Goal: Transaction & Acquisition: Book appointment/travel/reservation

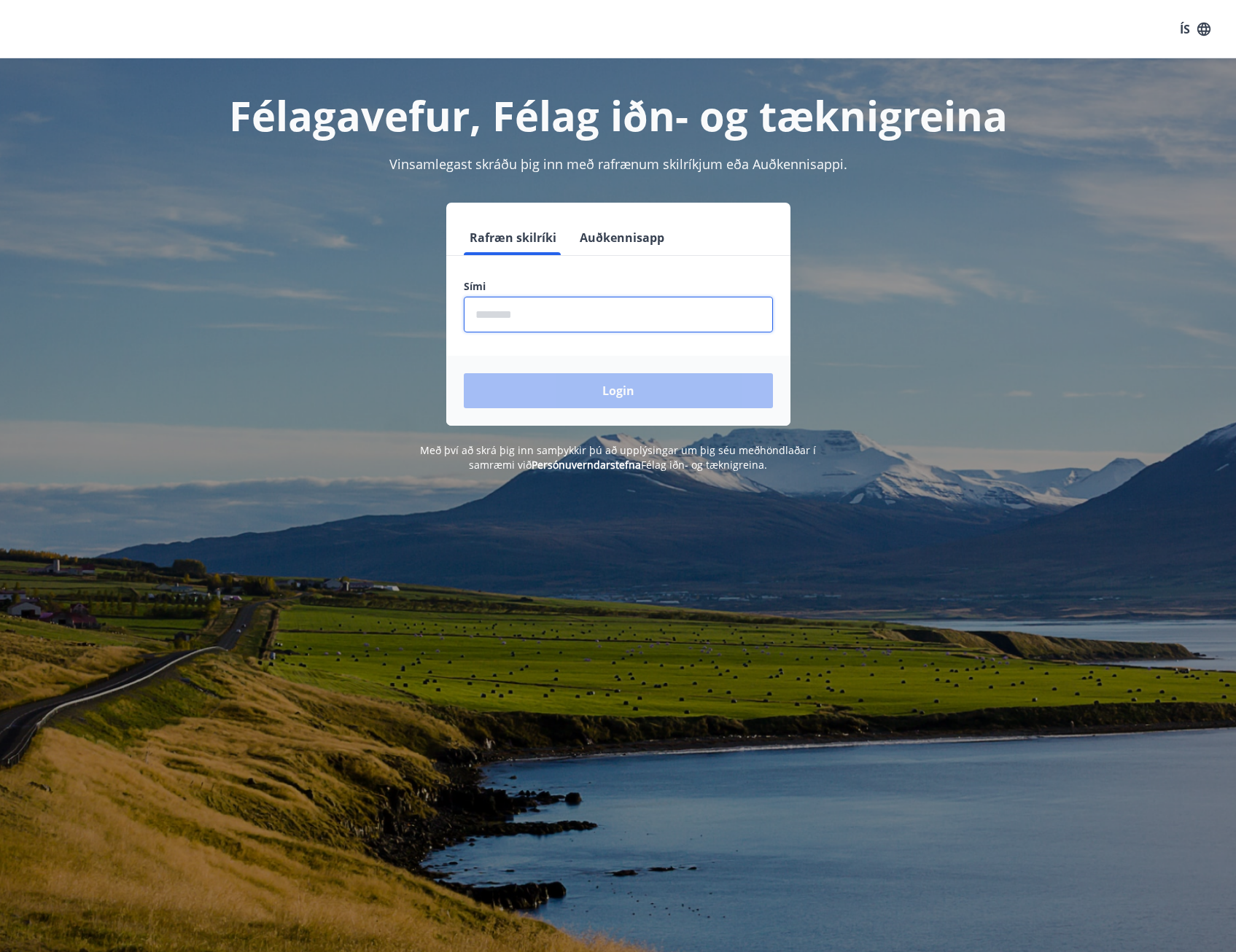
click at [486, 314] on input "phone" at bounding box center [618, 314] width 309 height 36
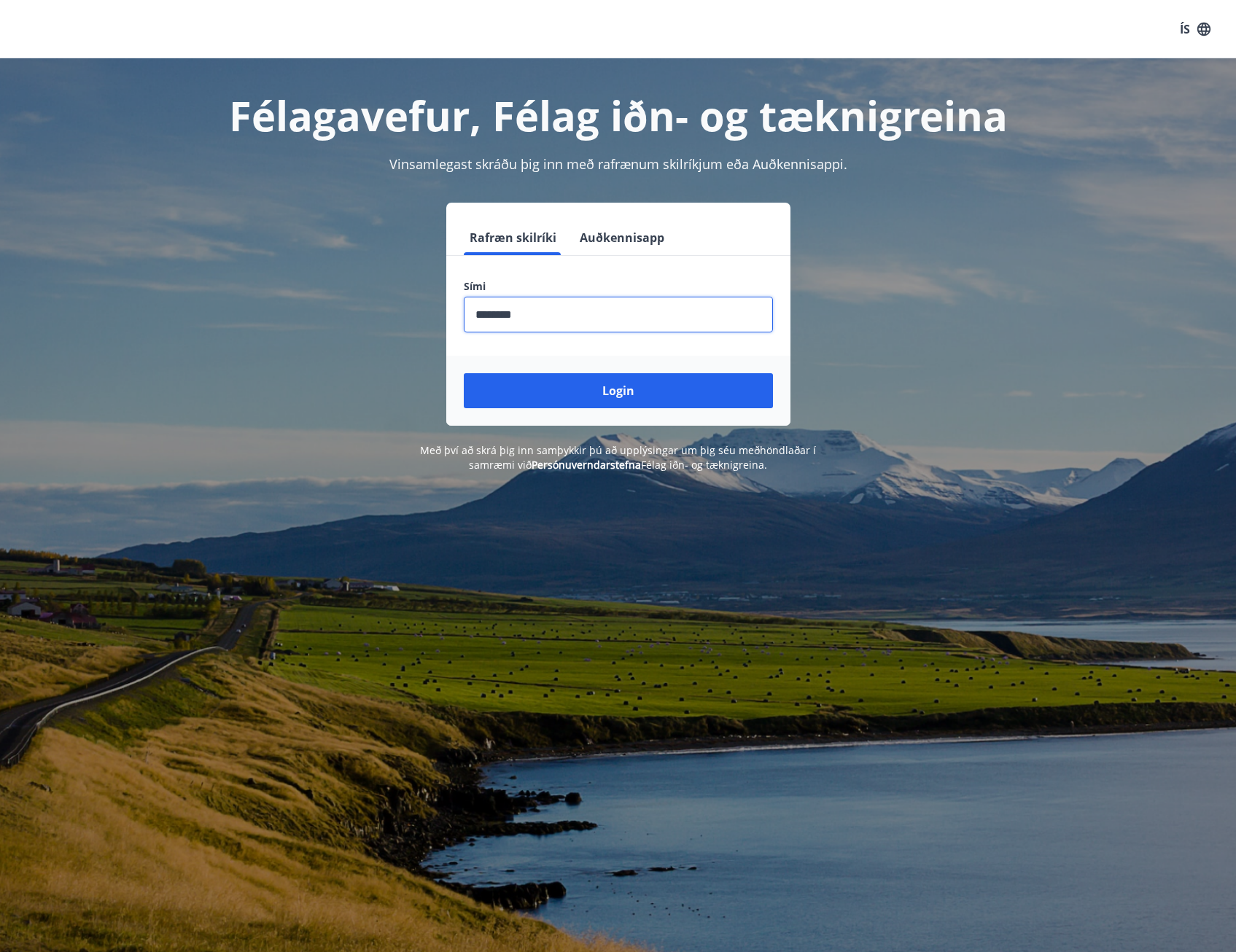
type input "********"
click at [464, 373] on button "Login" at bounding box center [618, 391] width 309 height 35
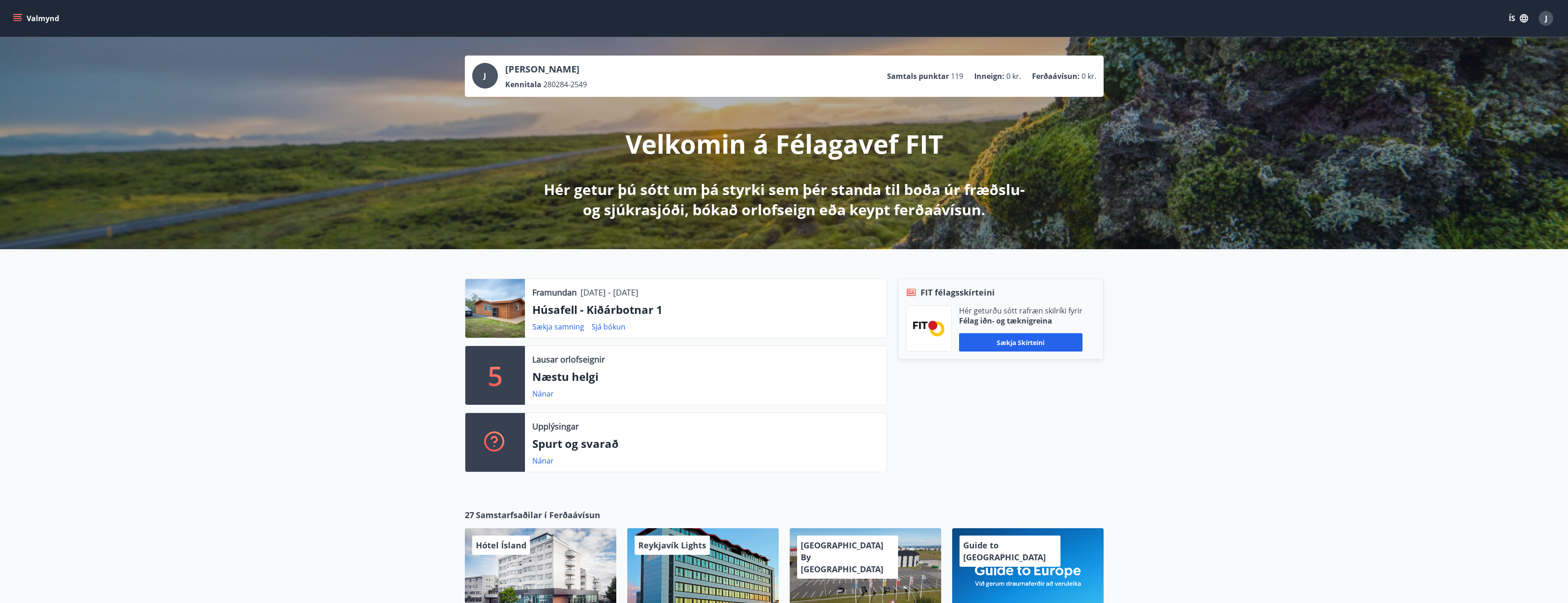
click at [663, 319] on div "Framundan [DATE] - [DATE] Húsafell - Kiðárbotnar 1 Sækja samning Sjá bókun" at bounding box center [705, 308] width 361 height 59
click at [616, 308] on p "Húsafell - Kiðárbotnar 1" at bounding box center [705, 310] width 347 height 16
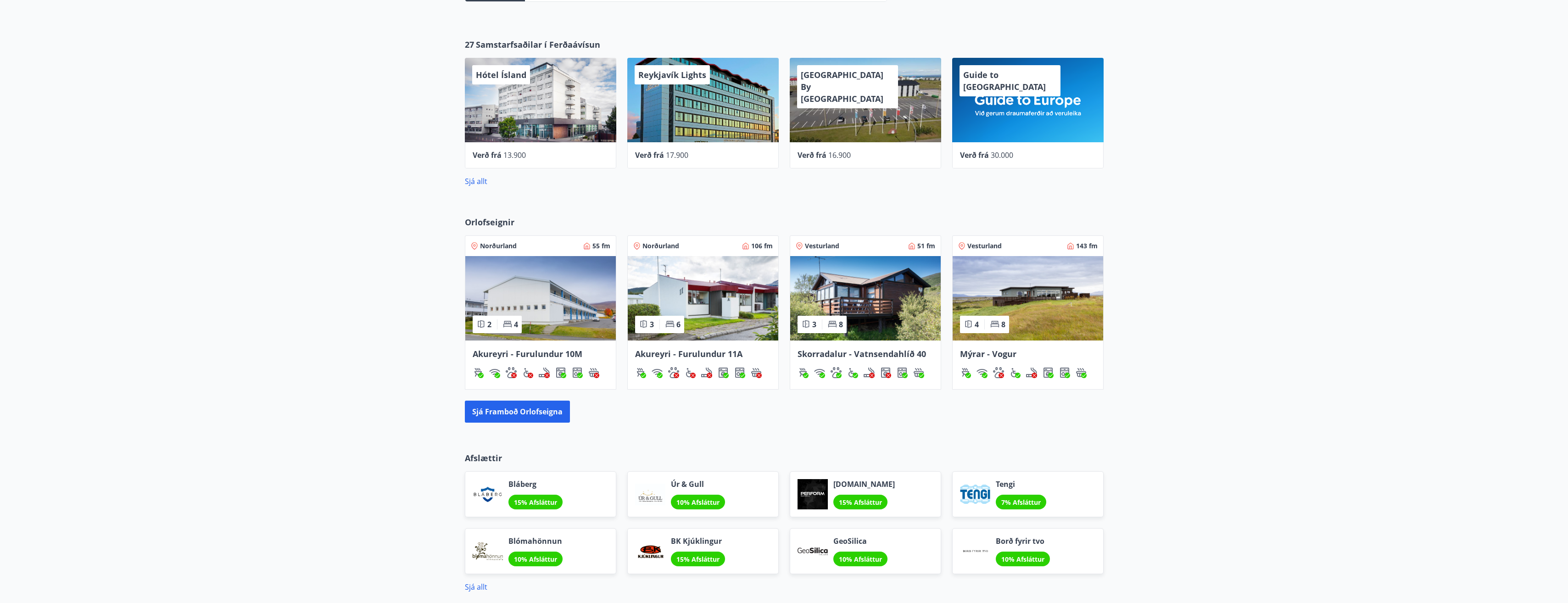
scroll to position [574, 0]
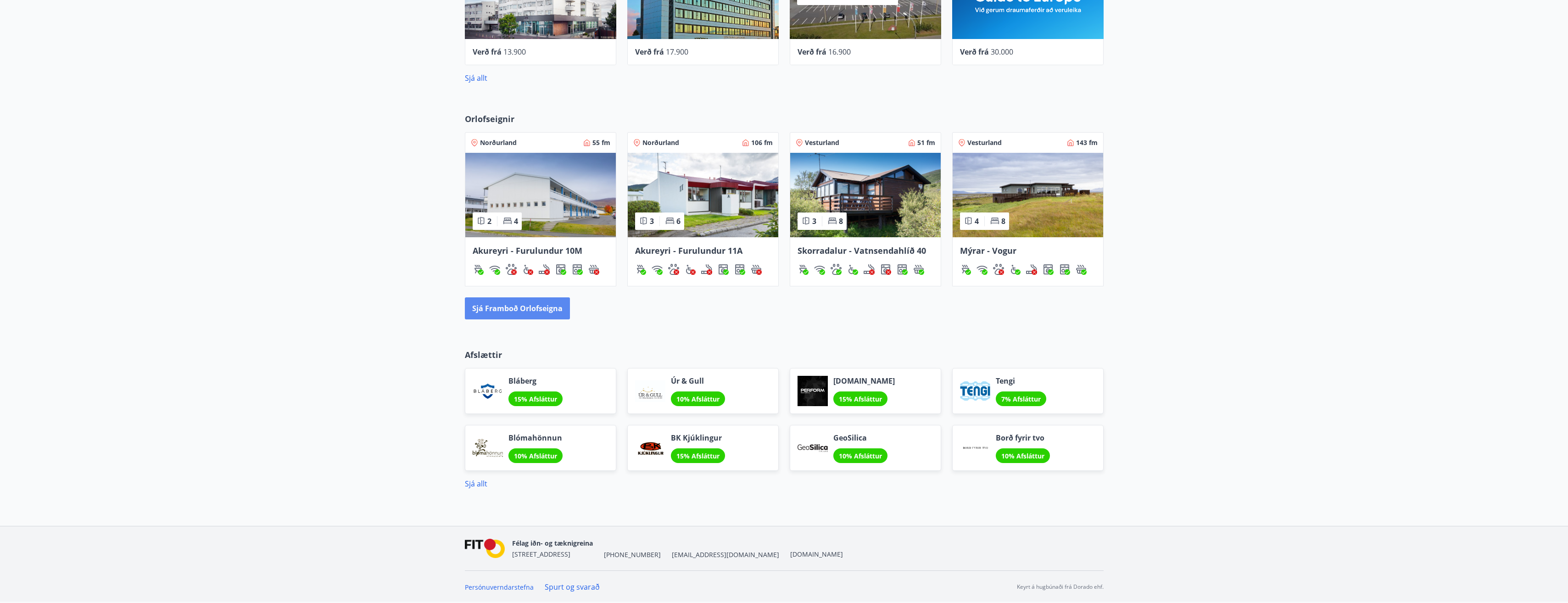
click at [525, 311] on button "Sjá framboð orlofseigna" at bounding box center [517, 308] width 105 height 22
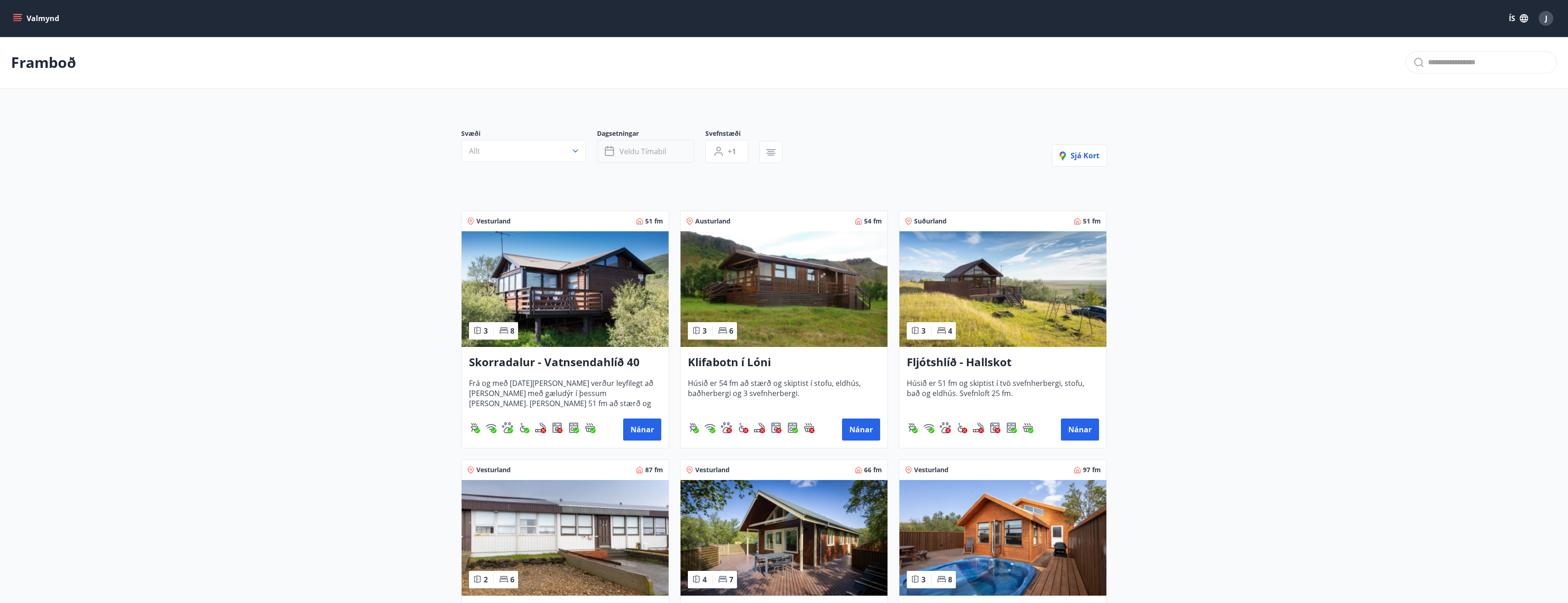
click at [664, 157] on button "Veldu tímabil" at bounding box center [646, 152] width 97 height 23
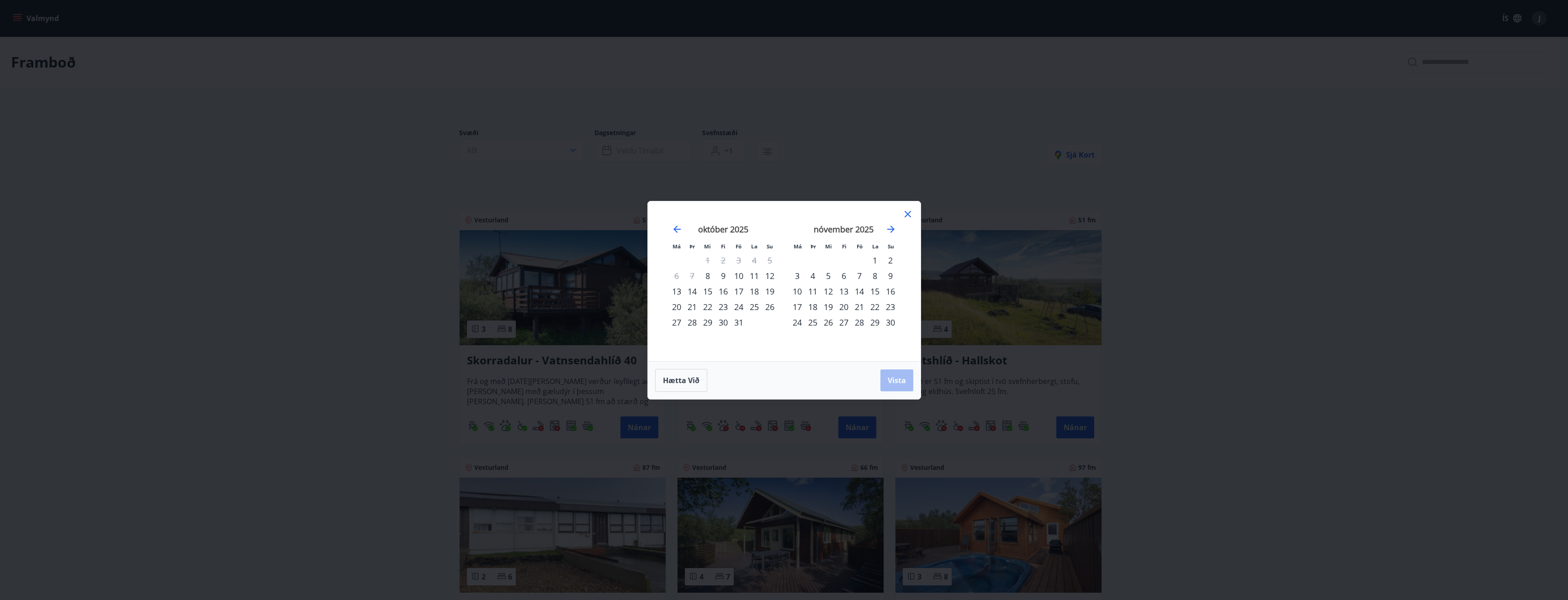
click at [695, 305] on div "21" at bounding box center [692, 307] width 16 height 16
click at [895, 380] on span "Vista" at bounding box center [897, 380] width 18 height 10
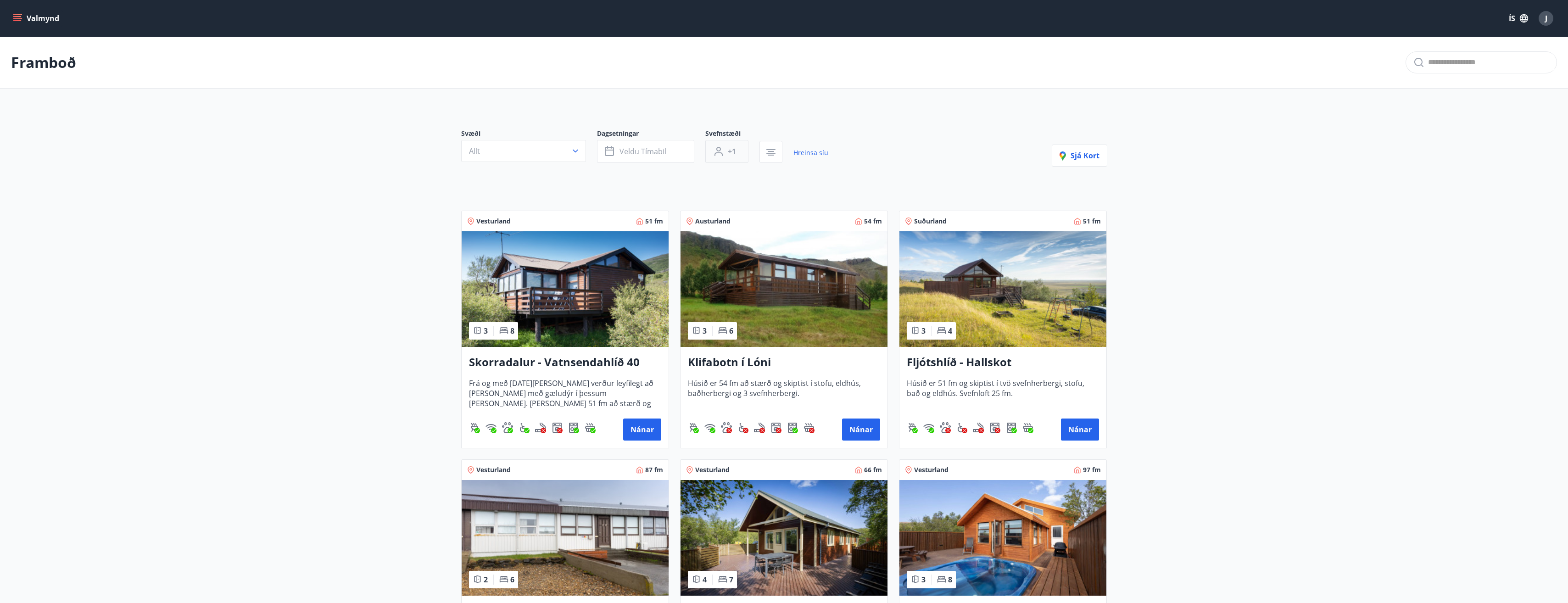
click at [732, 156] on span "+1" at bounding box center [732, 151] width 9 height 10
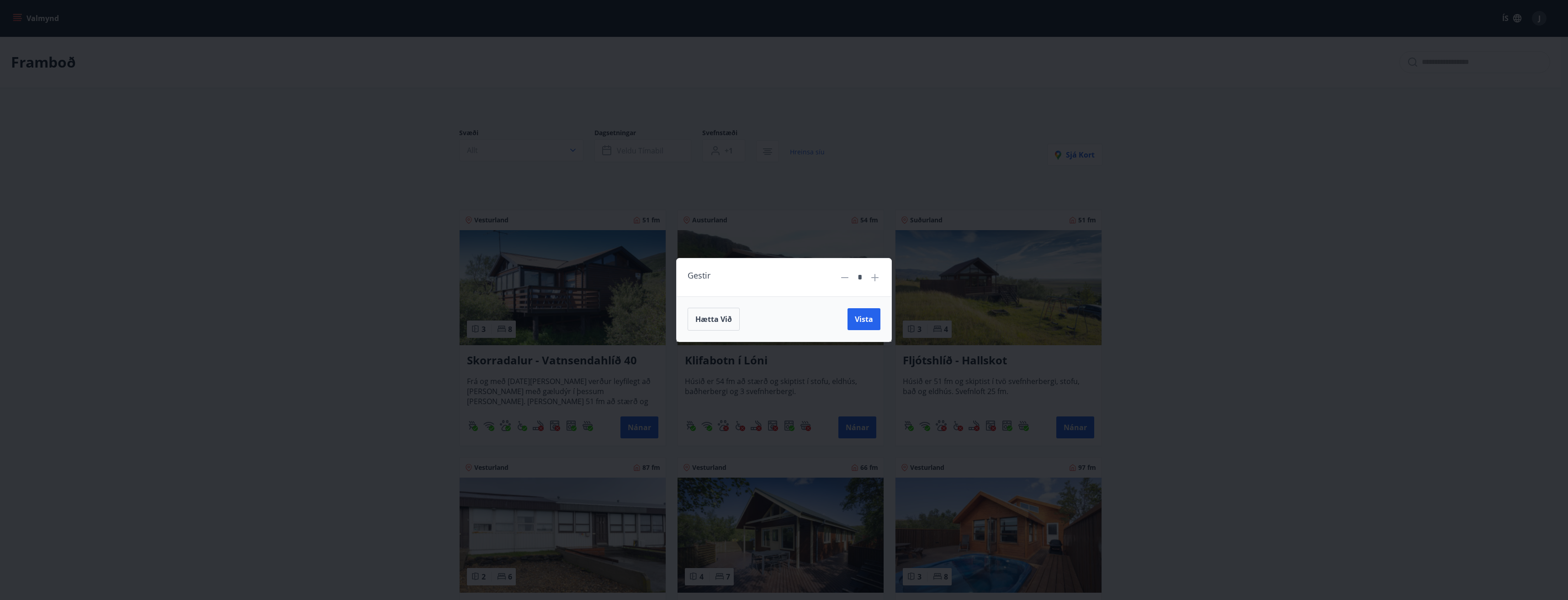
click at [873, 281] on icon at bounding box center [875, 277] width 11 height 11
click at [875, 279] on icon at bounding box center [875, 277] width 7 height 7
type input "*"
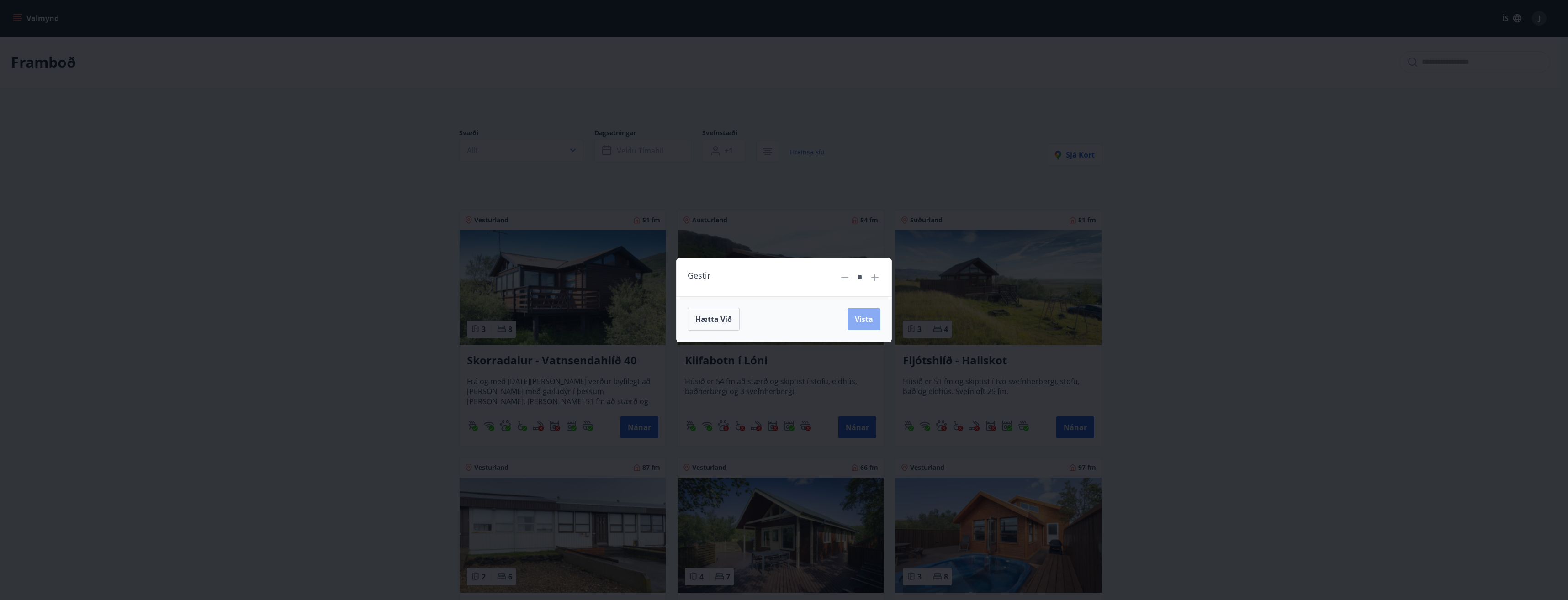
click at [858, 319] on span "Vista" at bounding box center [864, 319] width 18 height 10
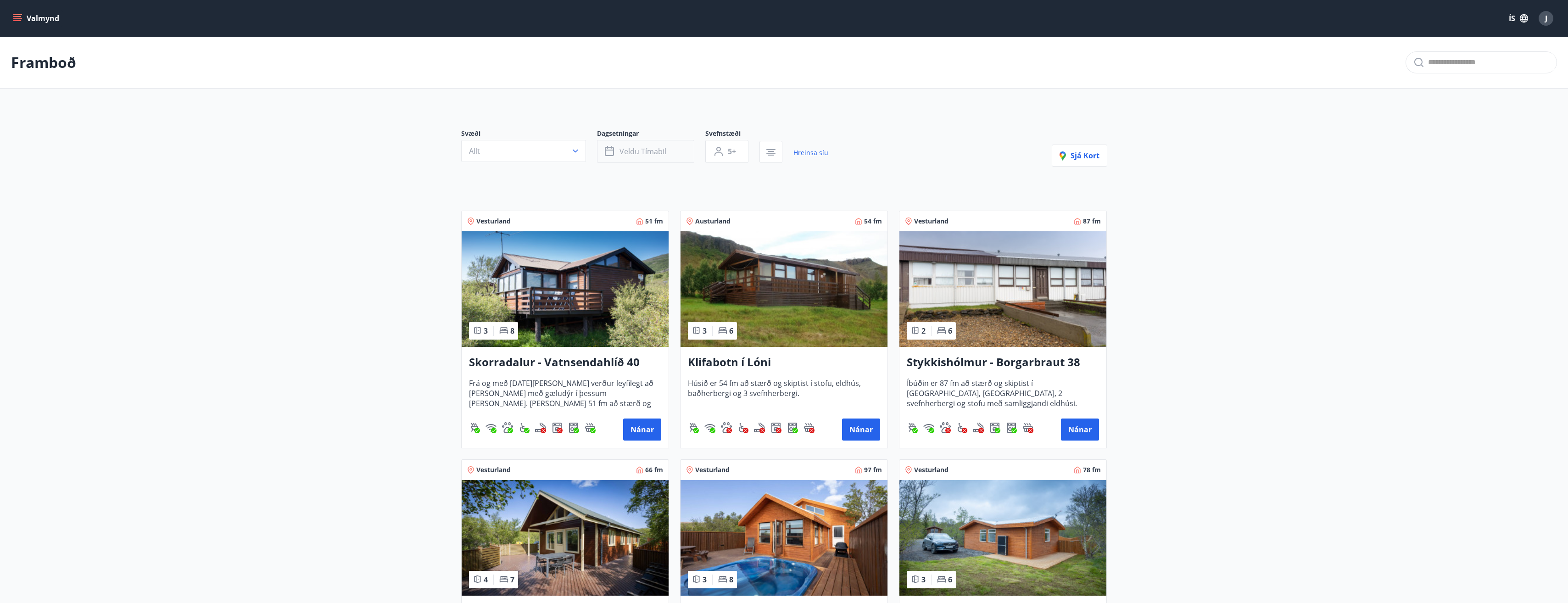
click at [655, 154] on span "Veldu tímabil" at bounding box center [642, 151] width 47 height 10
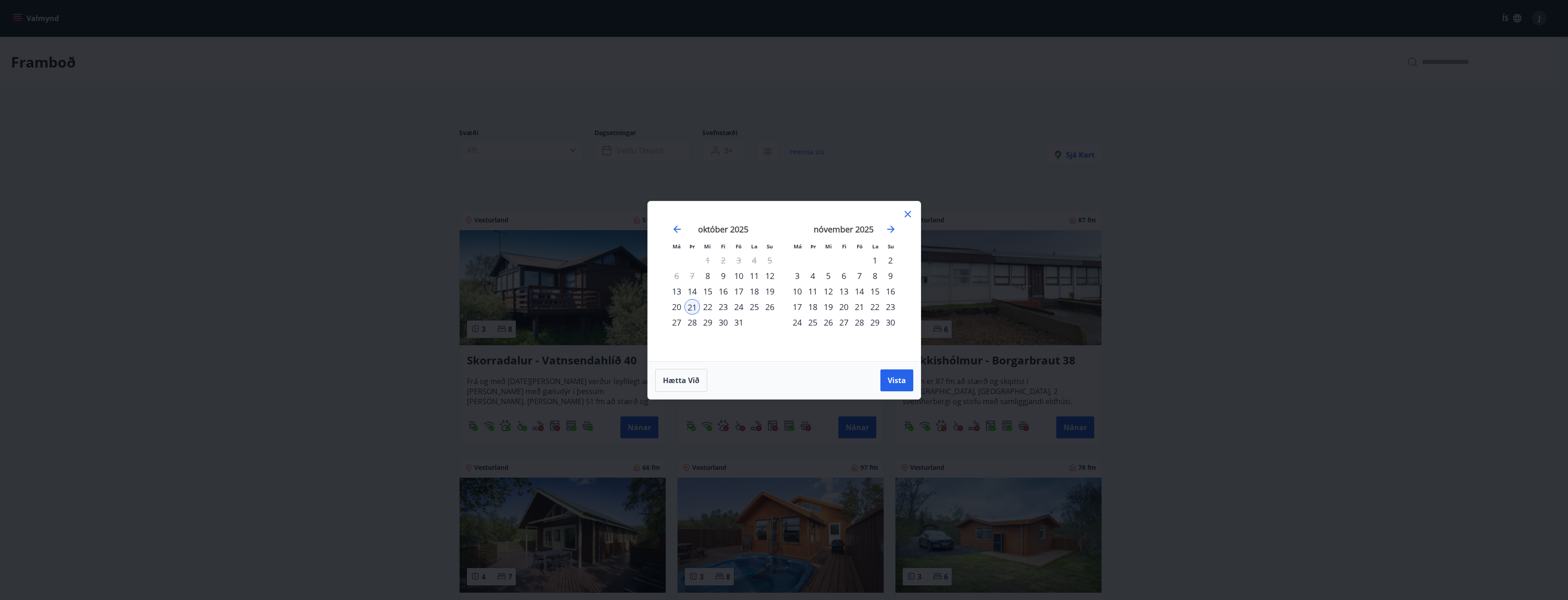
click at [755, 305] on div "25" at bounding box center [754, 307] width 16 height 16
click at [895, 382] on span "Vista" at bounding box center [897, 380] width 18 height 10
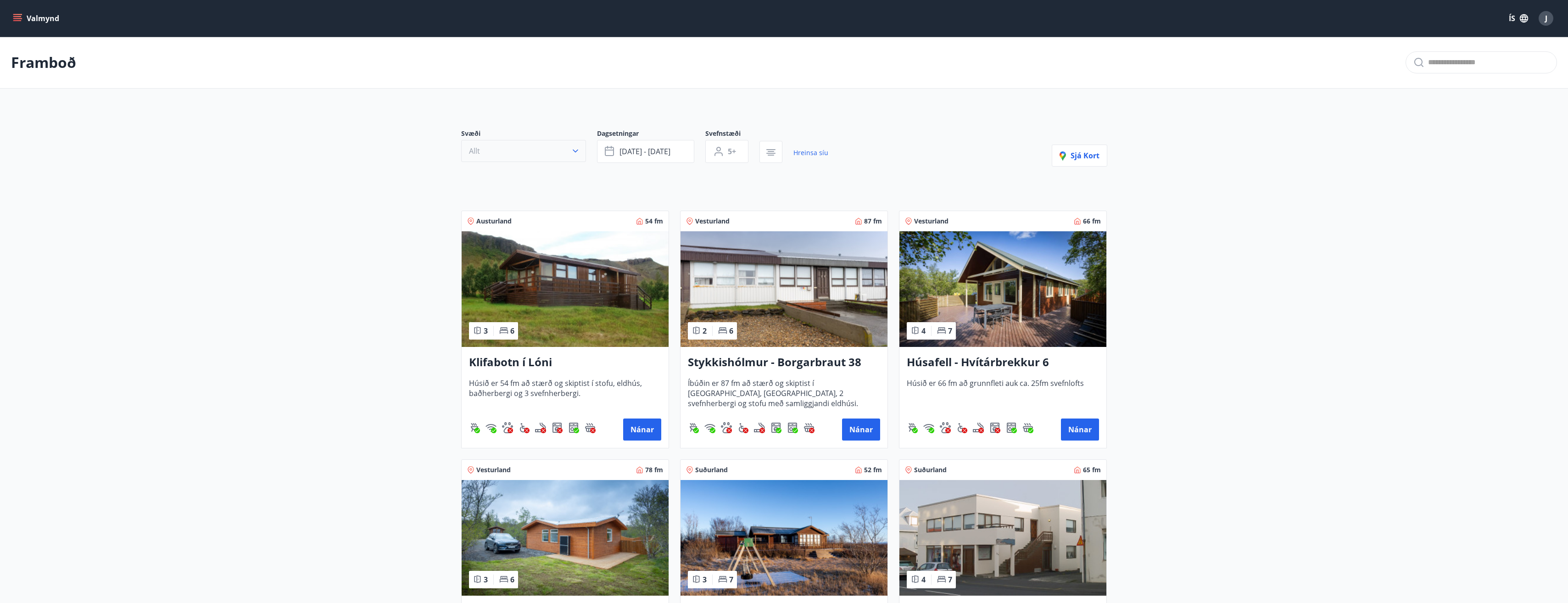
click at [557, 149] on button "Allt" at bounding box center [523, 151] width 125 height 22
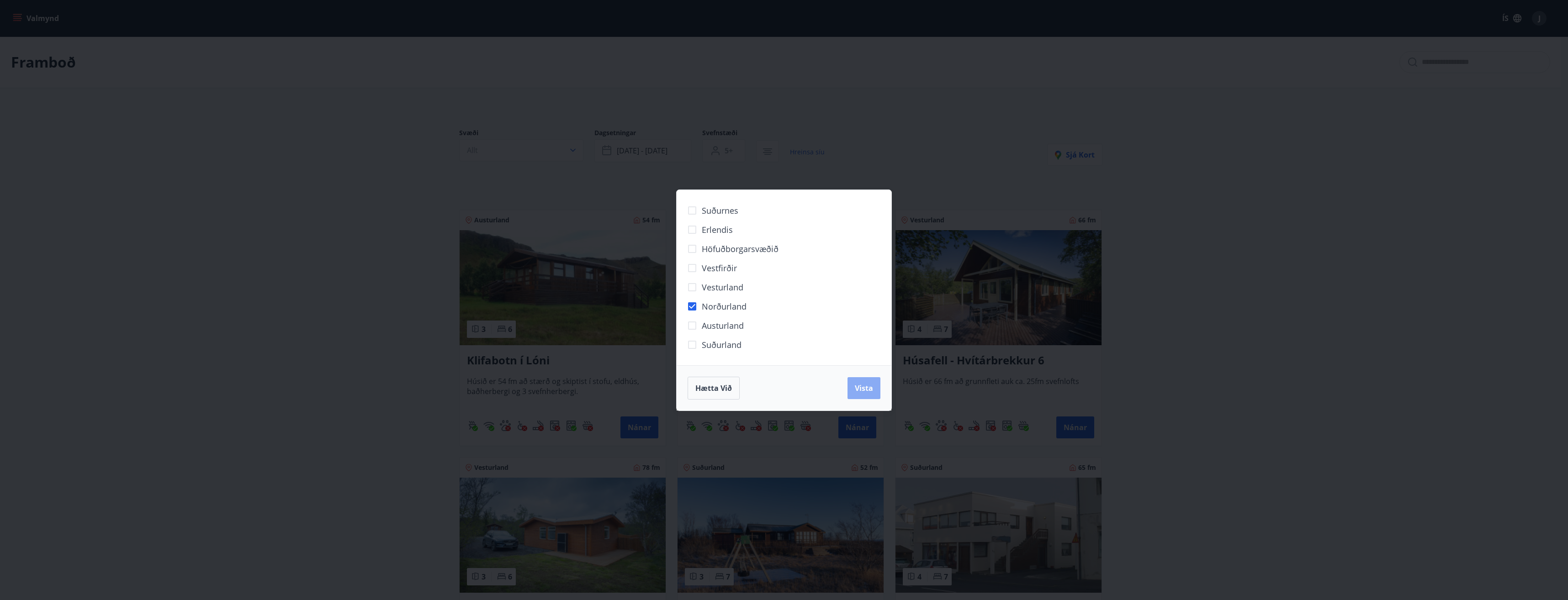
click at [861, 385] on span "Vista" at bounding box center [864, 388] width 18 height 10
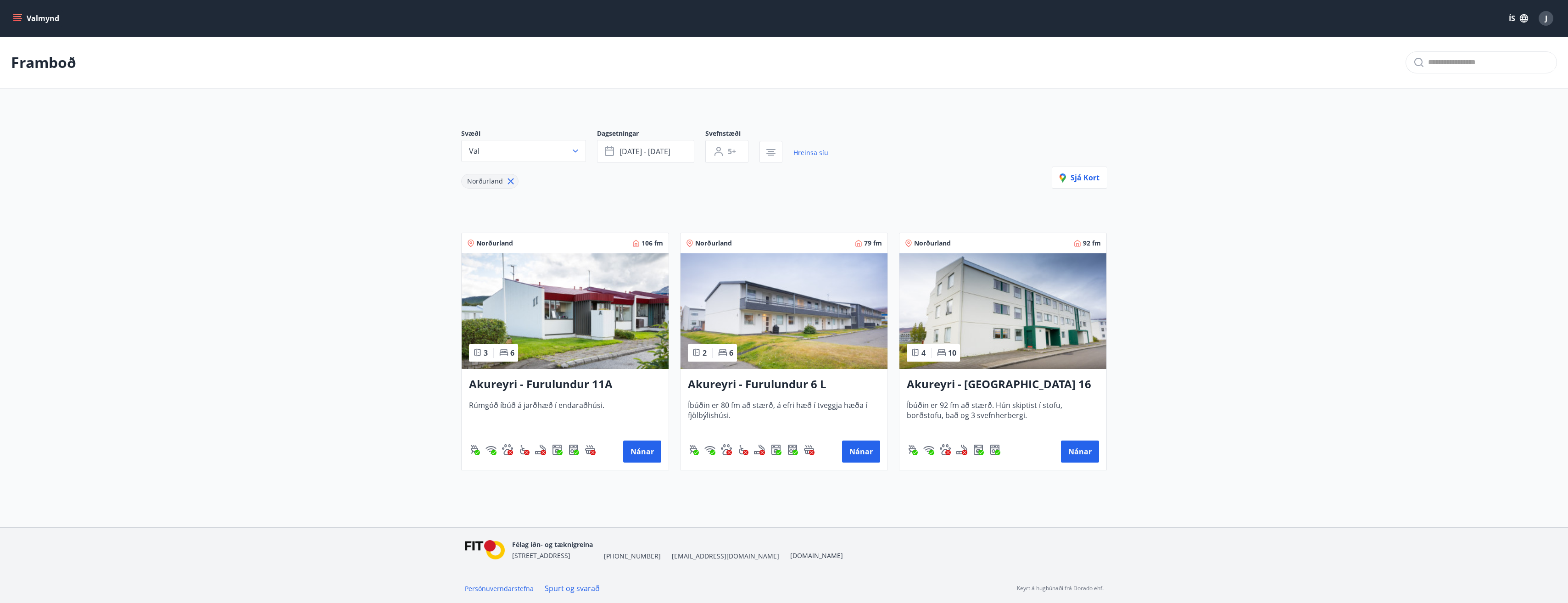
scroll to position [1, 0]
click at [628, 405] on span "Rúmgóð íbúð á jarðhæð í endaraðhúsi." at bounding box center [565, 414] width 192 height 31
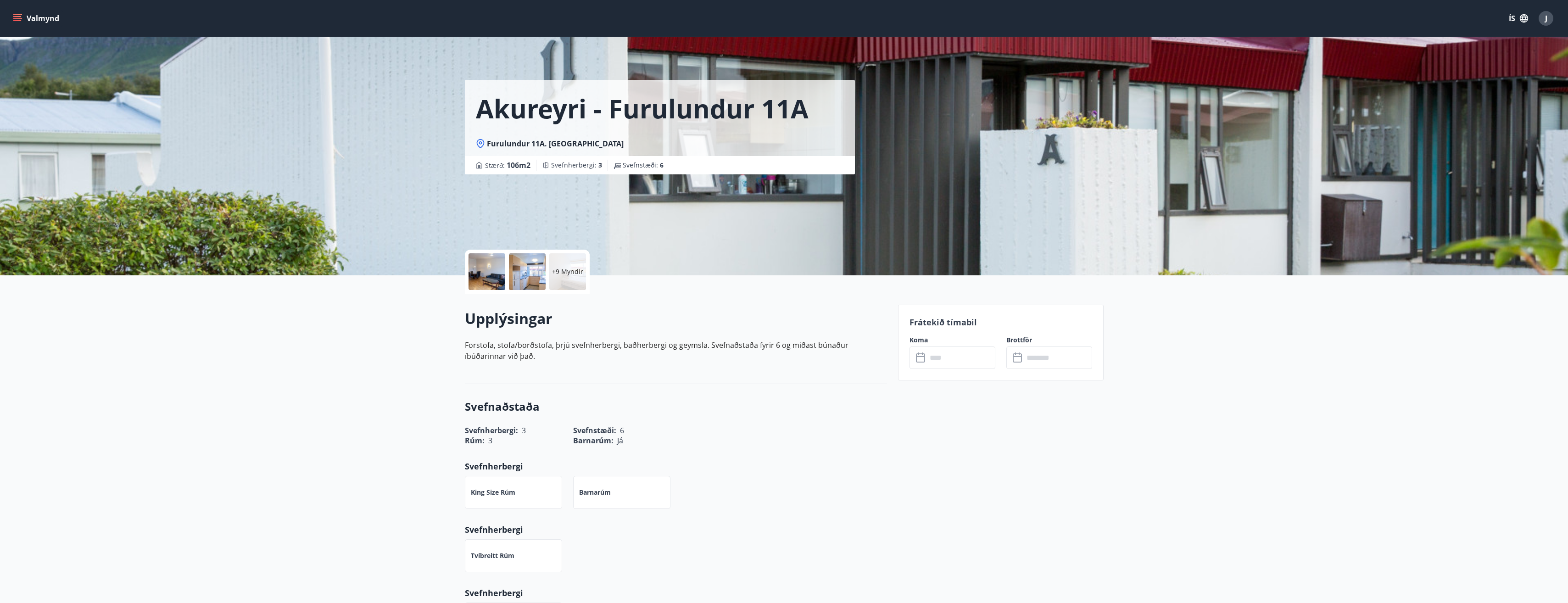
click at [938, 360] on input "text" at bounding box center [961, 358] width 68 height 23
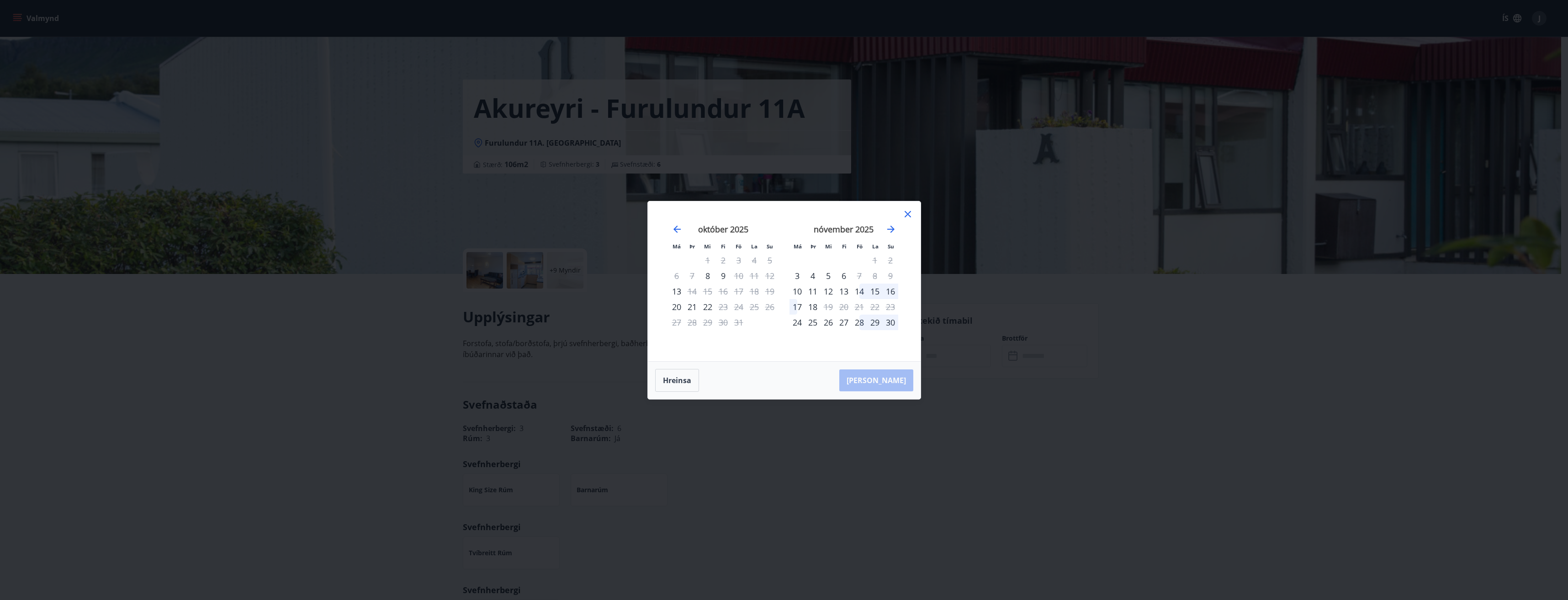
click at [909, 213] on icon at bounding box center [908, 214] width 7 height 7
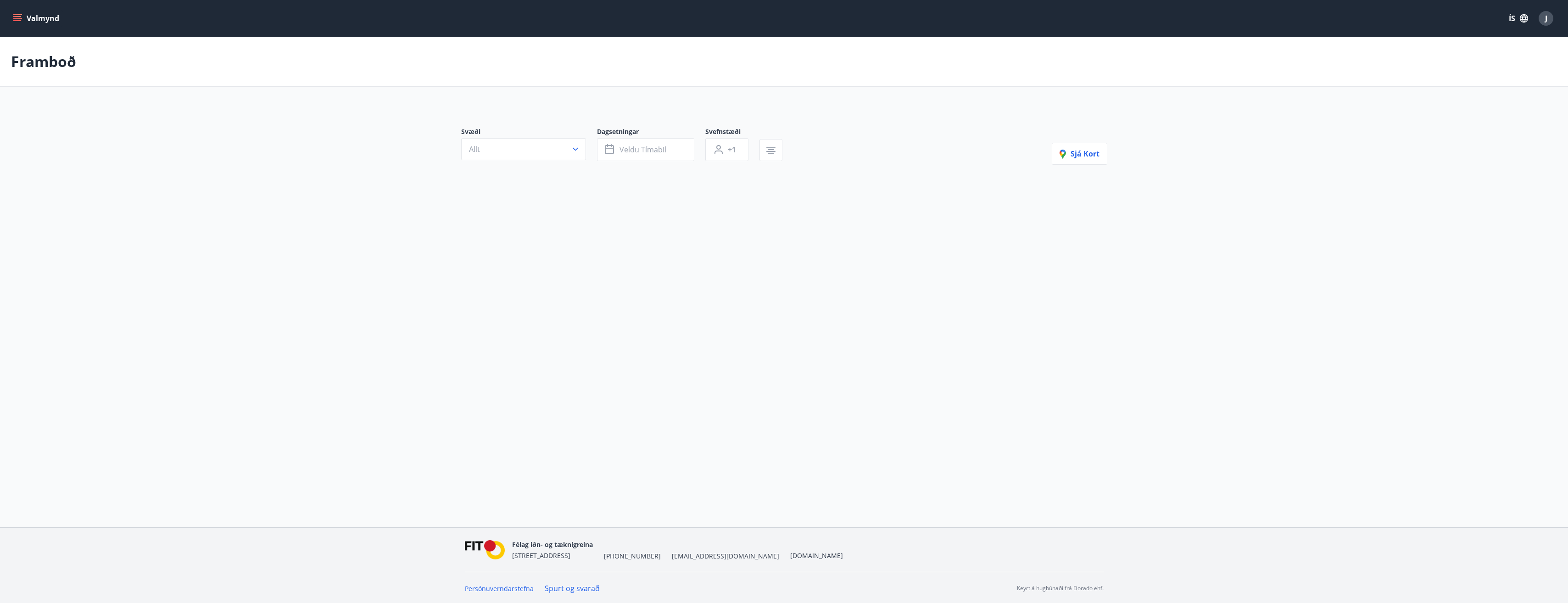
type input "*"
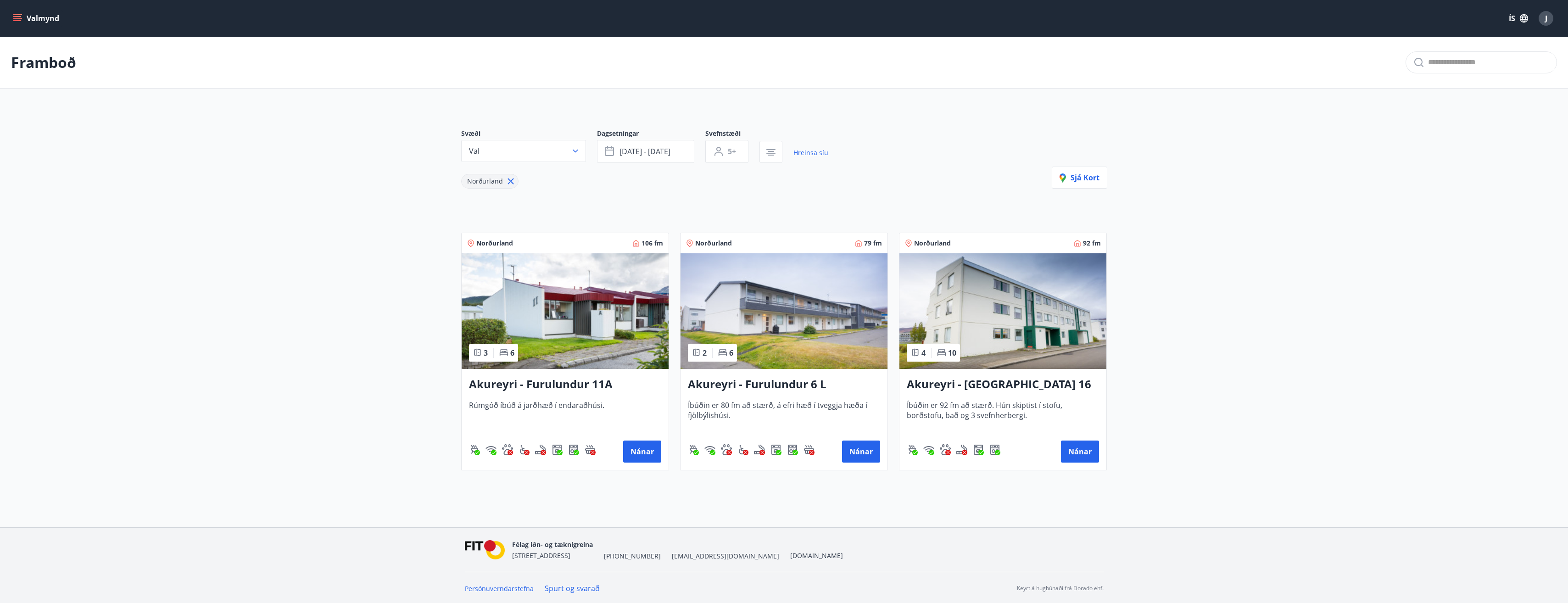
scroll to position [1, 0]
click at [818, 319] on img at bounding box center [784, 309] width 207 height 116
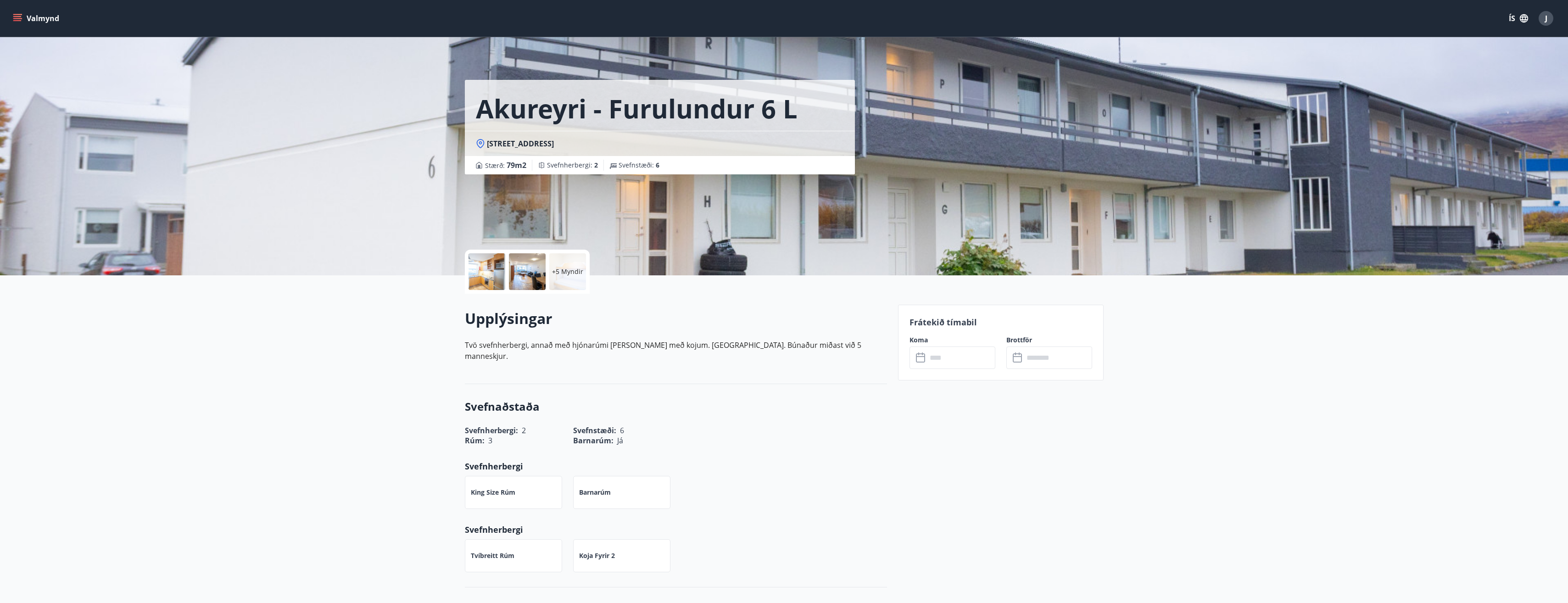
click at [949, 363] on input "text" at bounding box center [961, 358] width 68 height 23
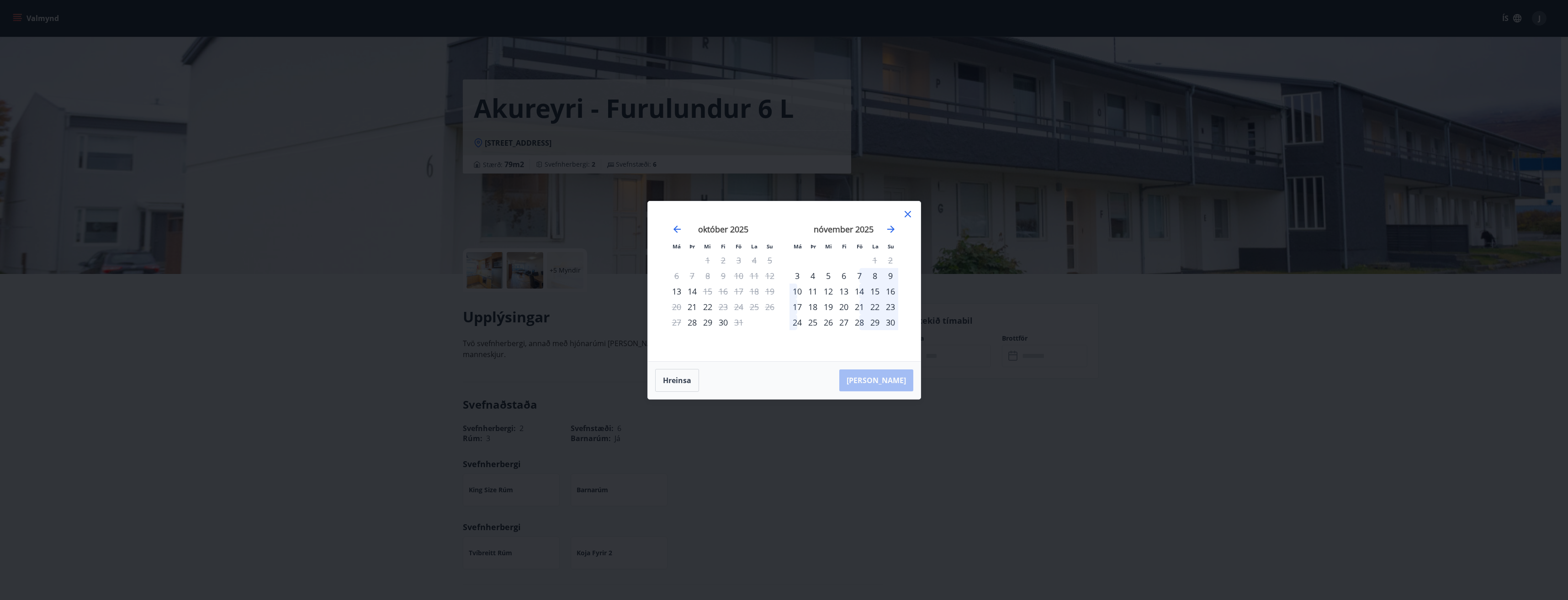
click at [909, 214] on icon at bounding box center [908, 214] width 11 height 11
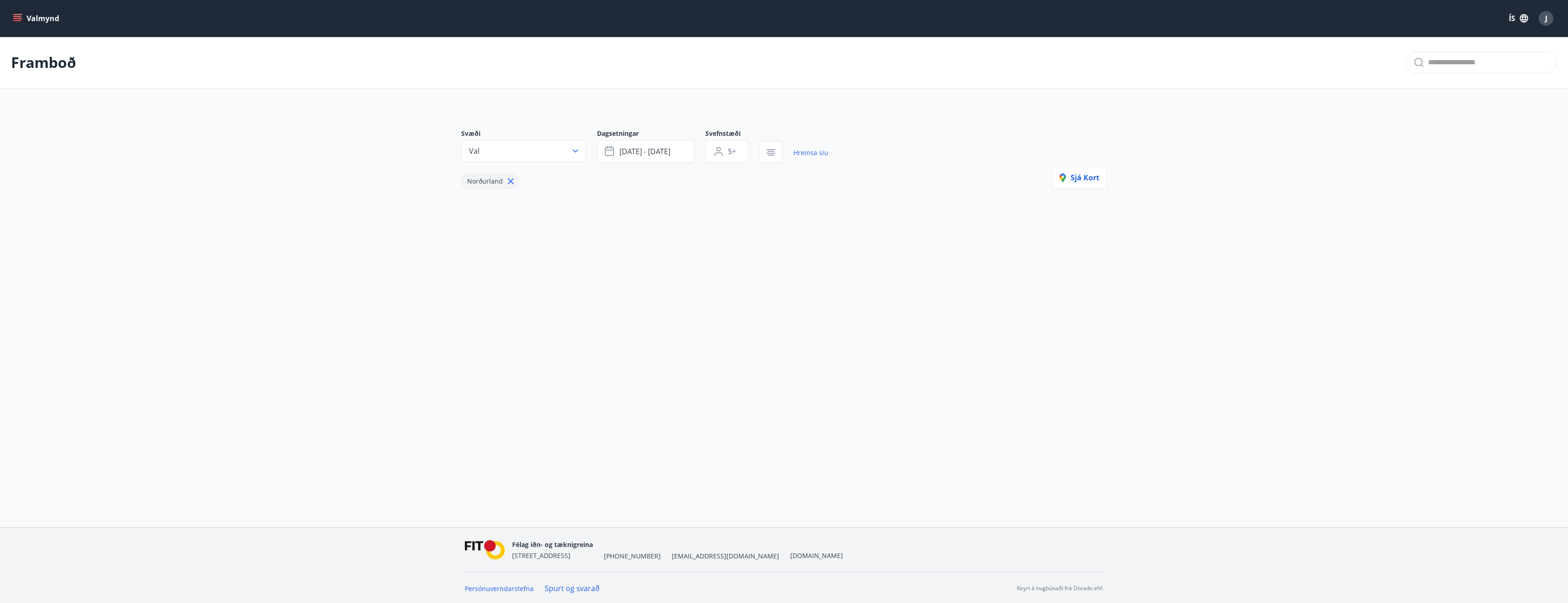
type input "*"
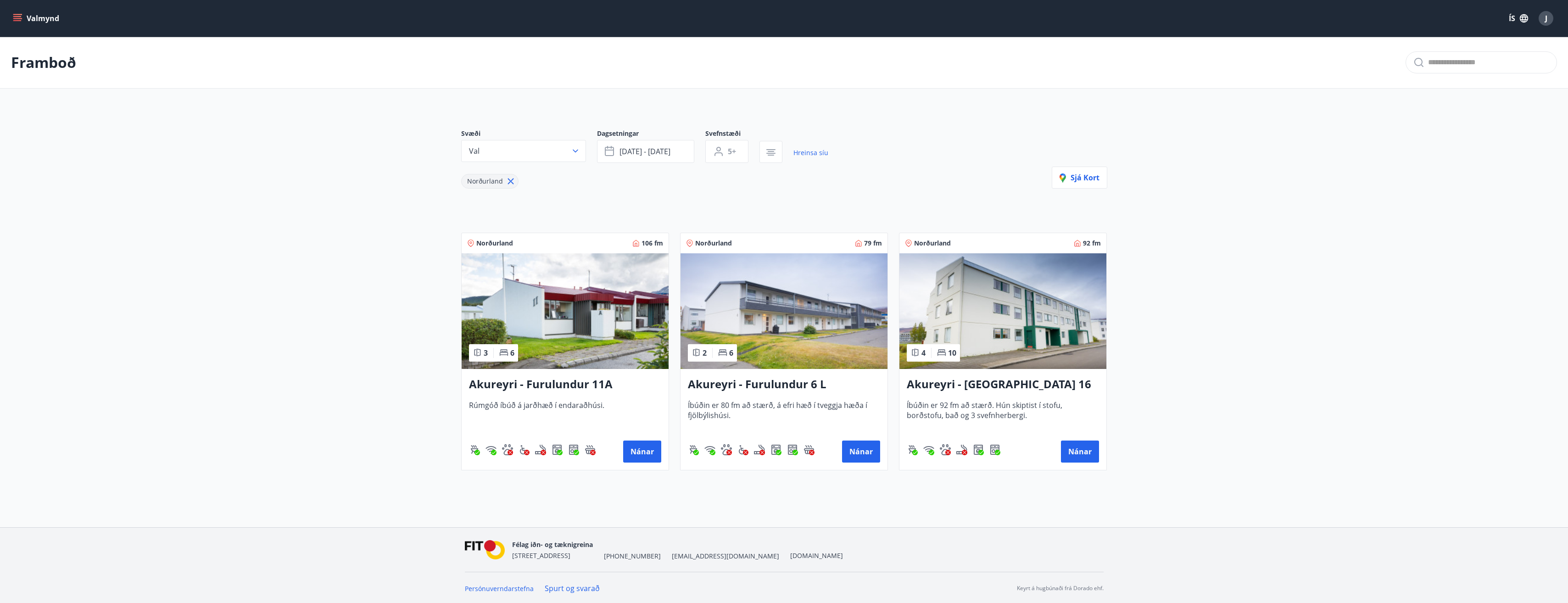
click at [1062, 352] on img at bounding box center [1003, 311] width 207 height 116
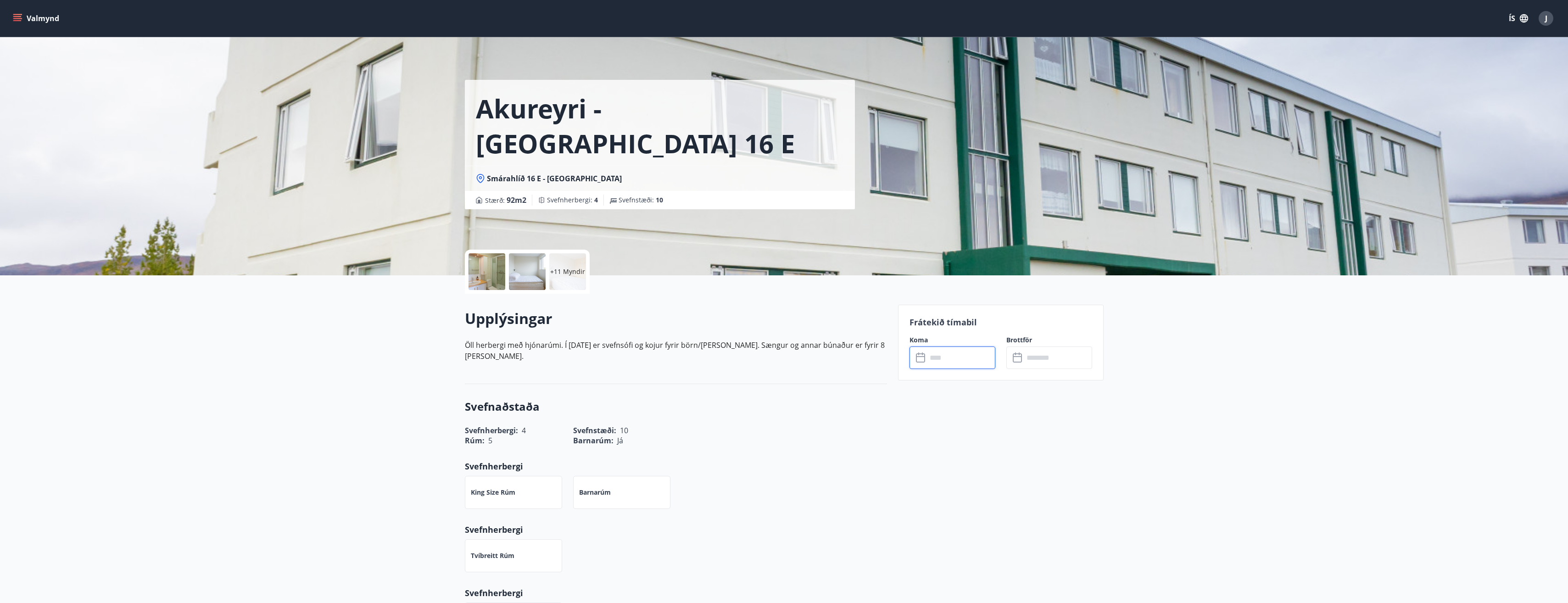
click at [944, 362] on input "text" at bounding box center [961, 358] width 68 height 23
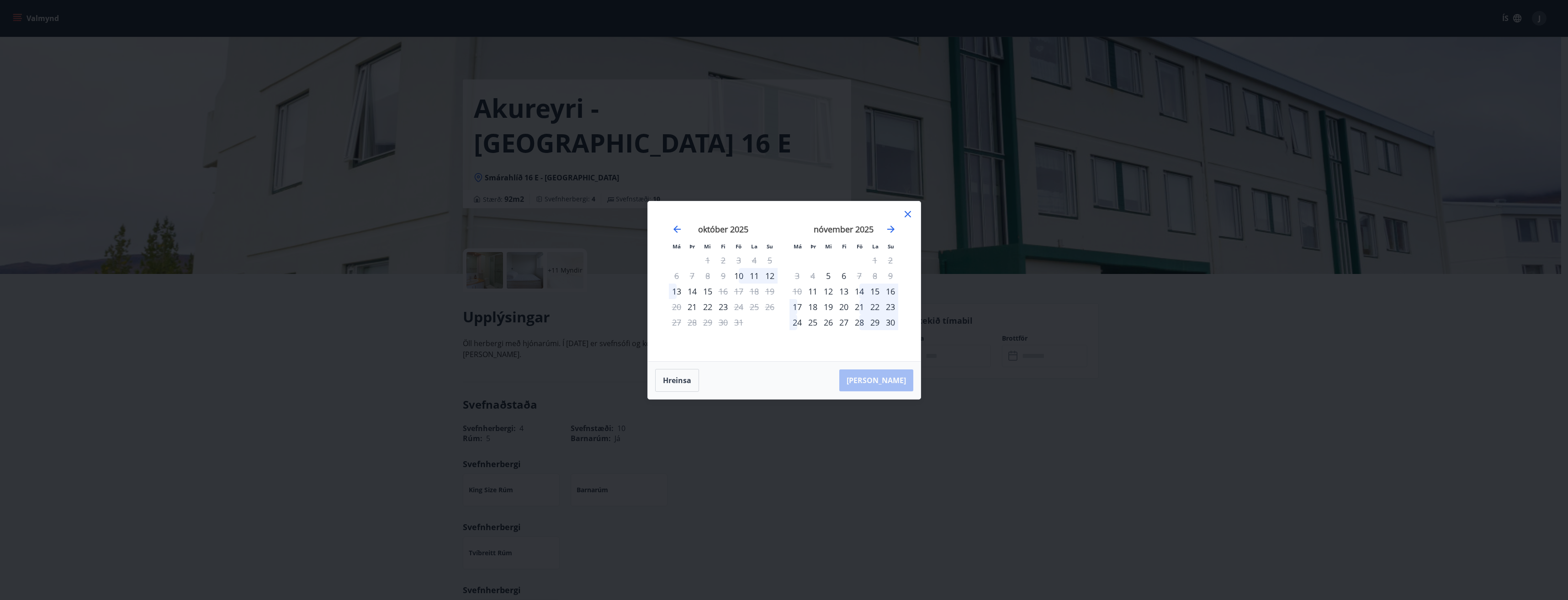
click at [911, 214] on icon at bounding box center [908, 214] width 11 height 11
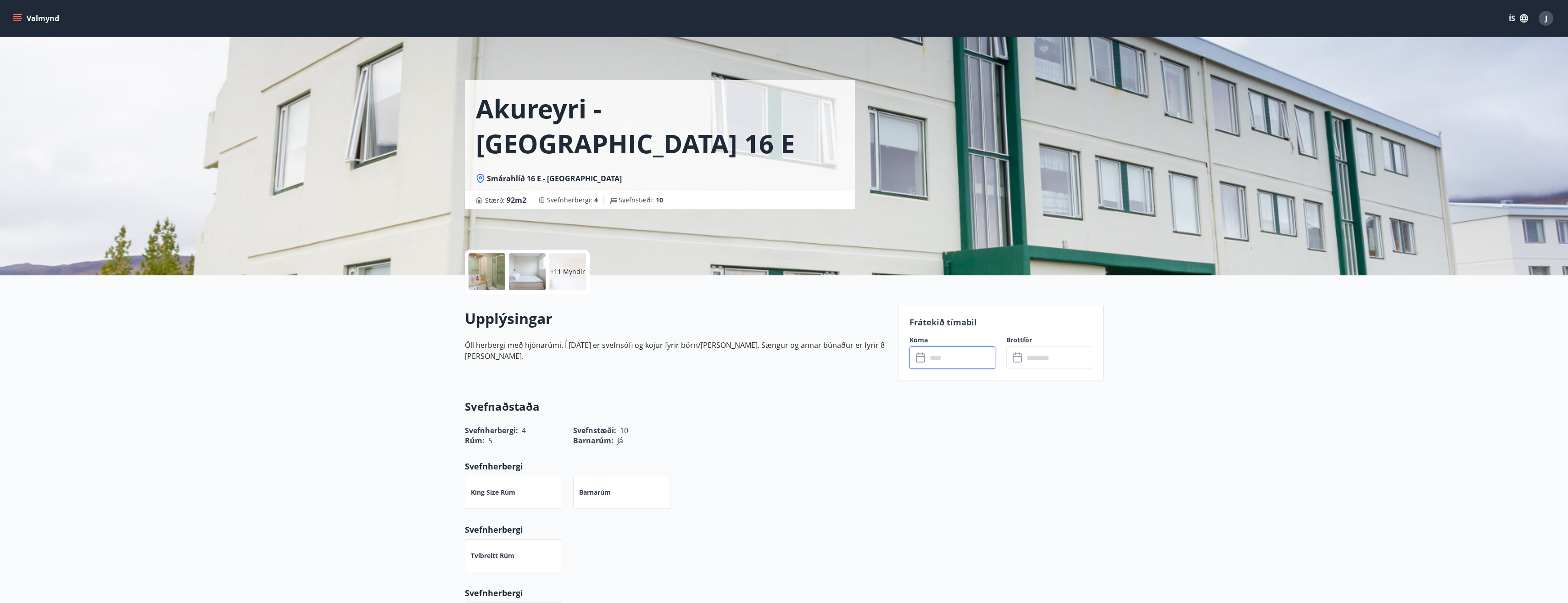
click at [487, 272] on div at bounding box center [487, 272] width 37 height 37
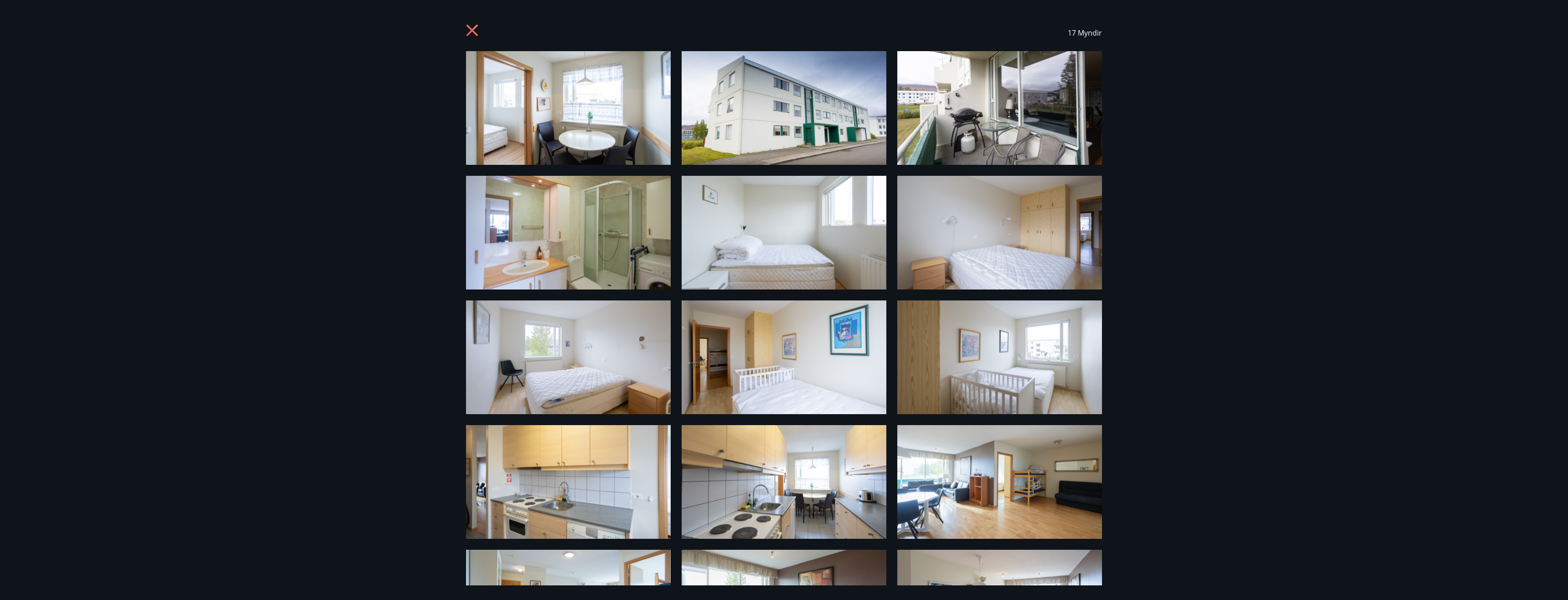
click at [475, 26] on icon at bounding box center [474, 32] width 15 height 15
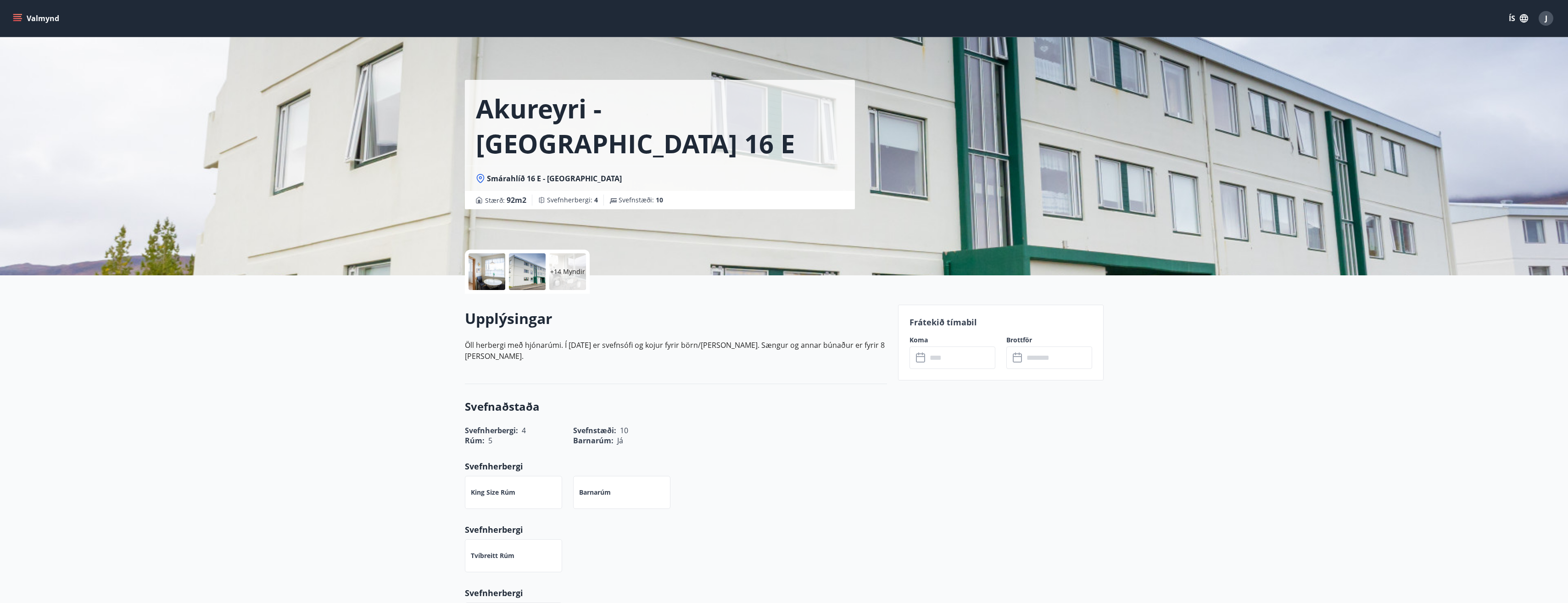
click at [983, 361] on input "text" at bounding box center [961, 358] width 68 height 23
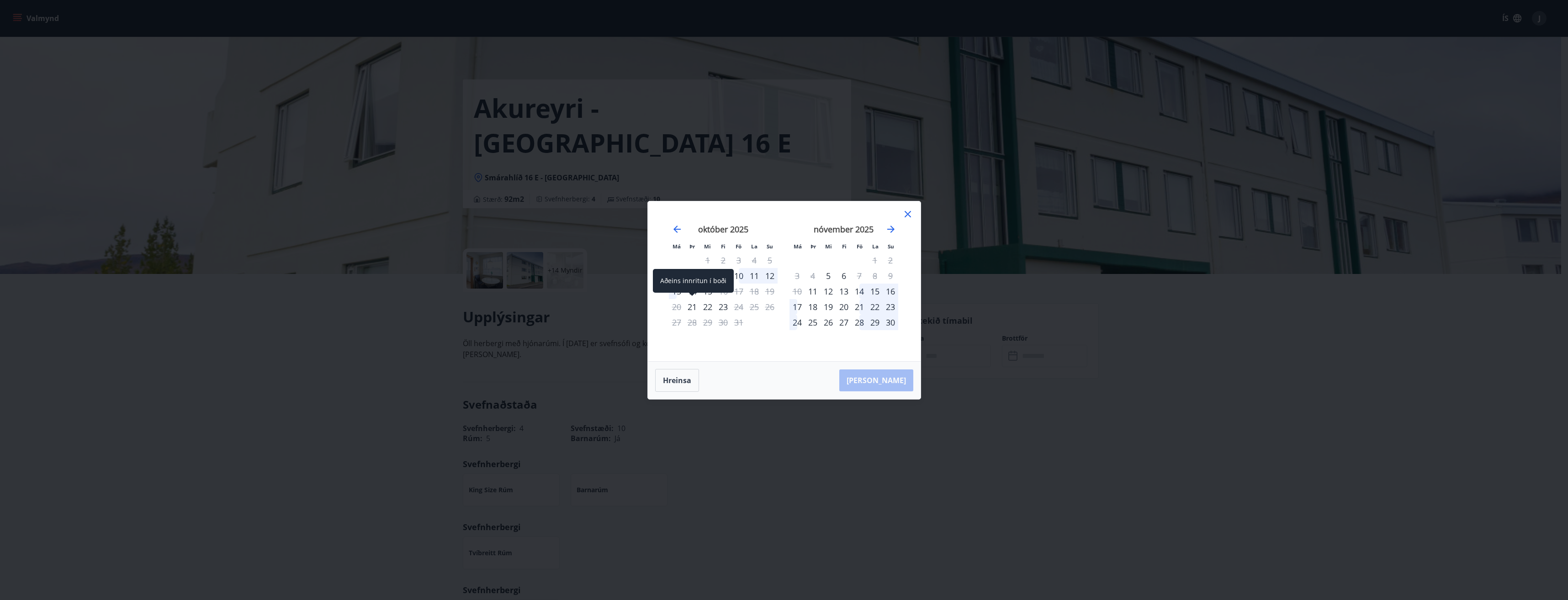
click at [688, 308] on div "21" at bounding box center [692, 307] width 16 height 16
click at [741, 310] on div "24" at bounding box center [739, 307] width 16 height 16
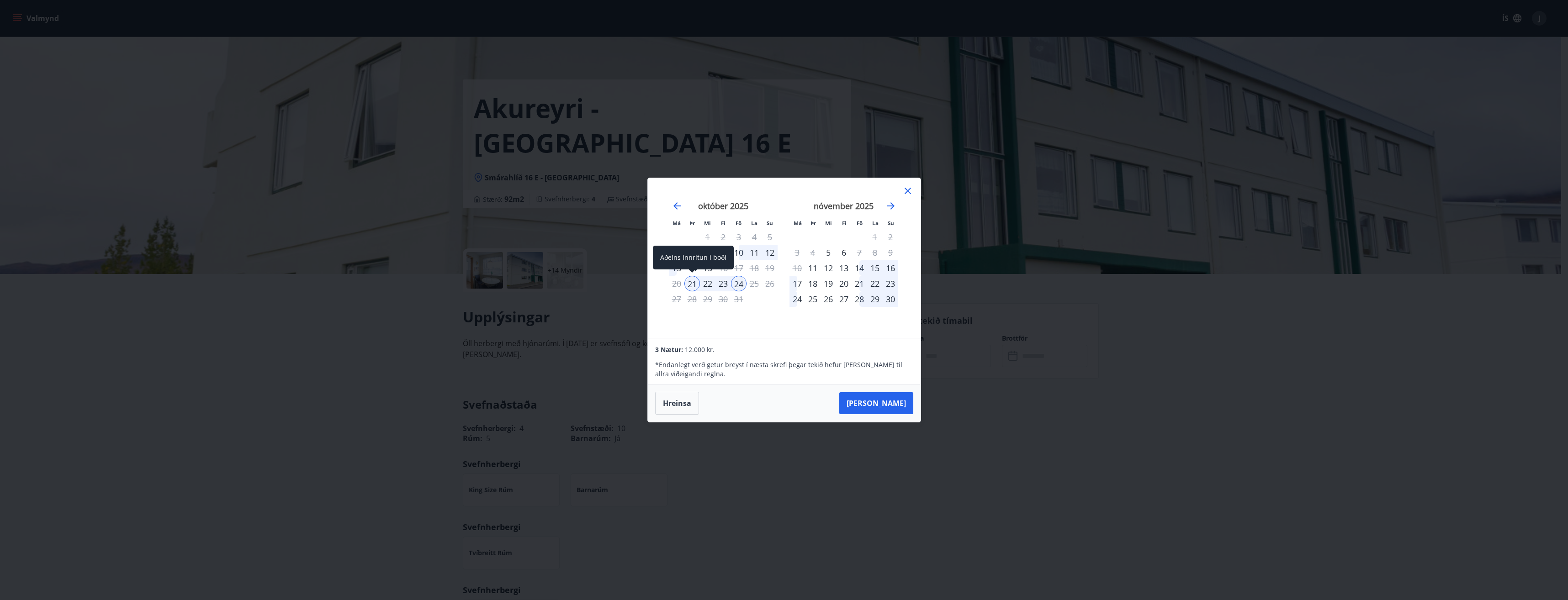
click at [691, 290] on div "21" at bounding box center [692, 284] width 16 height 16
click at [712, 287] on div "22" at bounding box center [708, 284] width 16 height 16
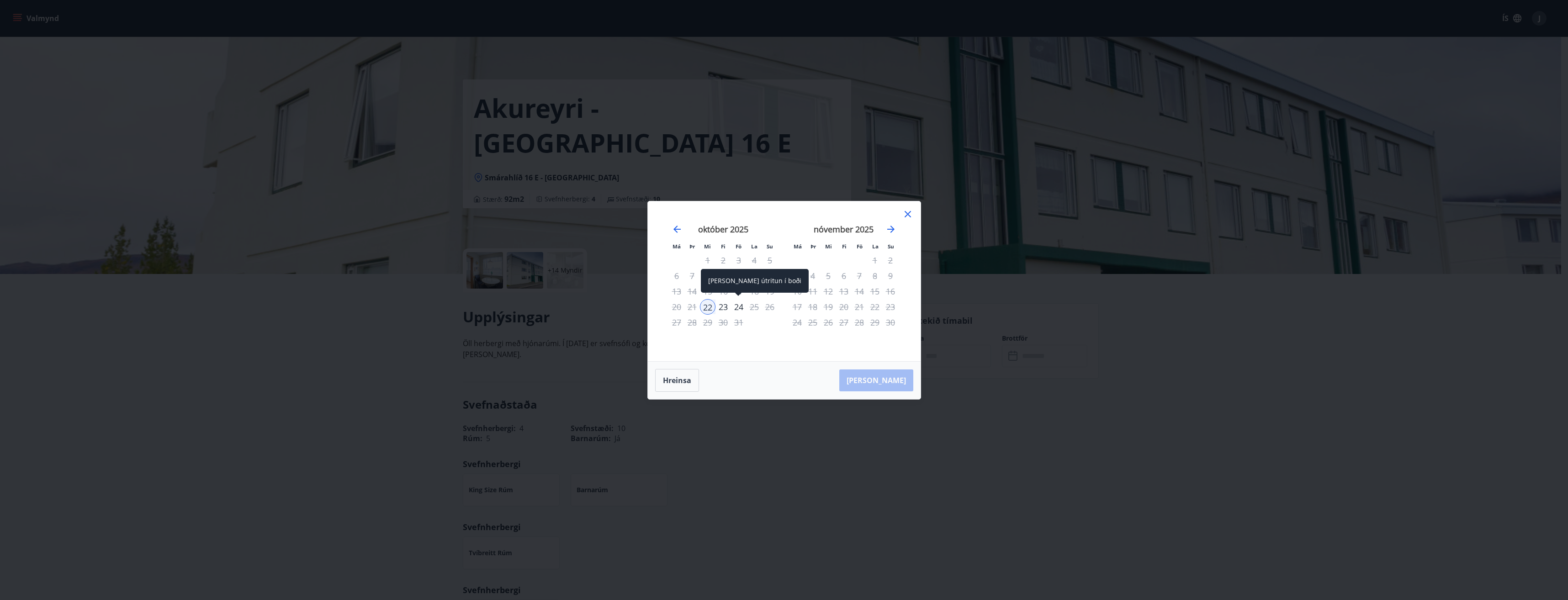
click at [740, 309] on div "24" at bounding box center [739, 307] width 16 height 16
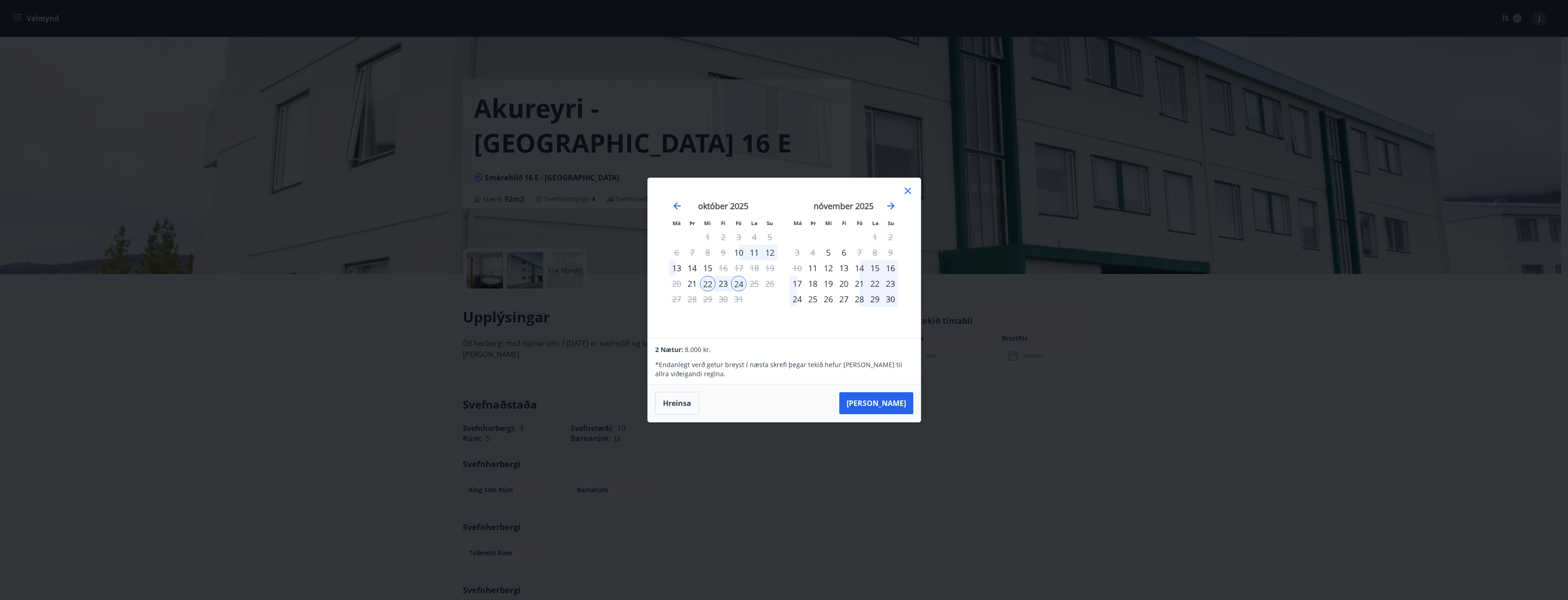
click at [906, 190] on icon at bounding box center [908, 191] width 11 height 11
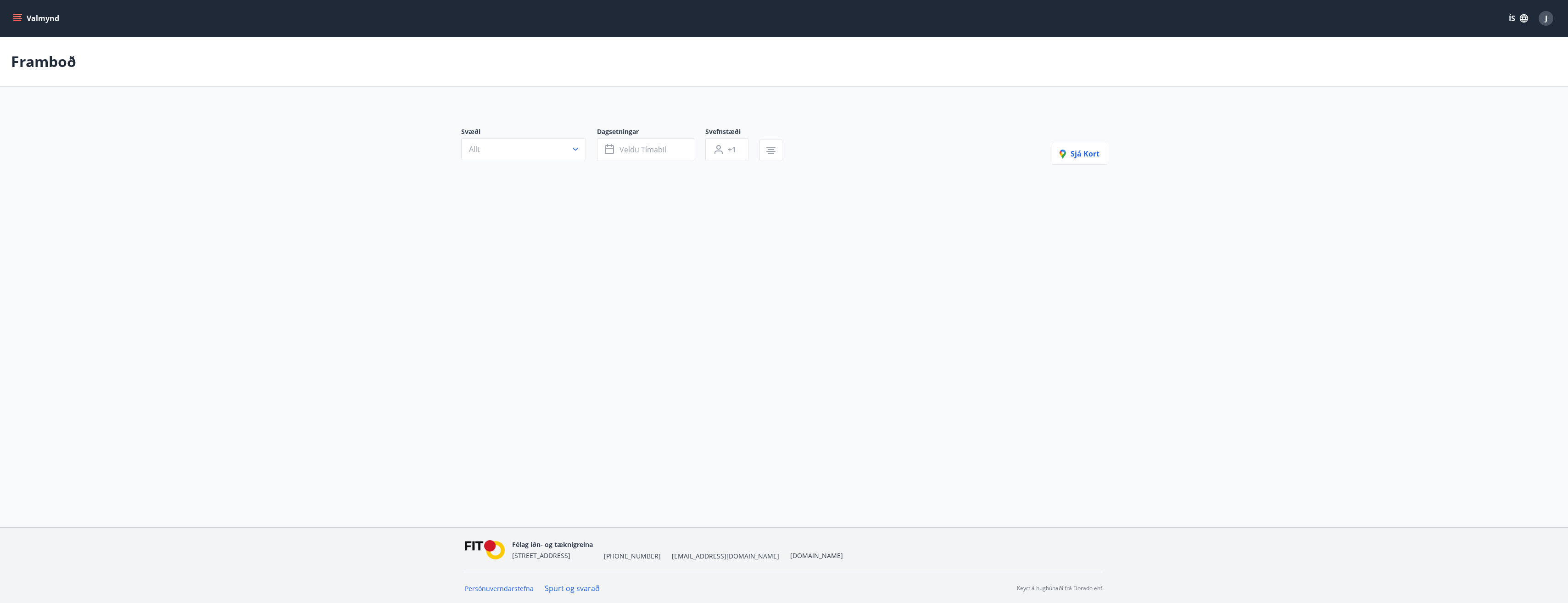
type input "*"
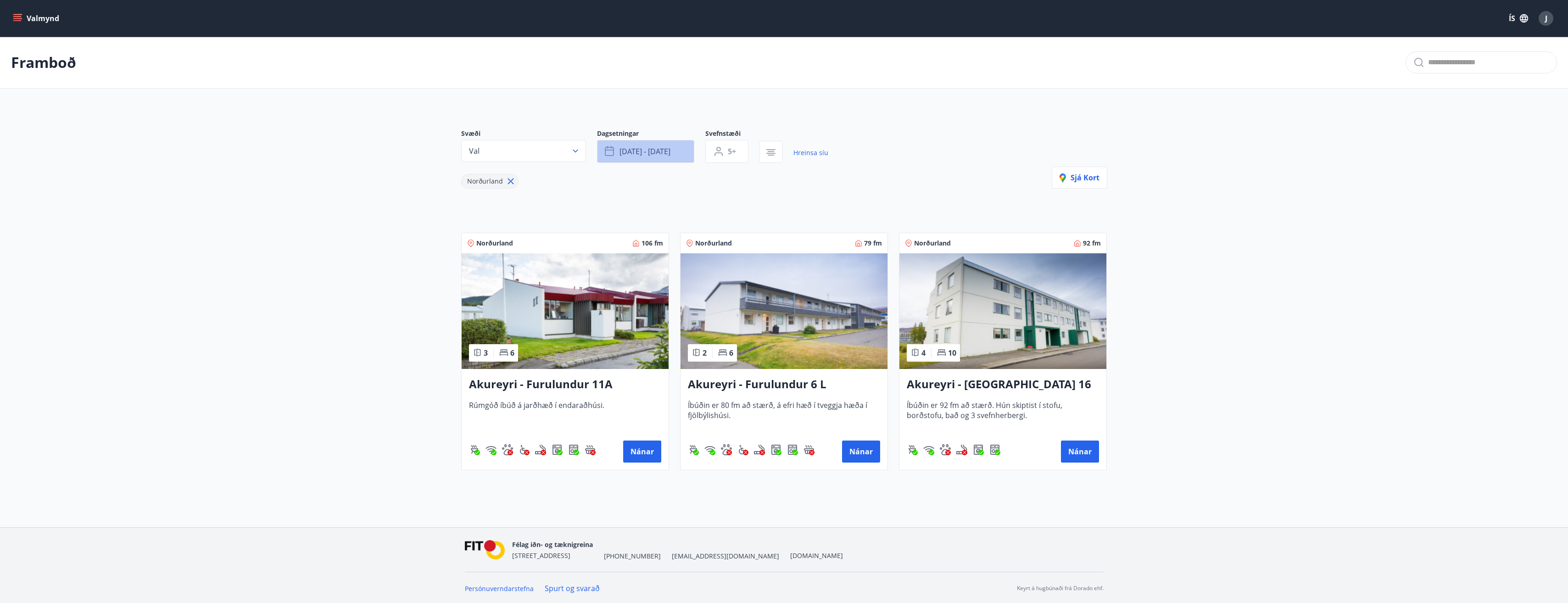
click at [636, 148] on span "[DATE] - [DATE]" at bounding box center [644, 151] width 51 height 10
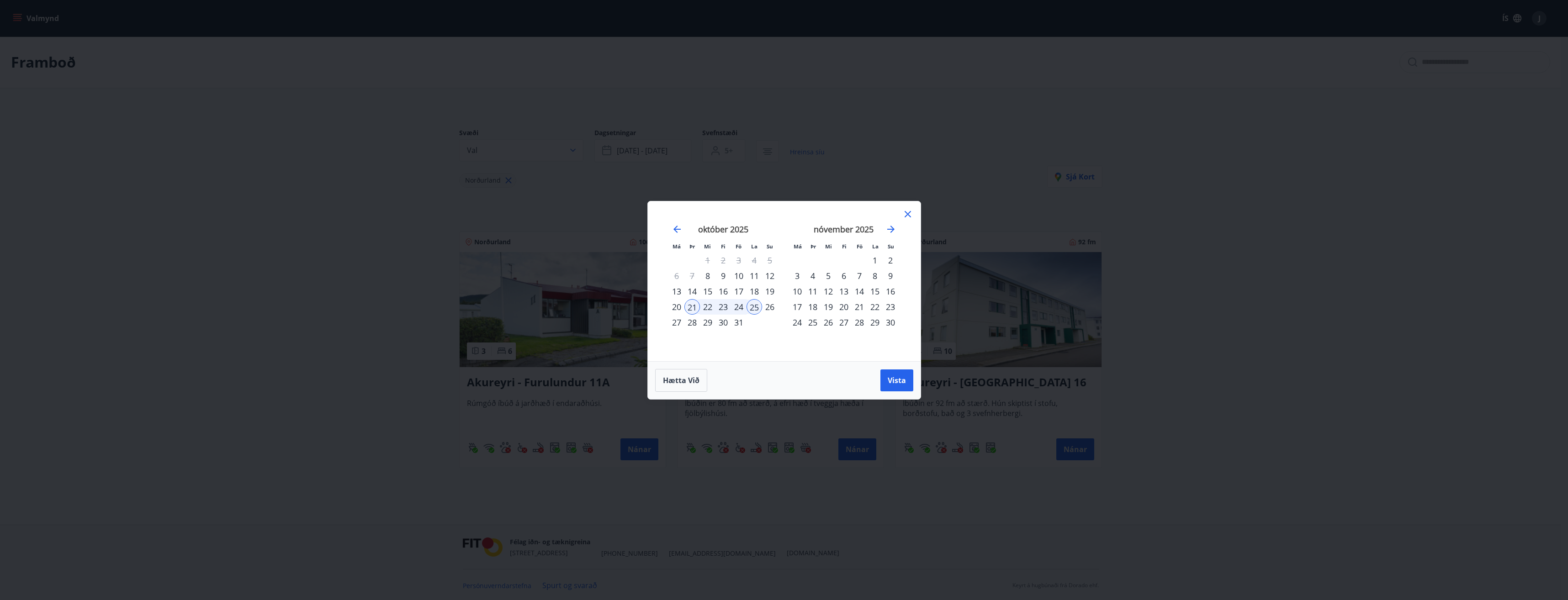
click at [704, 307] on div "22" at bounding box center [708, 307] width 16 height 16
click at [902, 385] on button "Vista" at bounding box center [897, 380] width 33 height 22
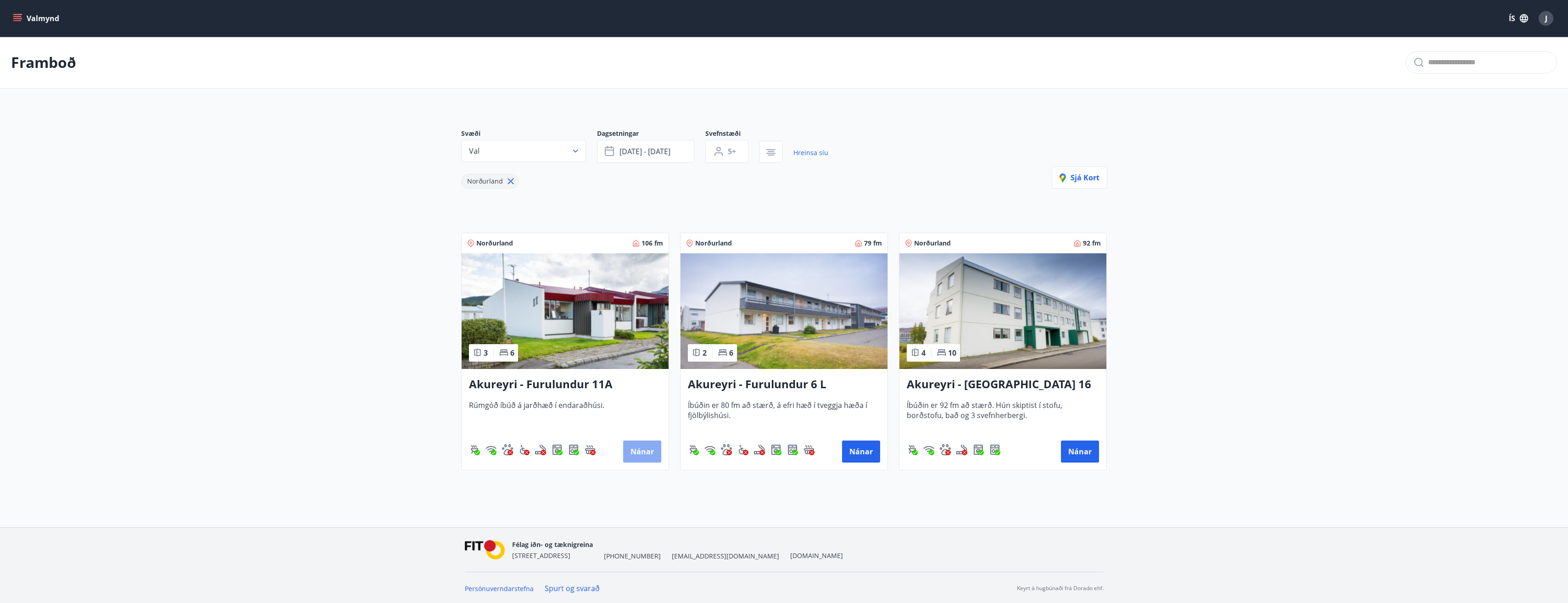
click at [642, 450] on button "Nánar" at bounding box center [642, 452] width 38 height 22
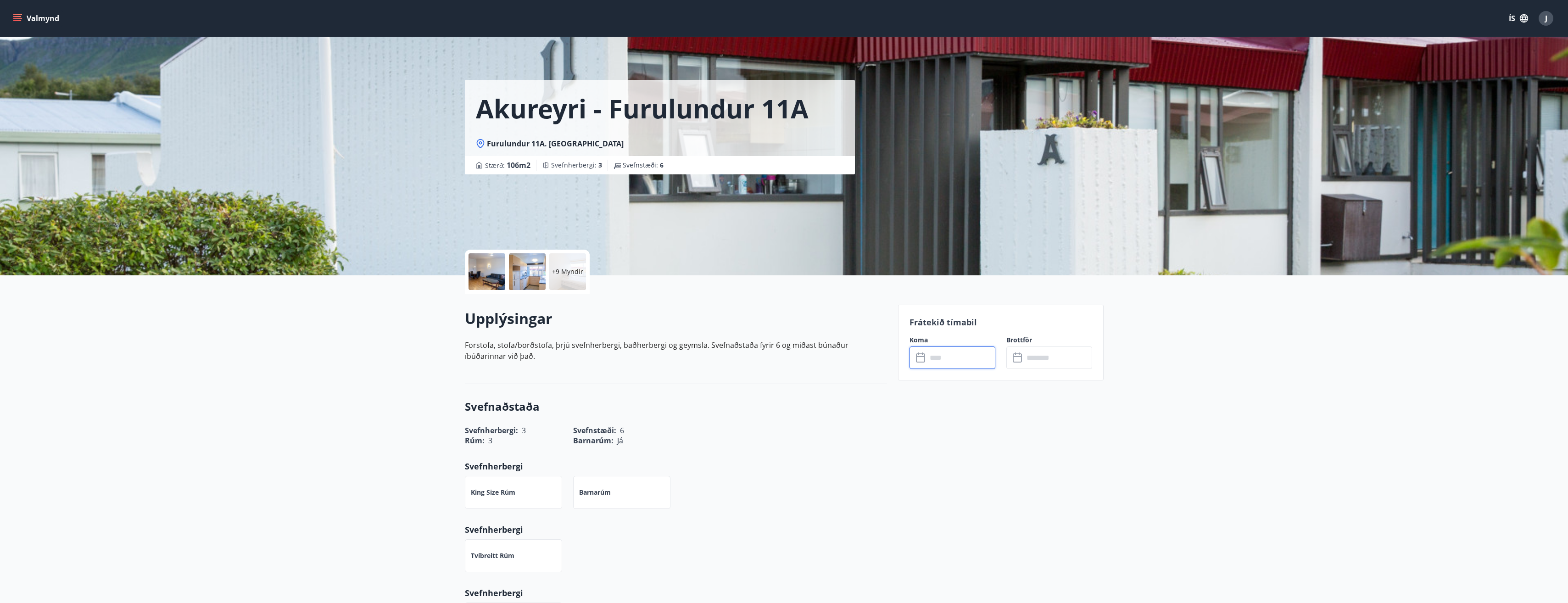
click at [970, 364] on input "text" at bounding box center [961, 358] width 68 height 23
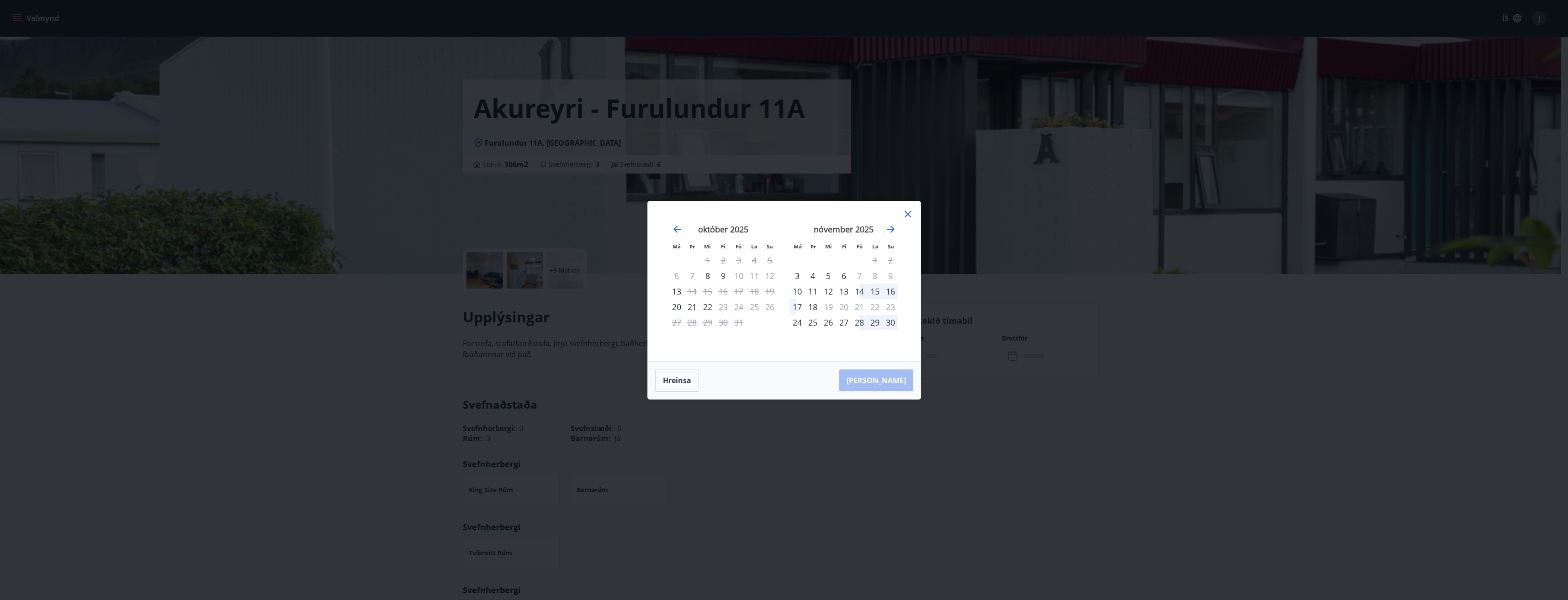
click at [906, 213] on icon at bounding box center [908, 214] width 7 height 7
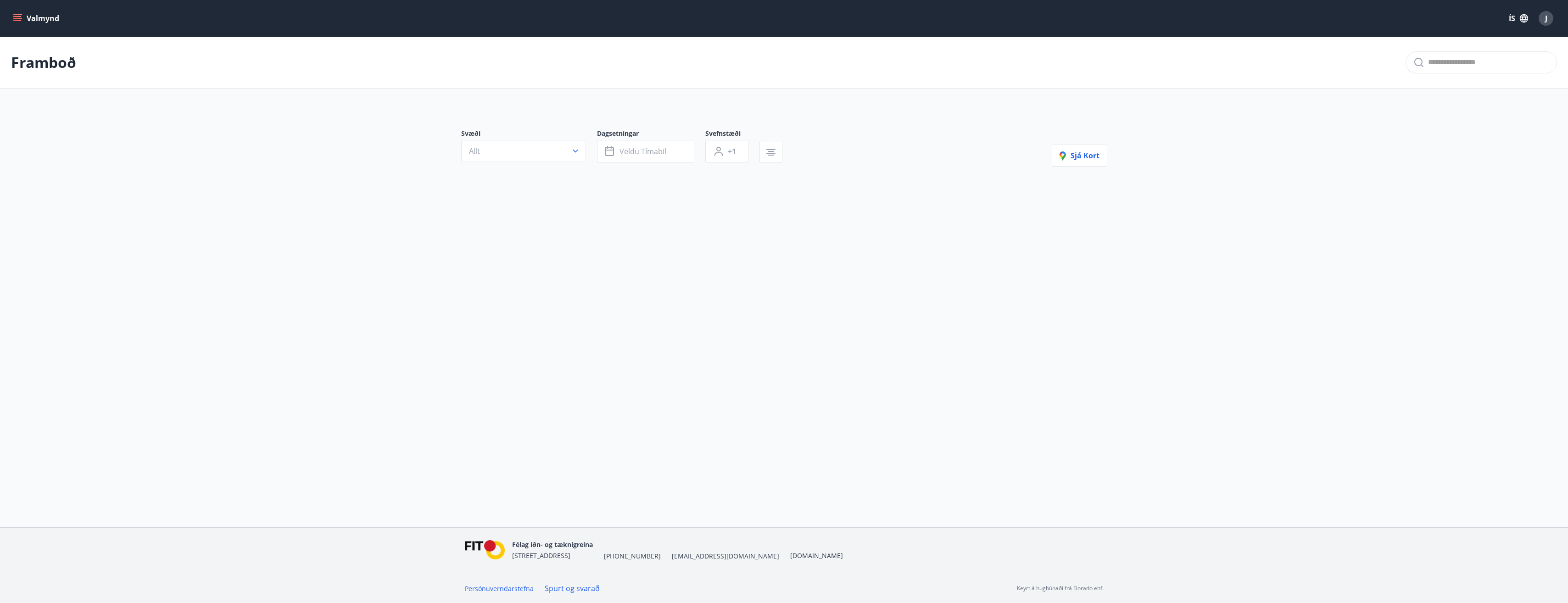
type input "*"
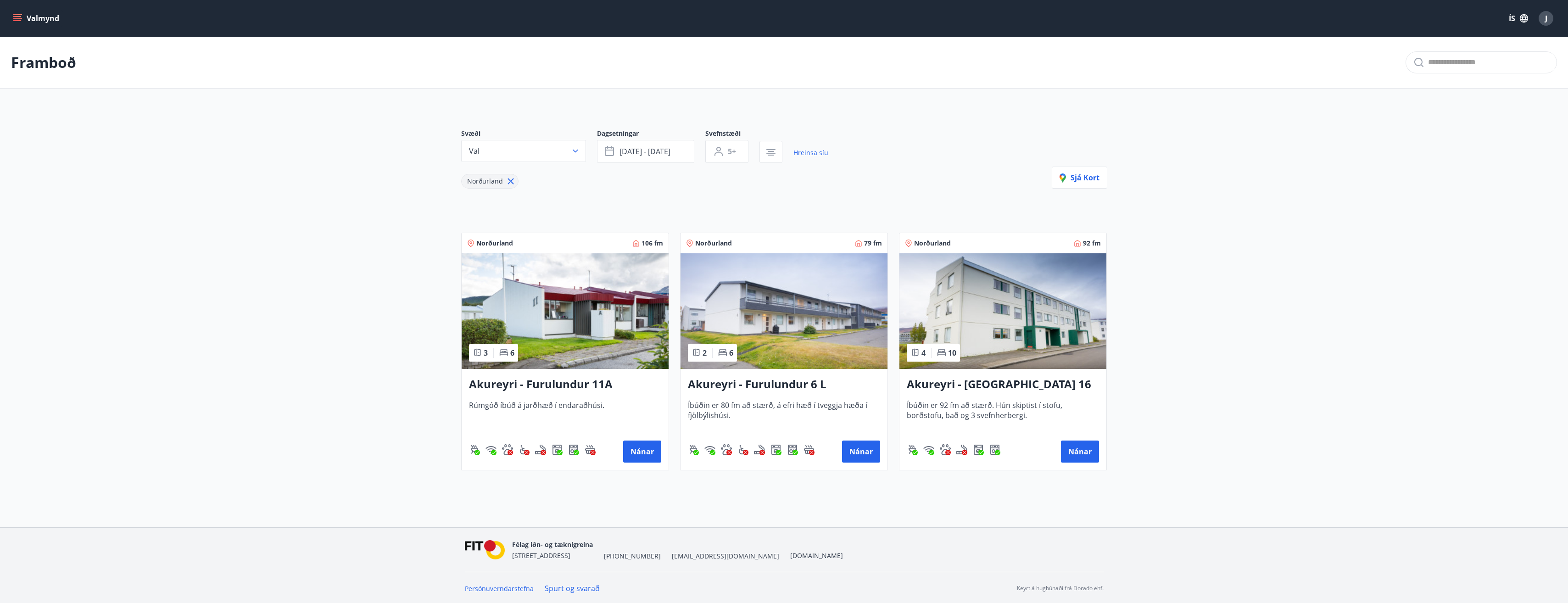
click at [814, 407] on span "Íbúðin er 80 fm að stærð, á efri hæð í tveggja hæða í fjölbýlishúsi." at bounding box center [784, 416] width 192 height 31
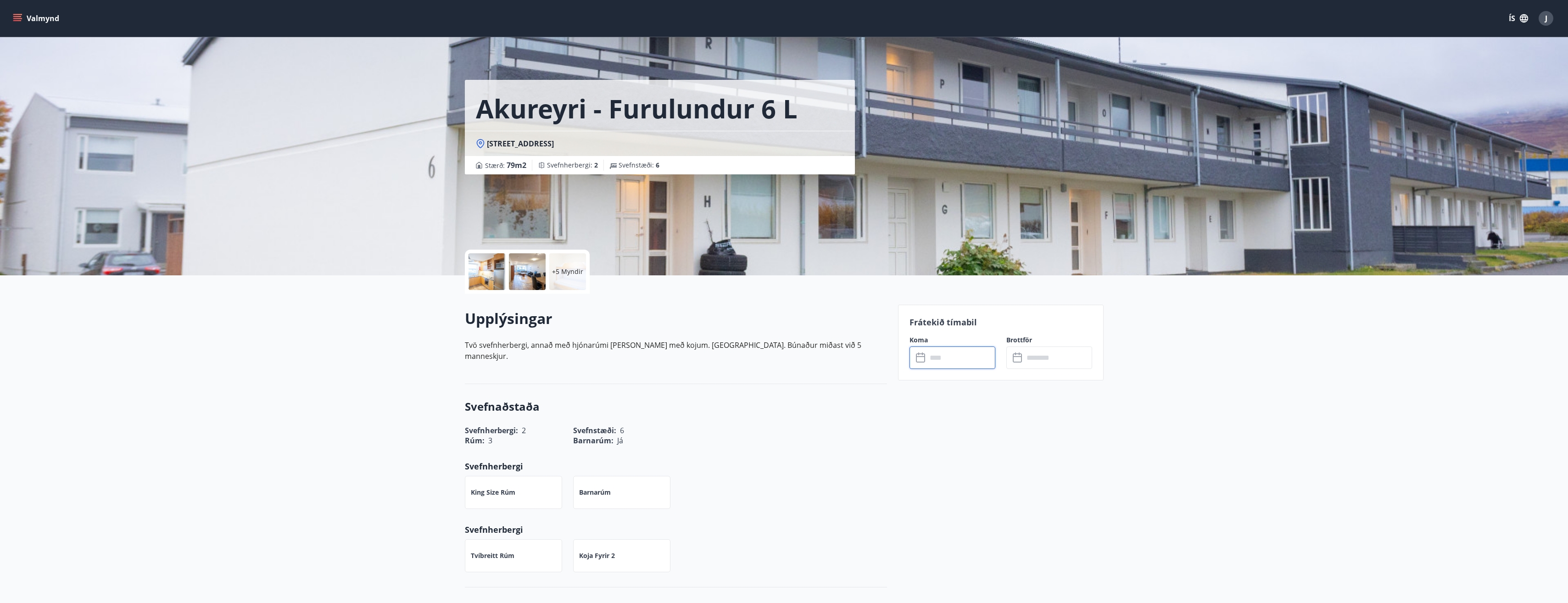
click at [955, 363] on input "text" at bounding box center [961, 358] width 68 height 23
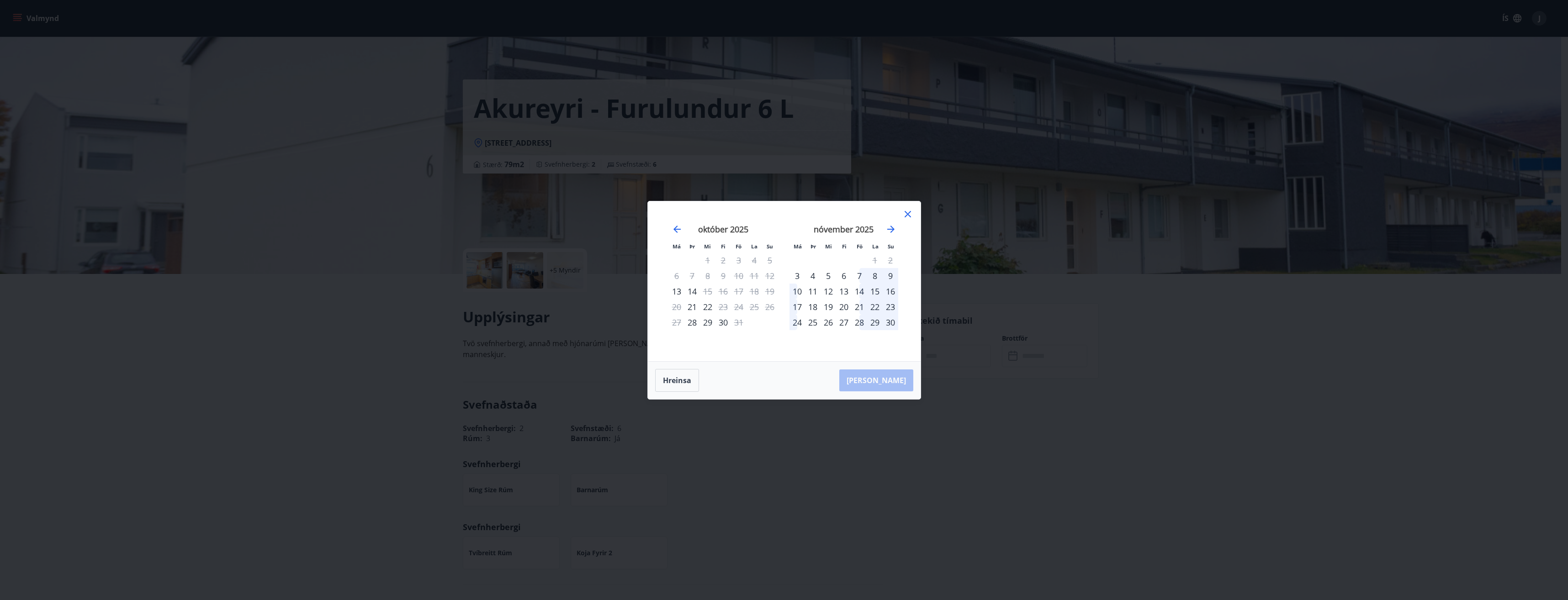
click at [907, 214] on icon at bounding box center [908, 214] width 7 height 7
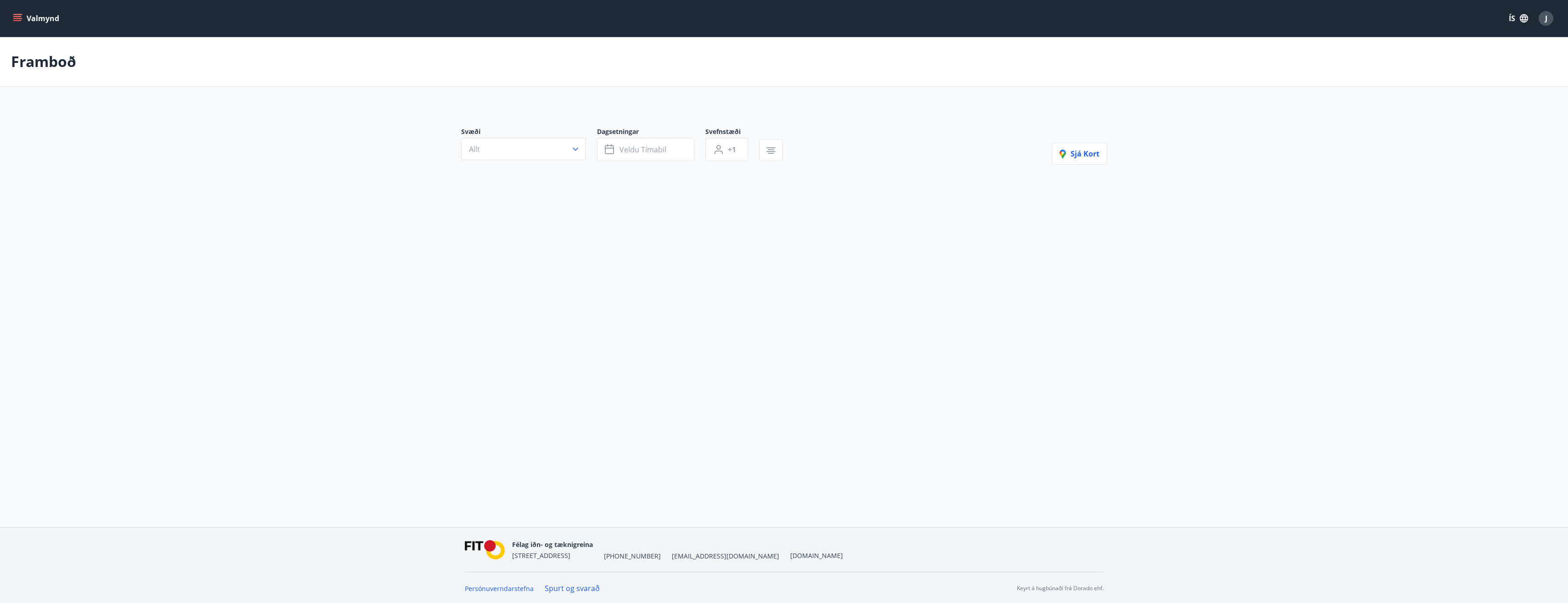
type input "*"
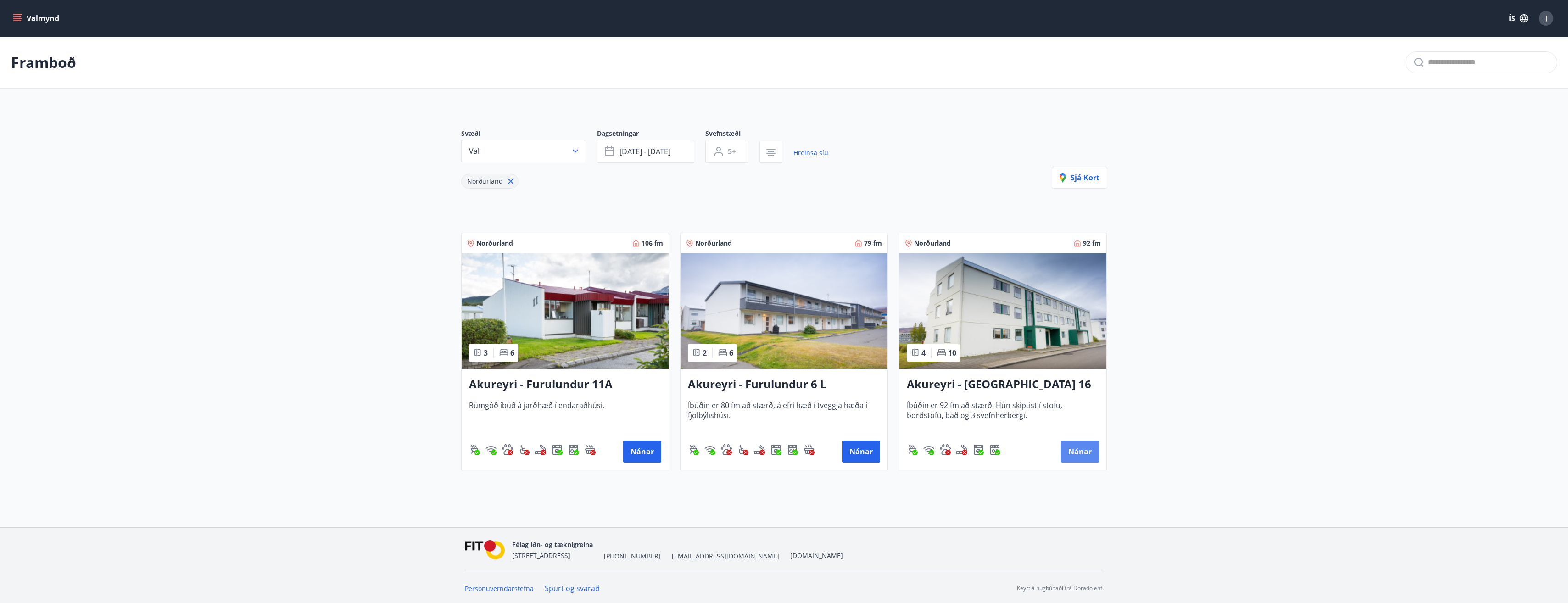
click at [1088, 457] on button "Nánar" at bounding box center [1080, 452] width 38 height 22
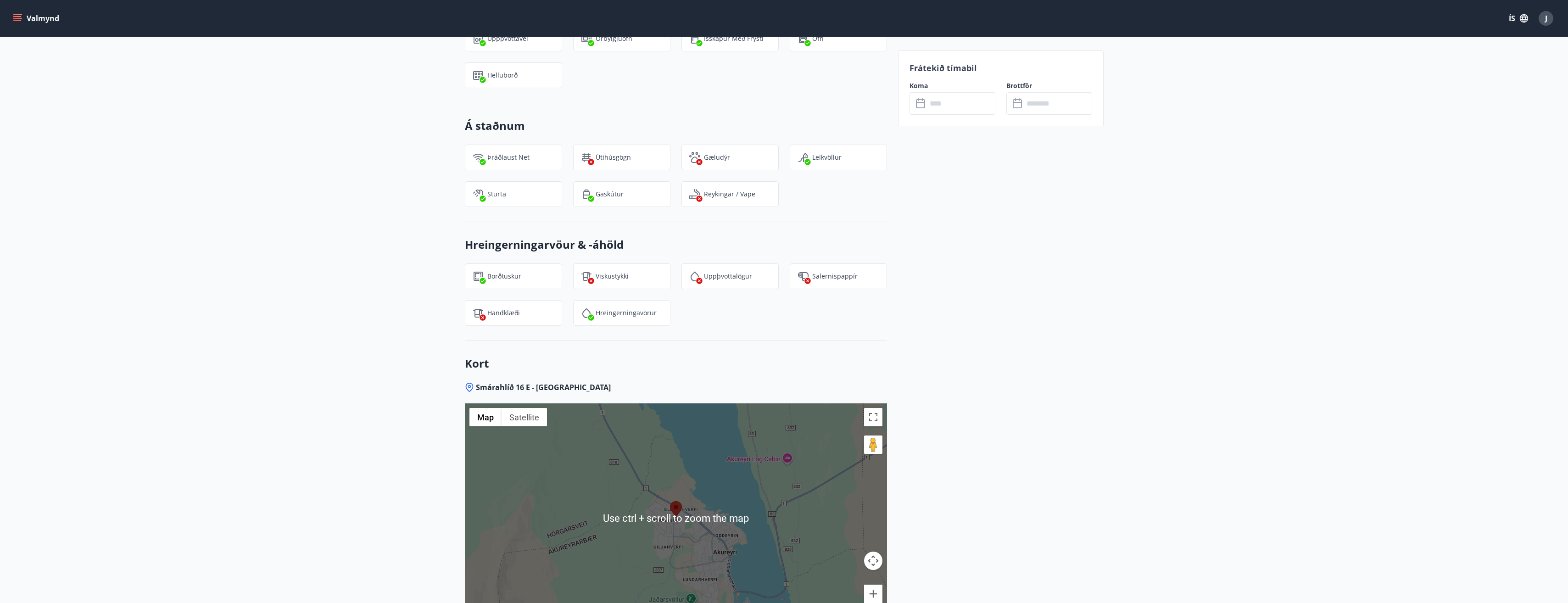
scroll to position [833, 0]
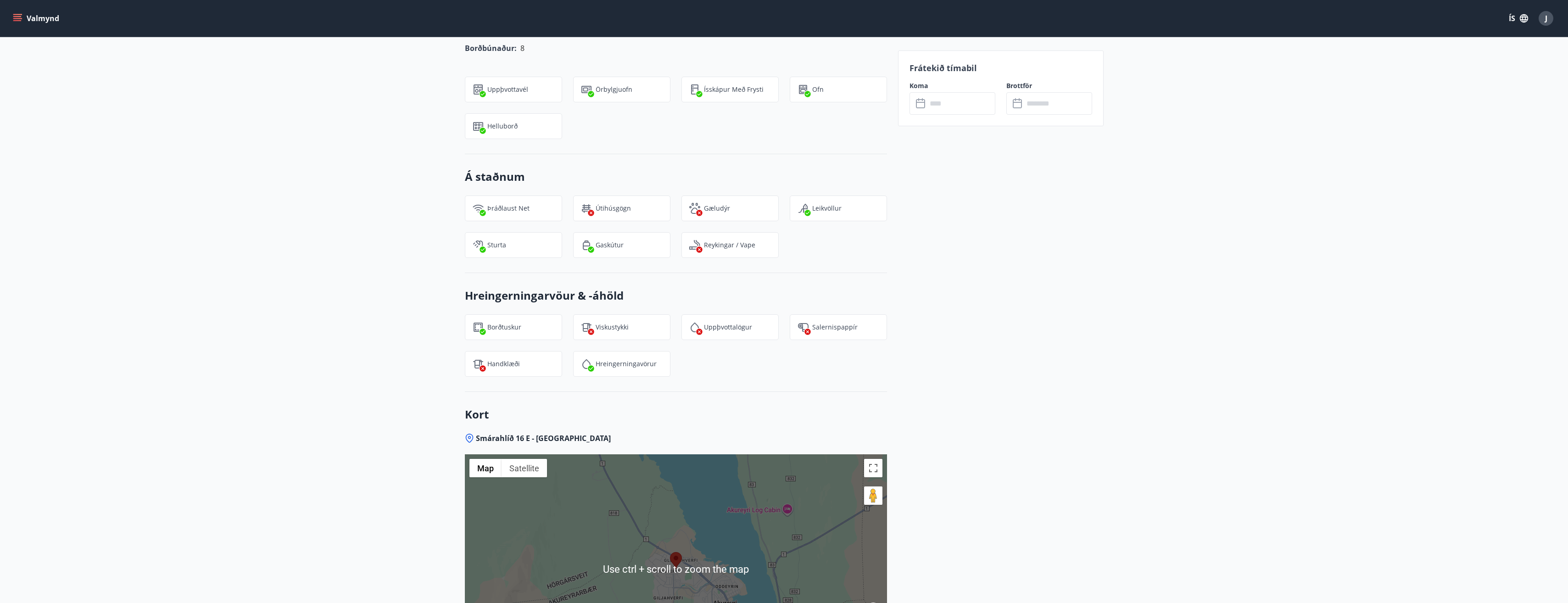
click at [961, 106] on input "text" at bounding box center [961, 103] width 68 height 23
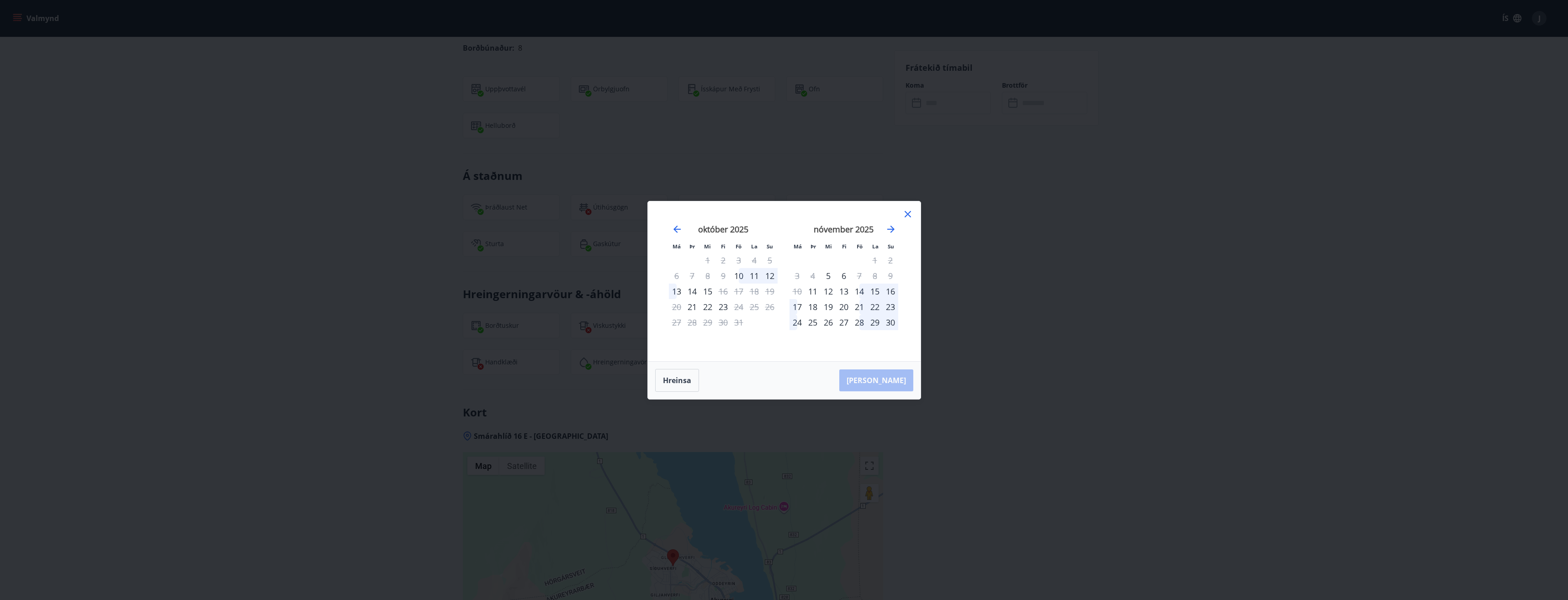
click at [906, 212] on icon at bounding box center [908, 214] width 7 height 7
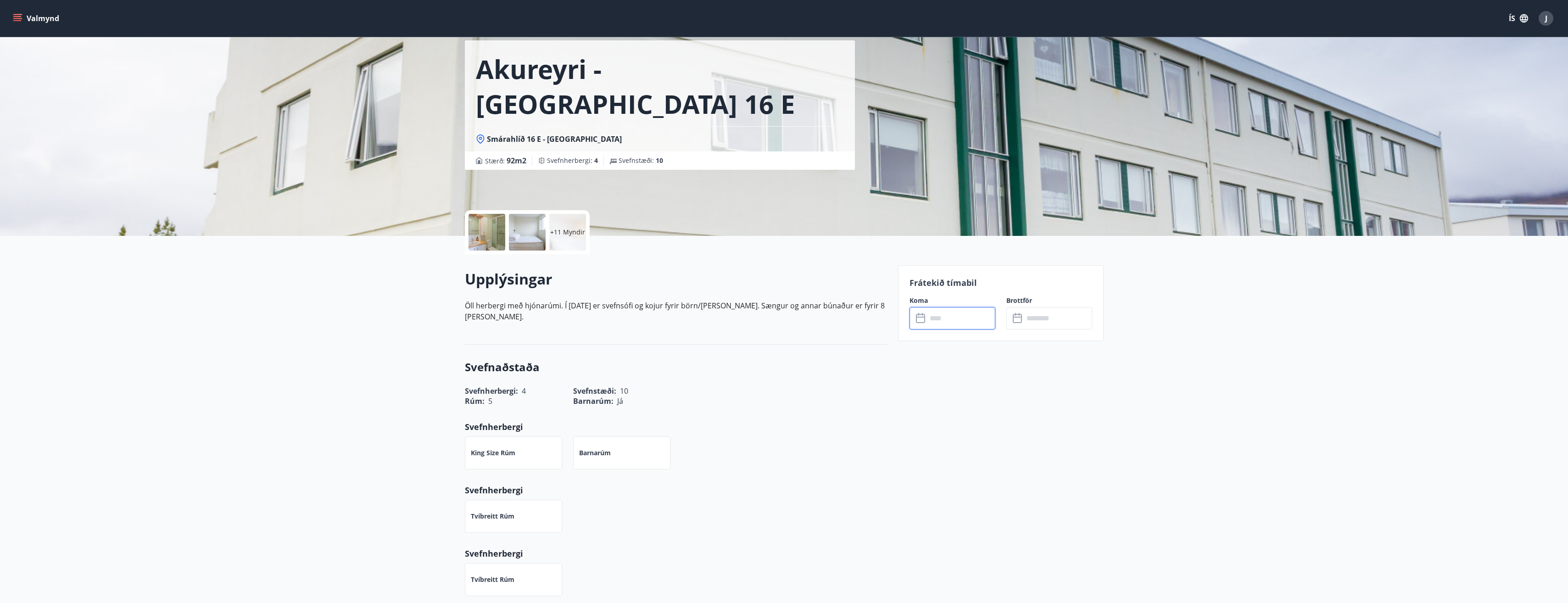
scroll to position [0, 0]
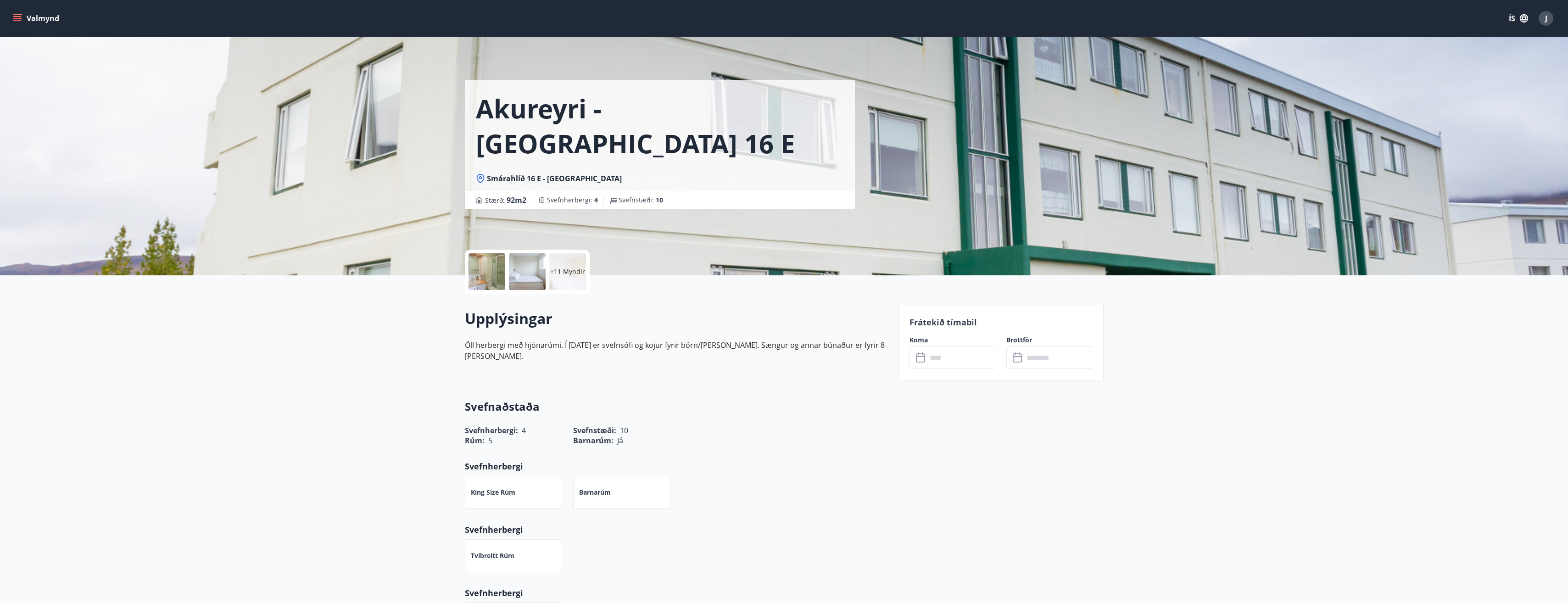
click at [32, 18] on button "Valmynd" at bounding box center [37, 18] width 52 height 17
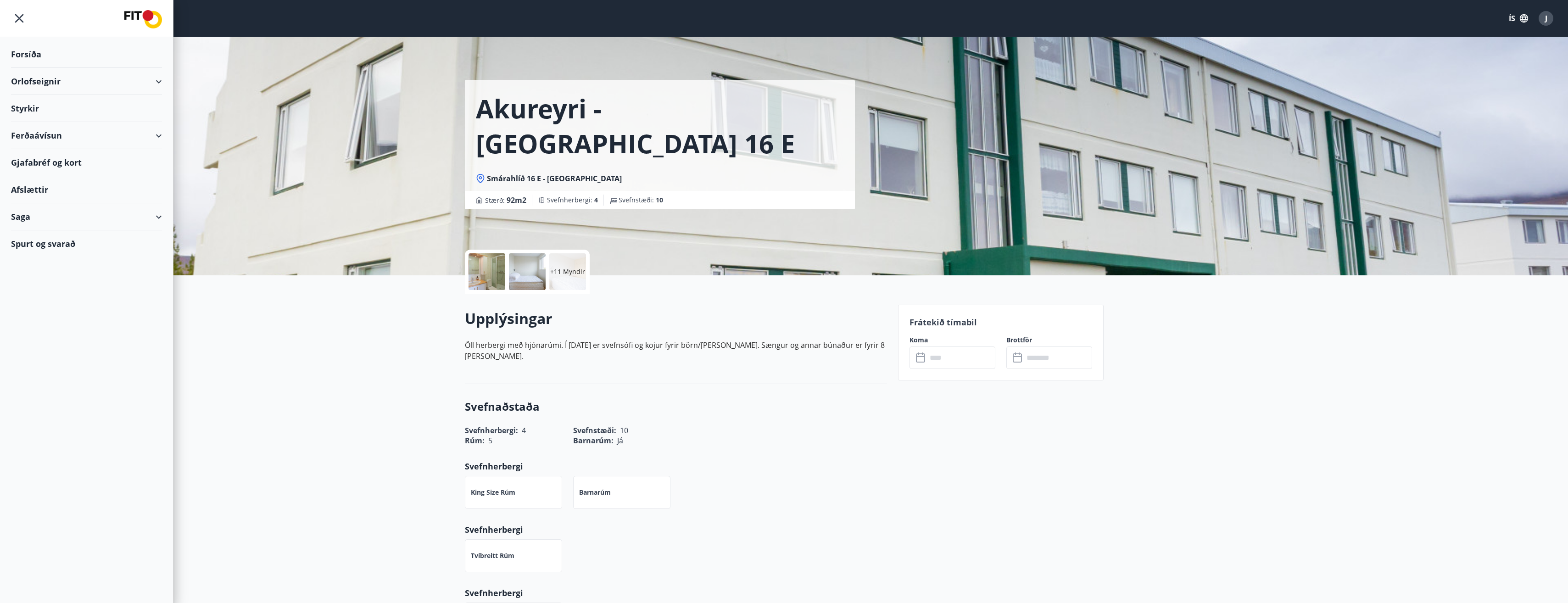
click at [61, 133] on div "Ferðaávísun" at bounding box center [86, 136] width 151 height 27
click at [68, 222] on div "Gjafabréf og kort" at bounding box center [86, 221] width 151 height 27
click at [29, 248] on div "Afslættir" at bounding box center [86, 248] width 151 height 27
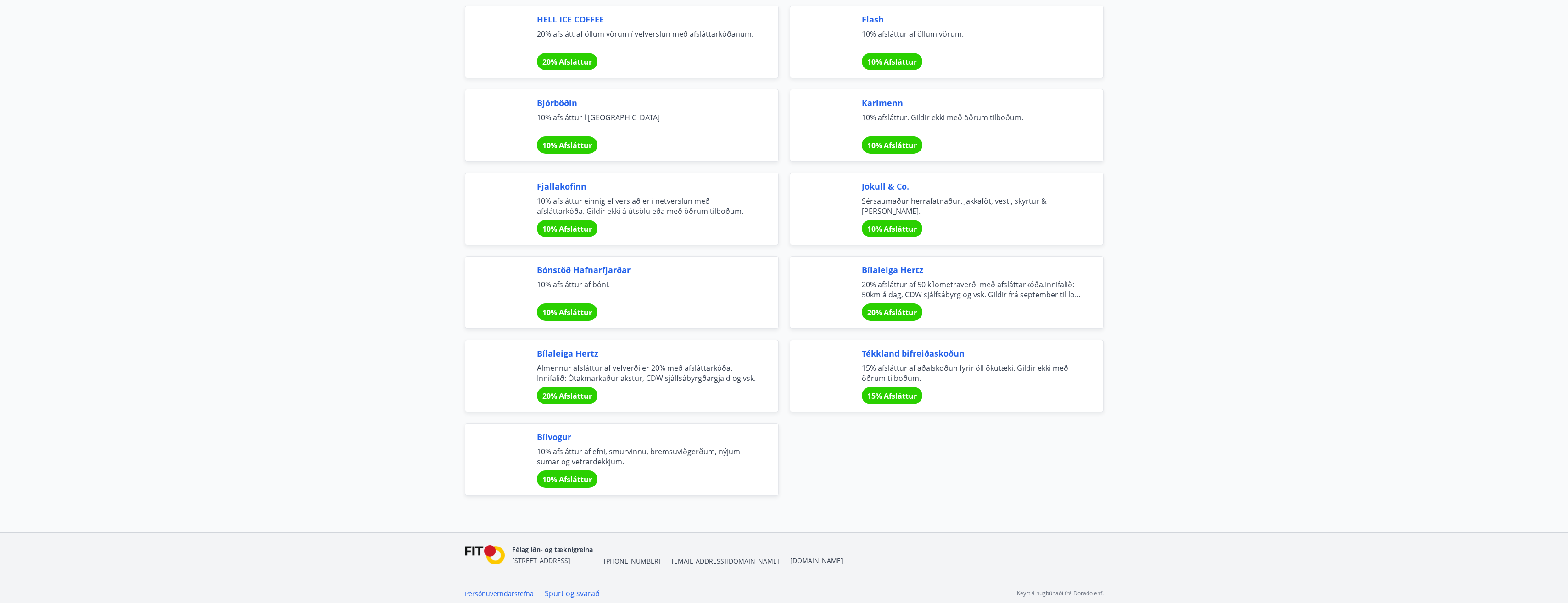
scroll to position [2877, 0]
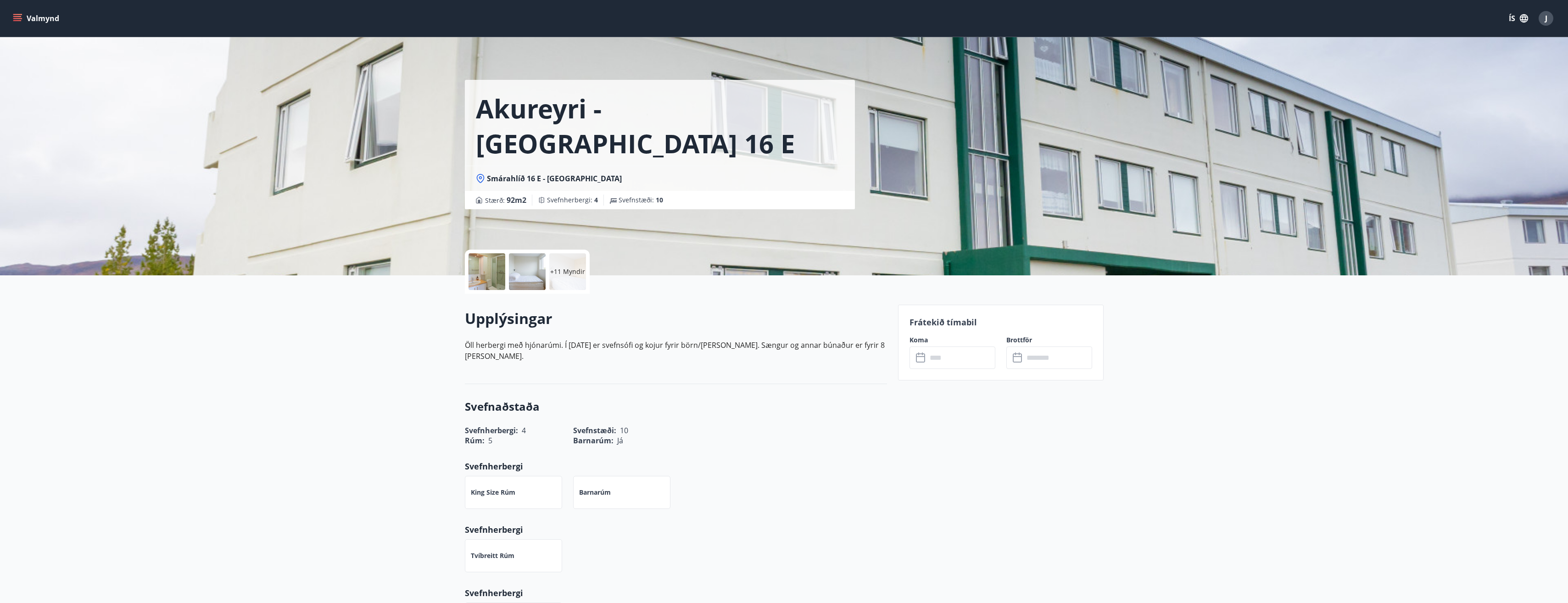
click at [21, 18] on icon "menu" at bounding box center [17, 18] width 9 height 9
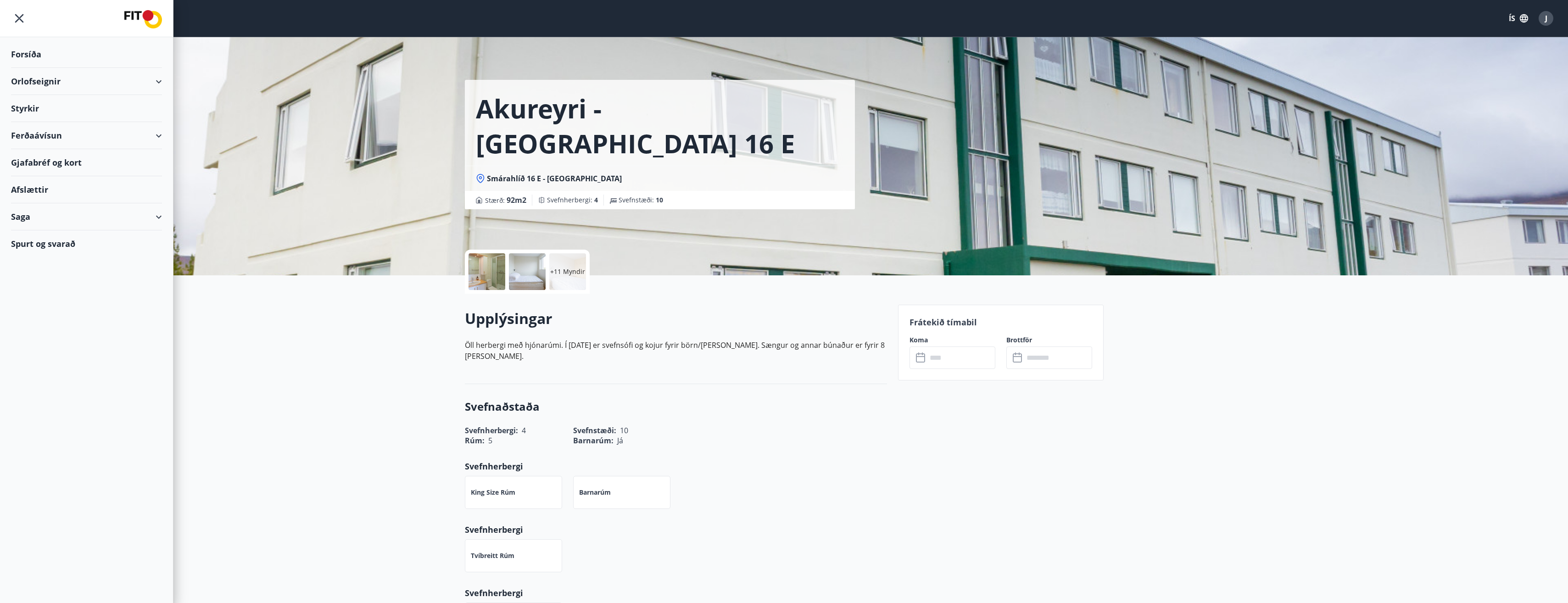
click at [32, 109] on div "Styrkir" at bounding box center [86, 108] width 151 height 27
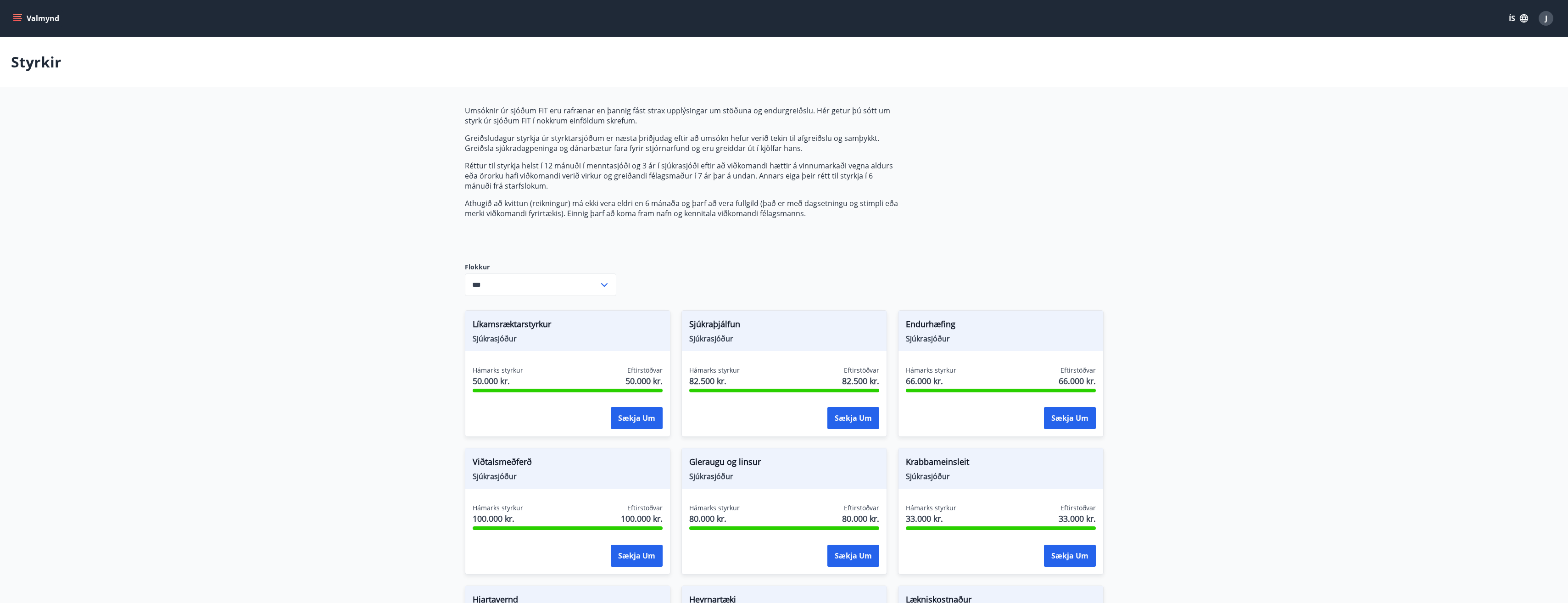
type input "***"
click at [12, 20] on button "Valmynd" at bounding box center [37, 18] width 52 height 17
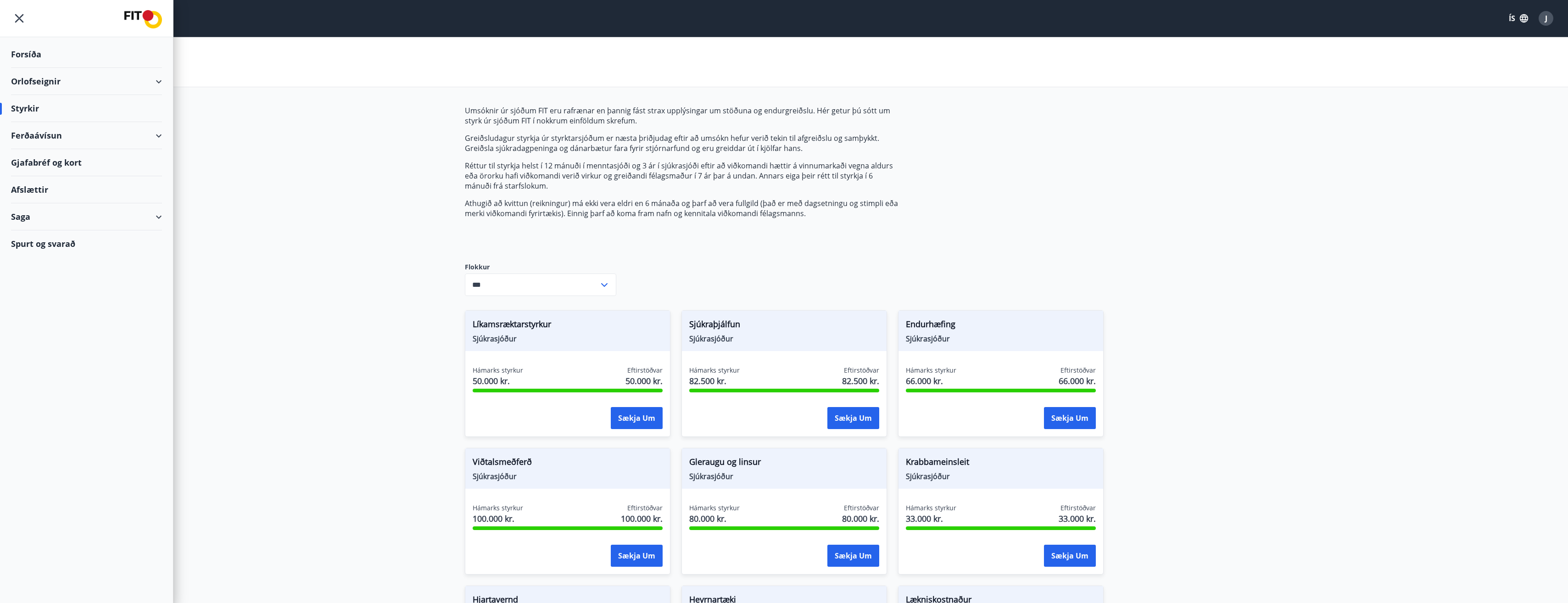
click at [163, 218] on icon at bounding box center [159, 217] width 11 height 11
click at [34, 297] on div "Punktar" at bounding box center [86, 298] width 136 height 20
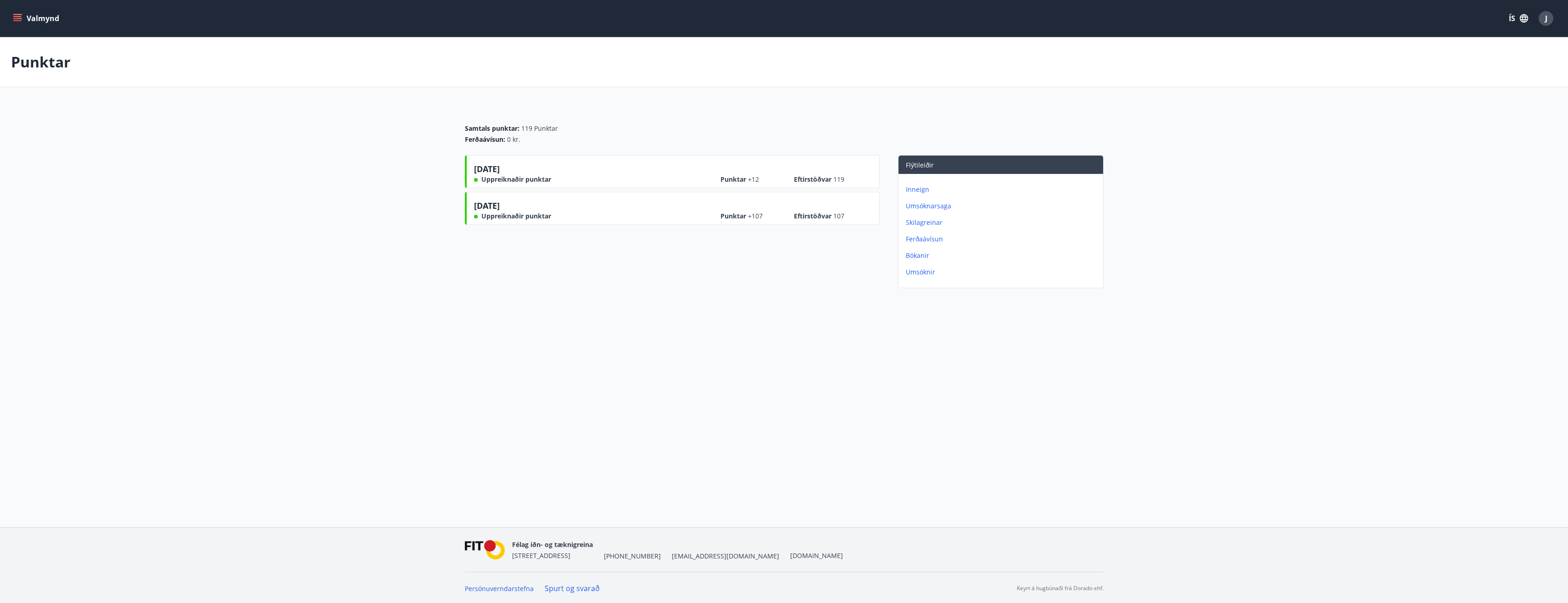
click at [919, 188] on p "Inneign" at bounding box center [1003, 189] width 194 height 9
click at [915, 205] on p "Skilagreinar" at bounding box center [1003, 206] width 194 height 9
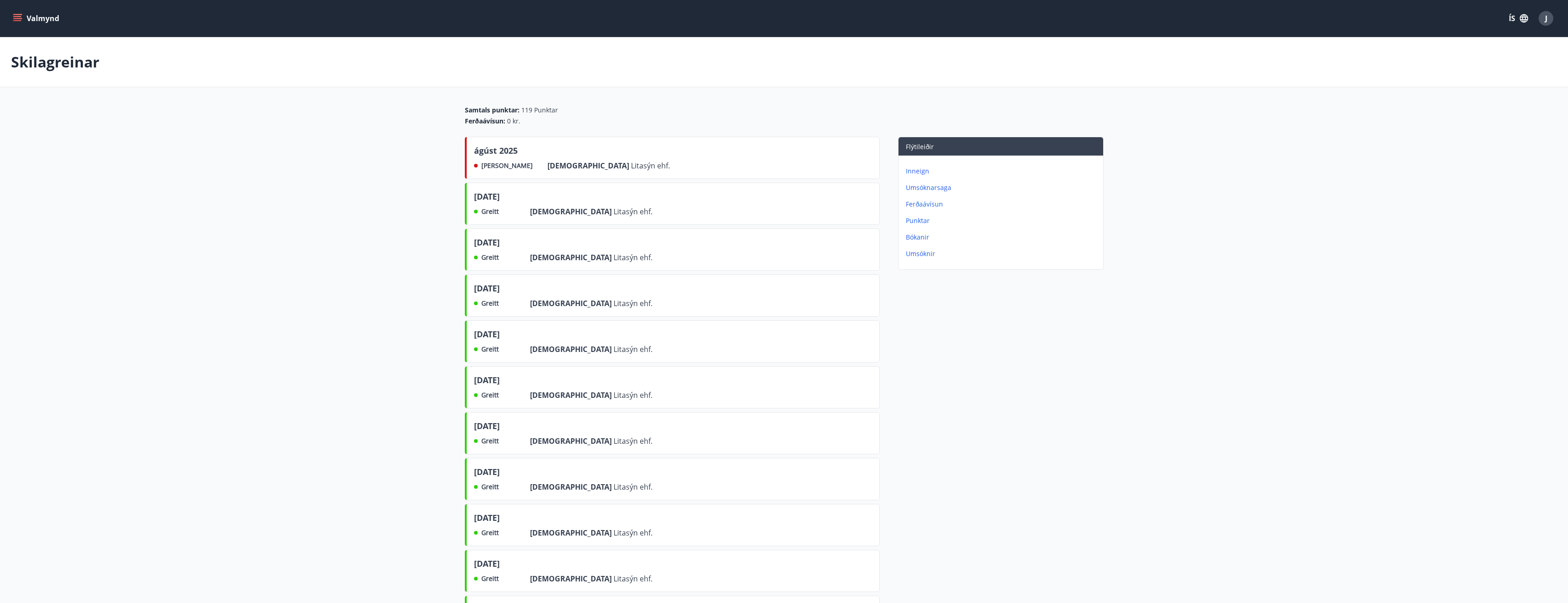
click at [919, 222] on p "Punktar" at bounding box center [1003, 221] width 194 height 9
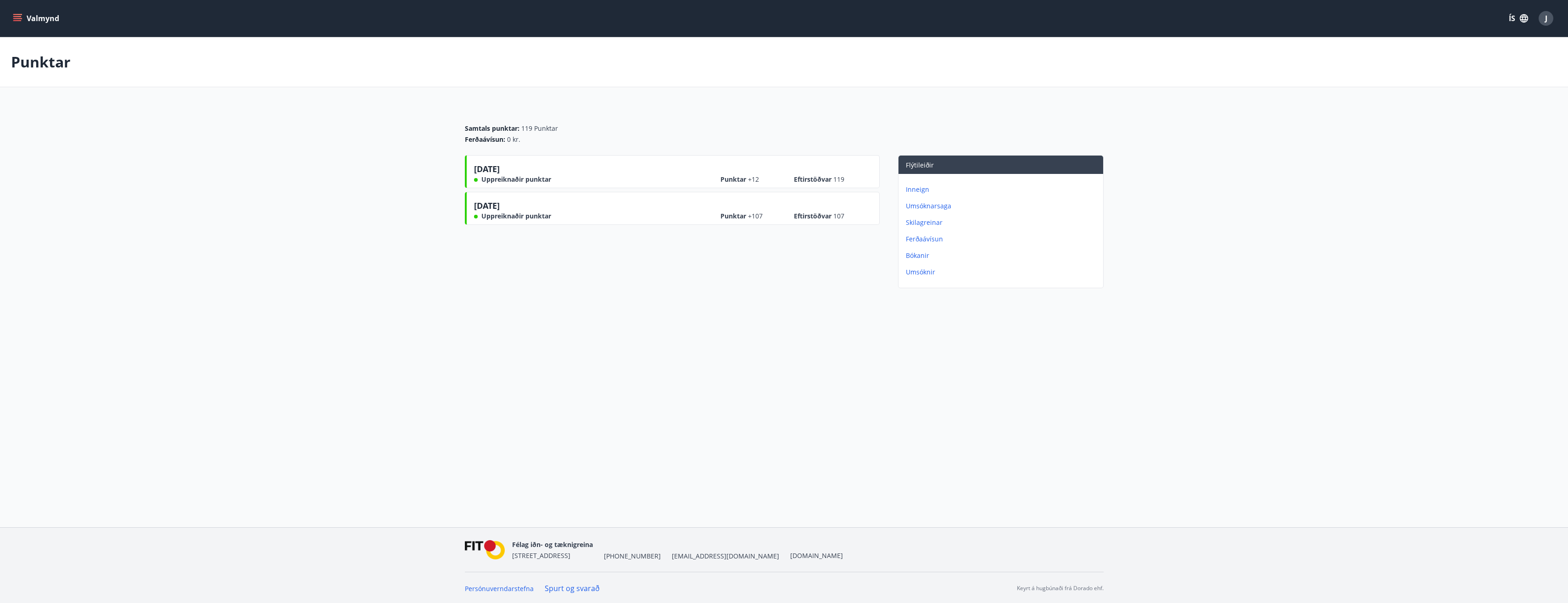
click at [919, 257] on p "Bókanir" at bounding box center [1003, 256] width 194 height 9
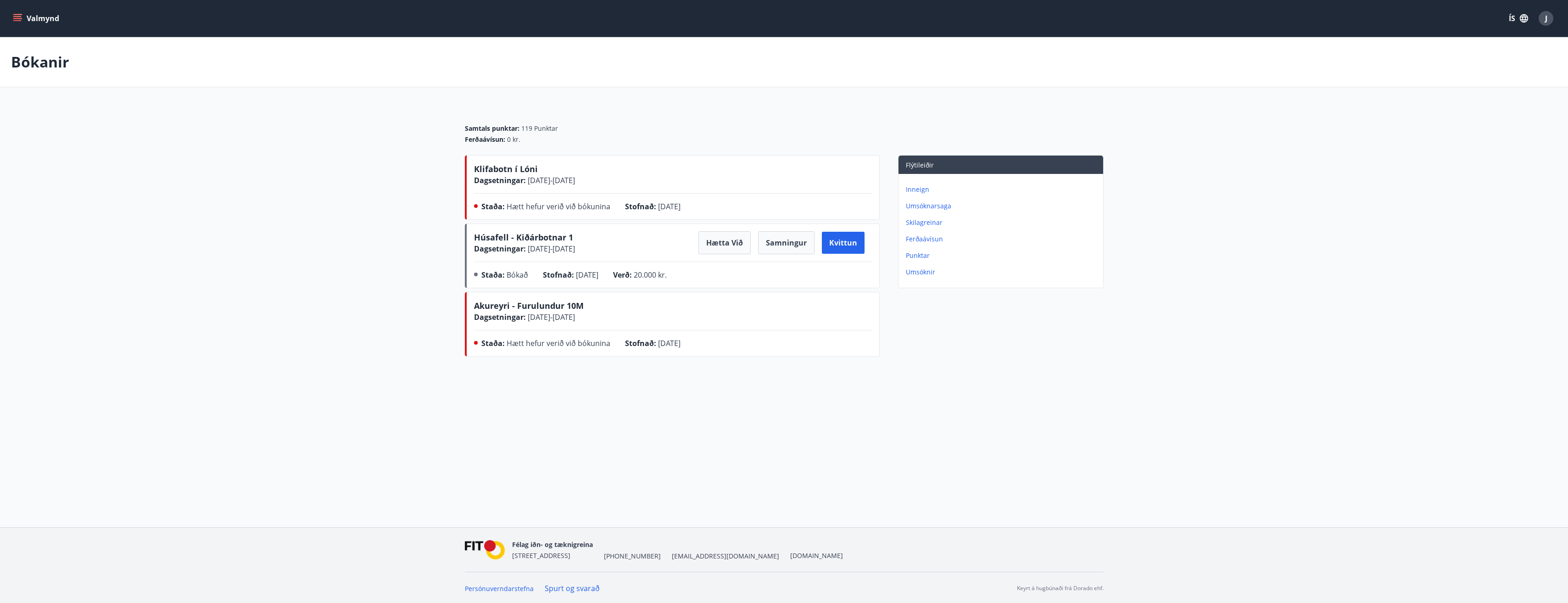
click at [520, 167] on span "Klifabotn í Lóni" at bounding box center [506, 169] width 64 height 11
click at [916, 273] on p "Umsóknir" at bounding box center [1003, 272] width 194 height 9
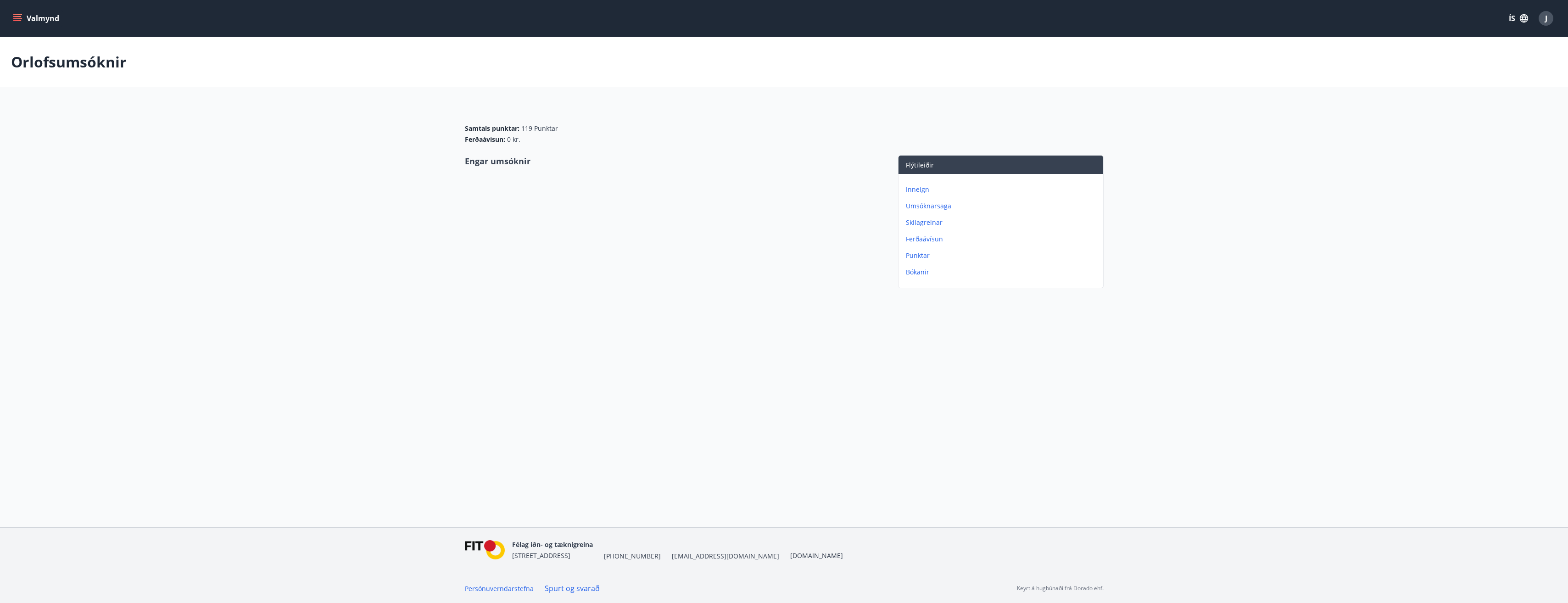
click at [917, 257] on p "Punktar" at bounding box center [1003, 256] width 194 height 9
click at [844, 179] on span "119" at bounding box center [839, 179] width 11 height 9
click at [921, 165] on span "Flýtileiðir" at bounding box center [920, 165] width 28 height 9
click at [18, 17] on icon "menu" at bounding box center [18, 17] width 9 height 1
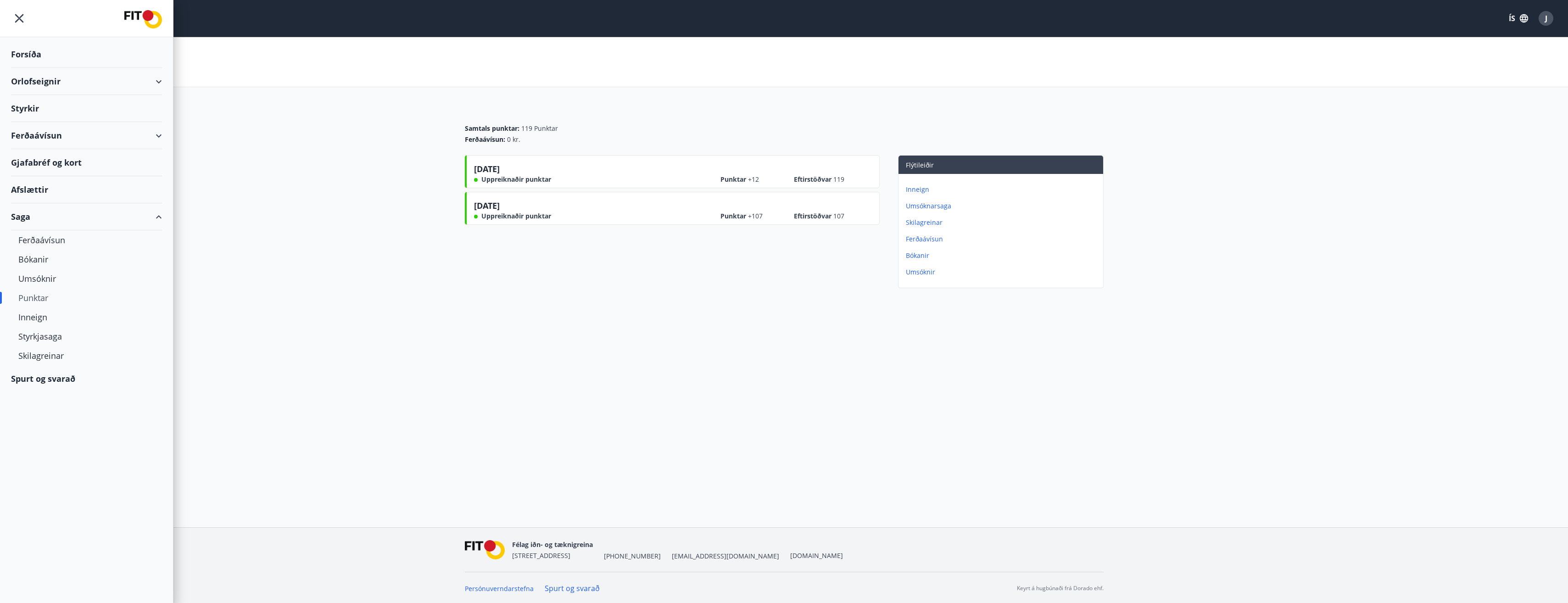
click at [53, 376] on div "Spurt og svarað" at bounding box center [86, 379] width 151 height 27
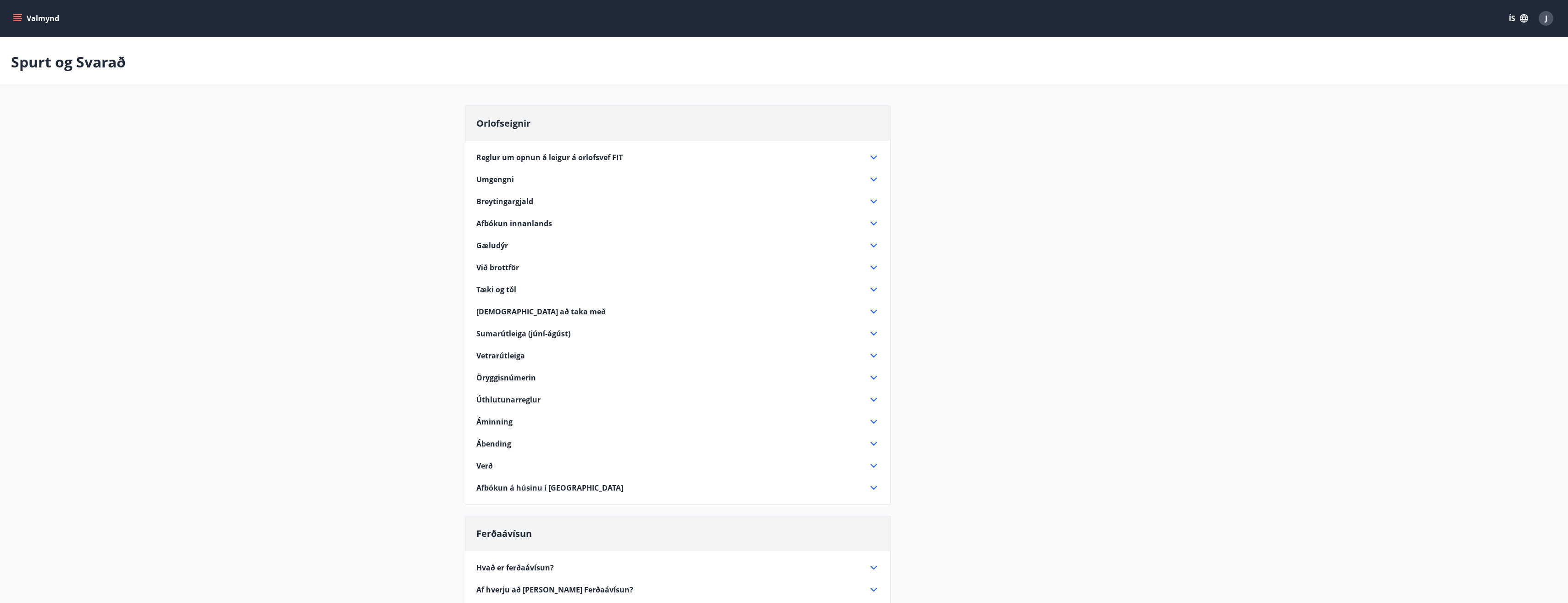
click at [870, 158] on icon at bounding box center [874, 157] width 11 height 11
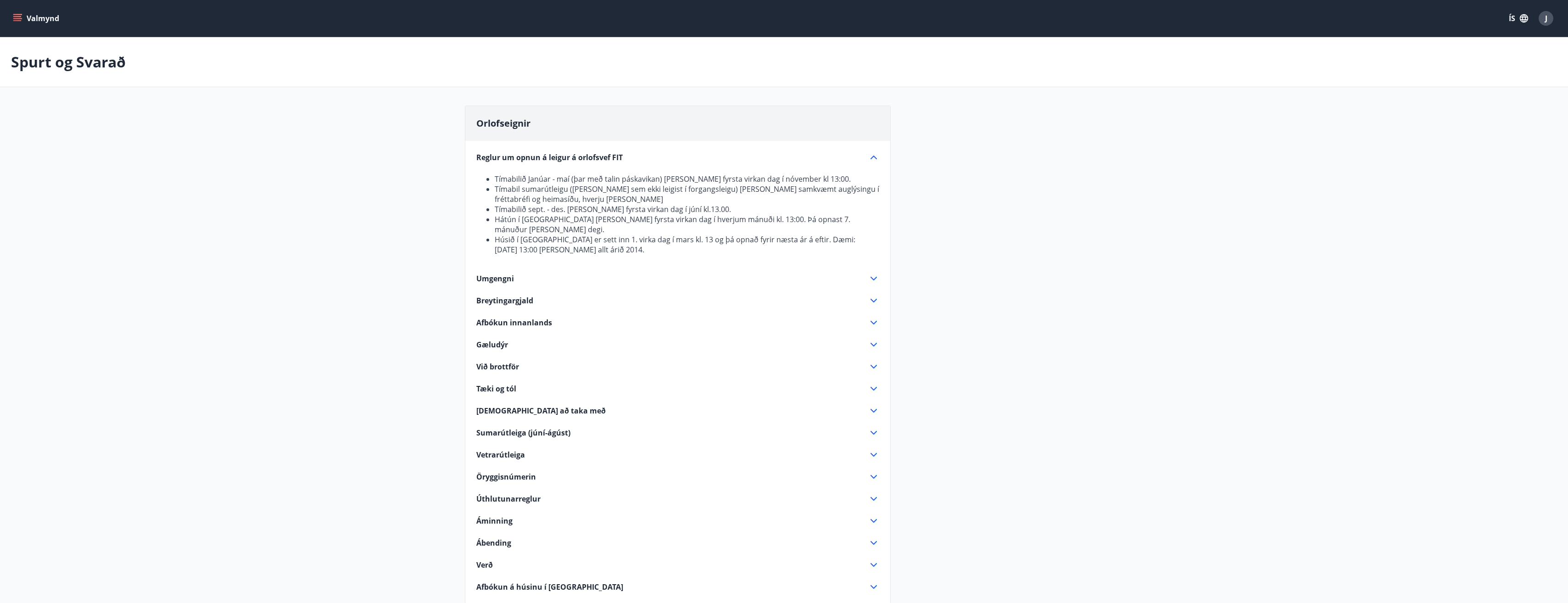
click at [873, 158] on icon at bounding box center [874, 157] width 11 height 11
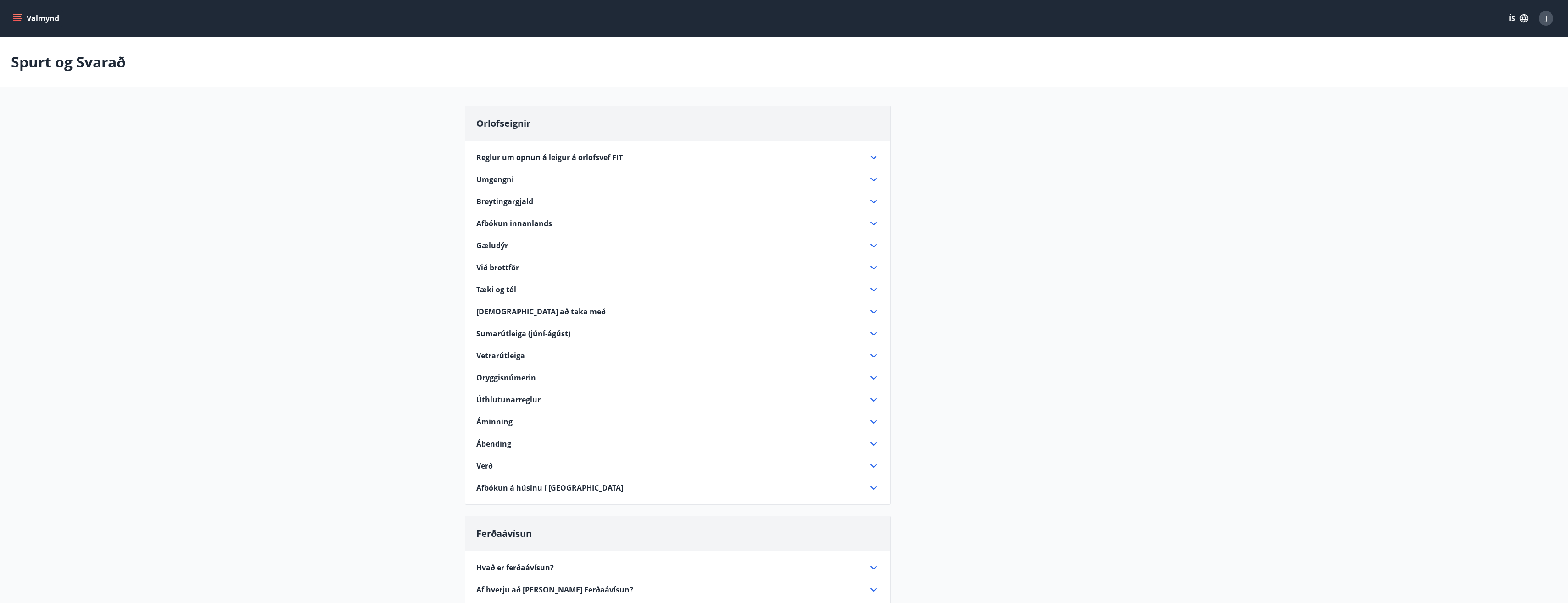
click at [18, 21] on icon "menu" at bounding box center [18, 21] width 9 height 1
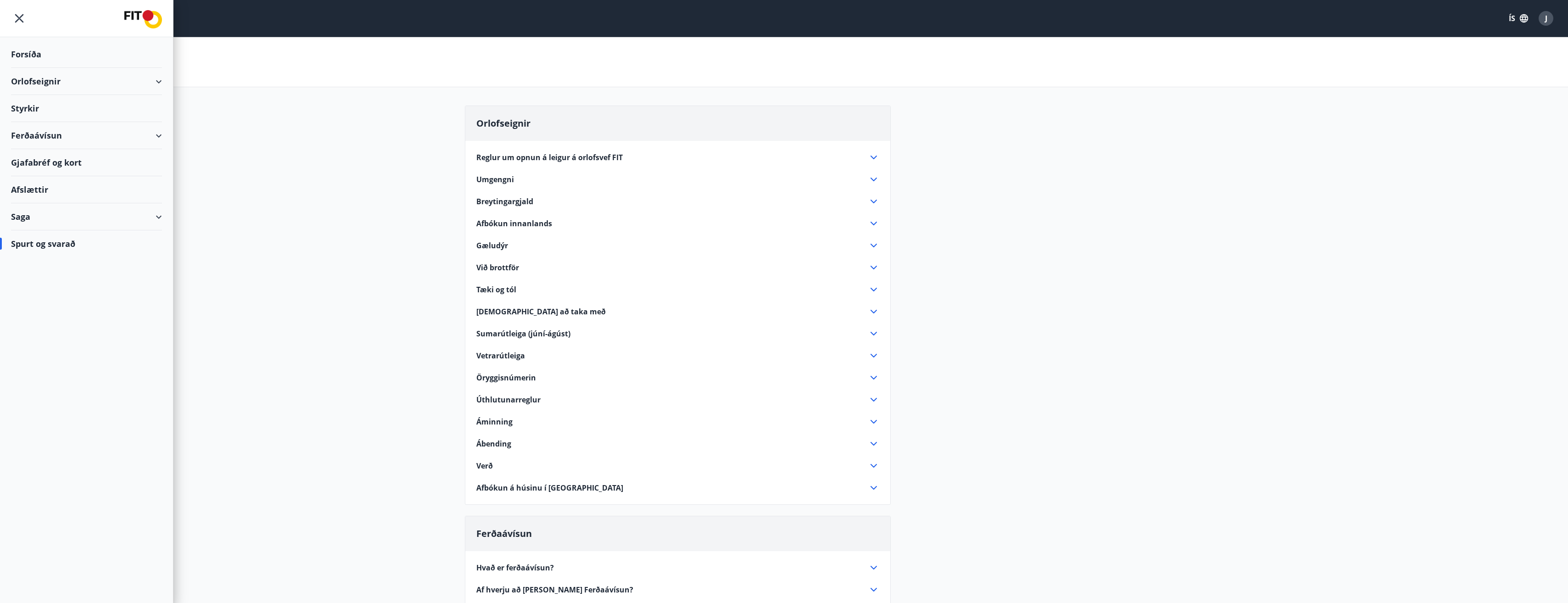
click at [45, 164] on div "Gjafabréf og kort" at bounding box center [86, 163] width 151 height 27
click at [23, 51] on div "Forsíða" at bounding box center [86, 54] width 151 height 27
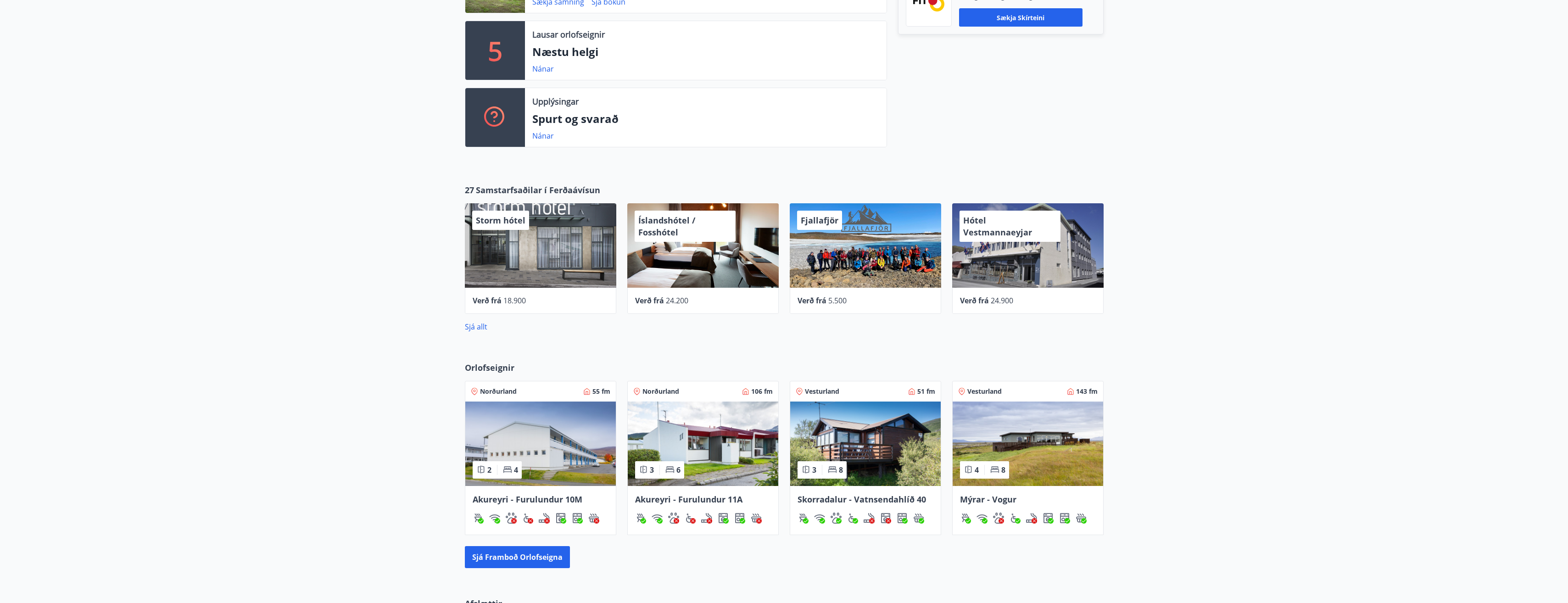
scroll to position [298, 0]
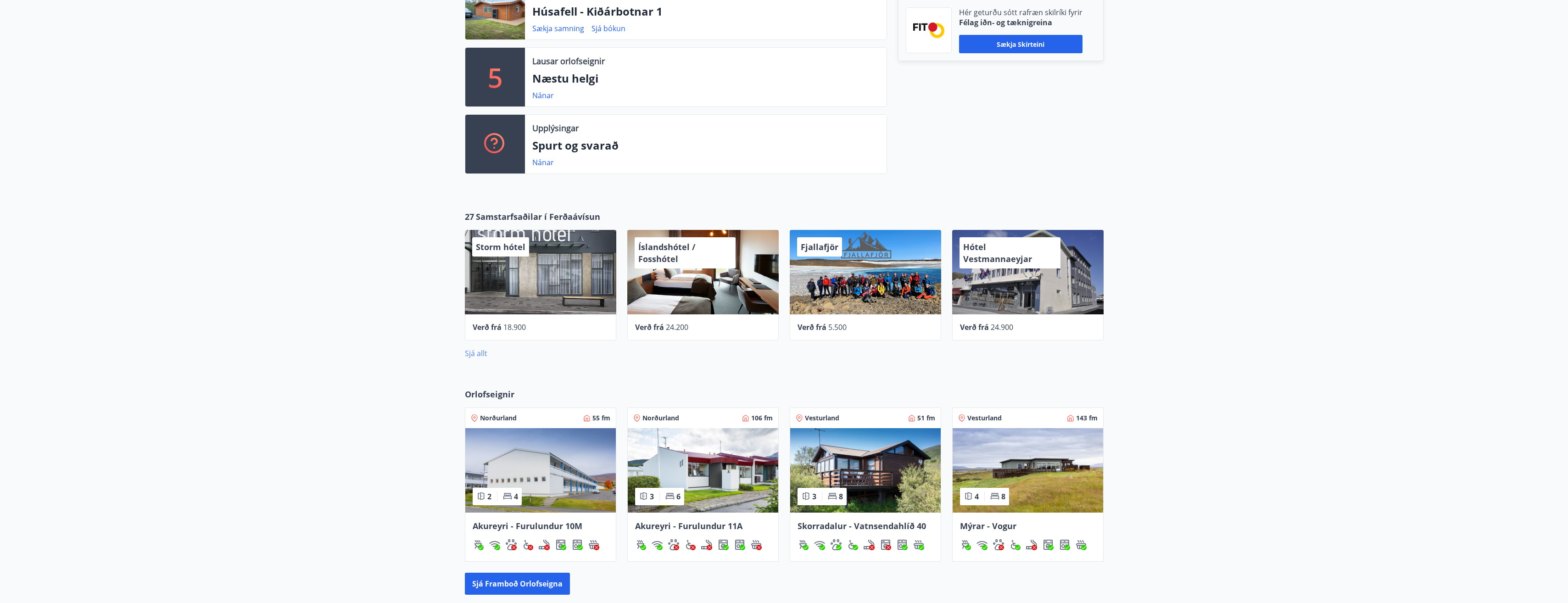
click at [476, 352] on link "Sjá allt" at bounding box center [476, 353] width 23 height 10
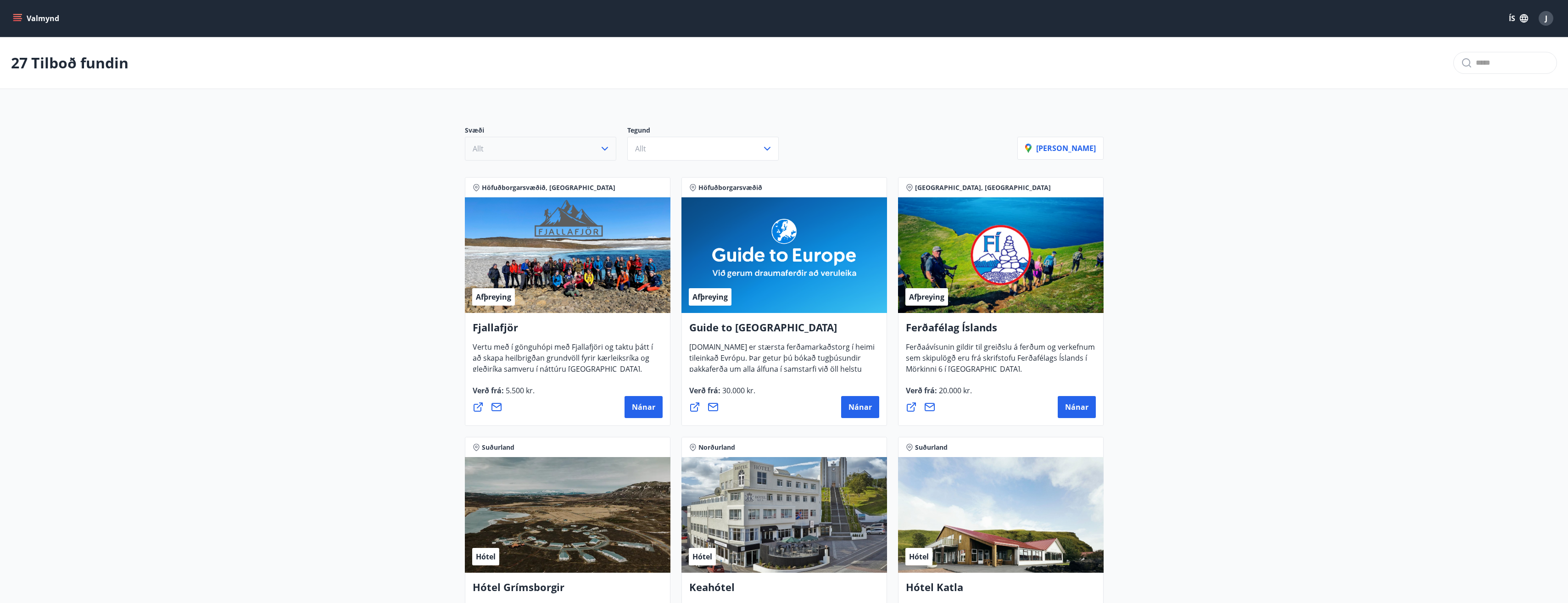
click at [604, 144] on icon "button" at bounding box center [605, 149] width 11 height 11
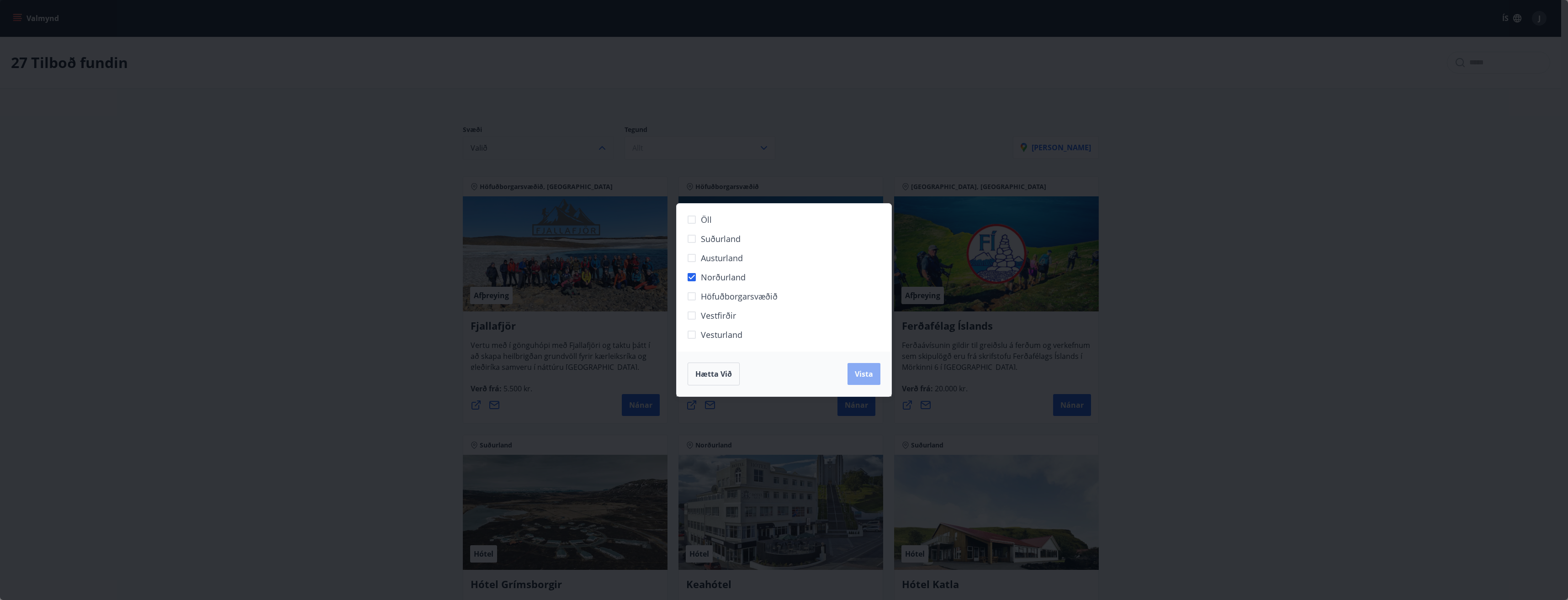
click at [855, 376] on button "Vista" at bounding box center [864, 374] width 33 height 22
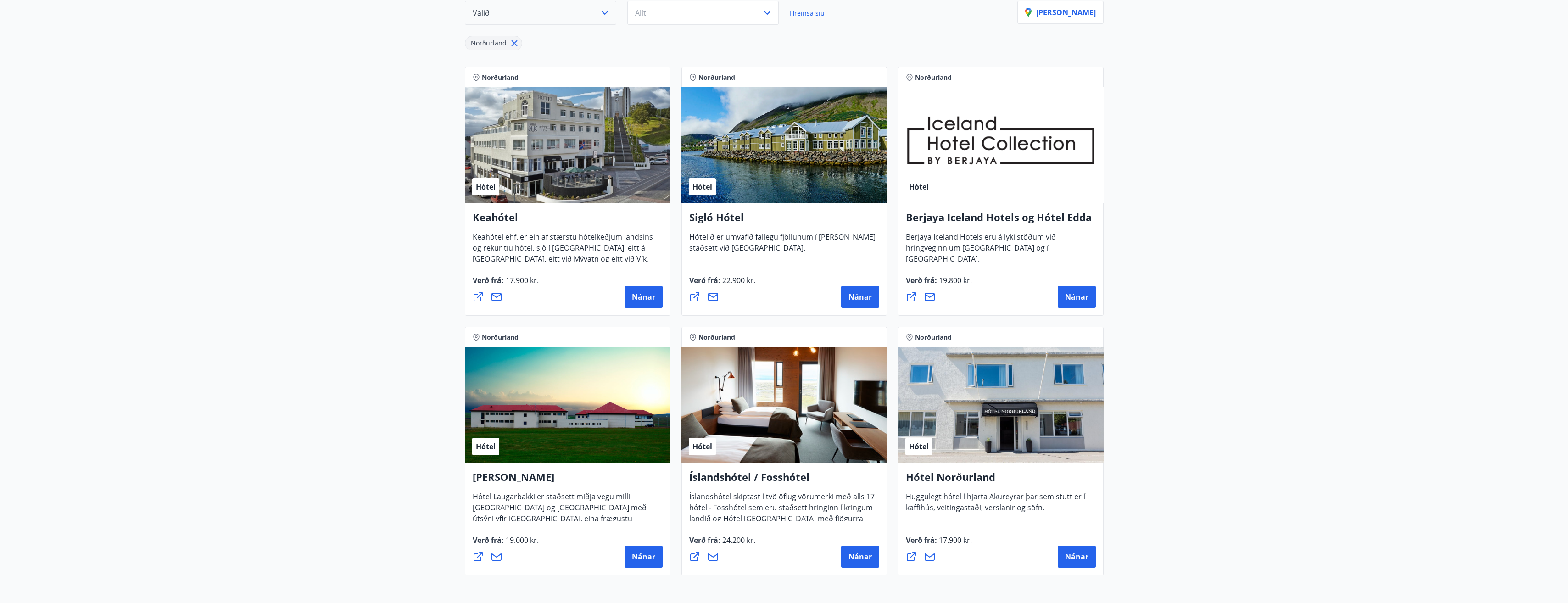
scroll to position [138, 0]
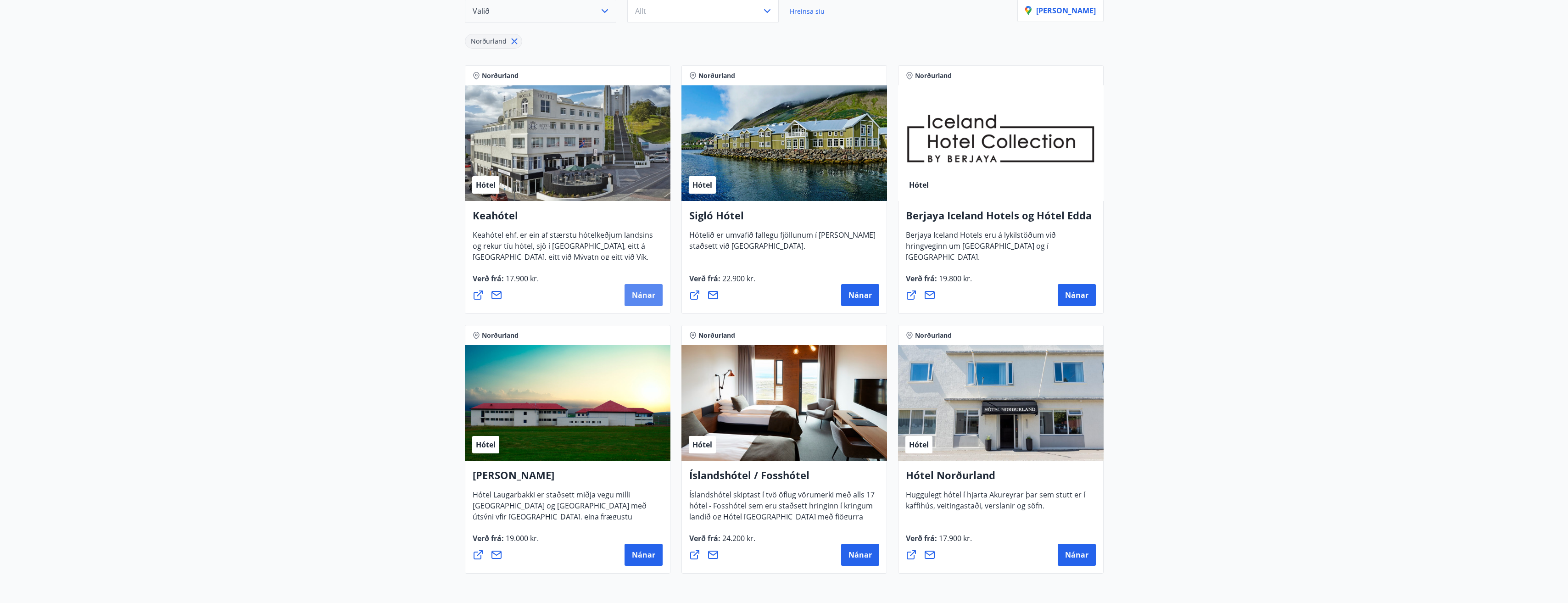
click at [647, 298] on span "Nánar" at bounding box center [644, 295] width 23 height 10
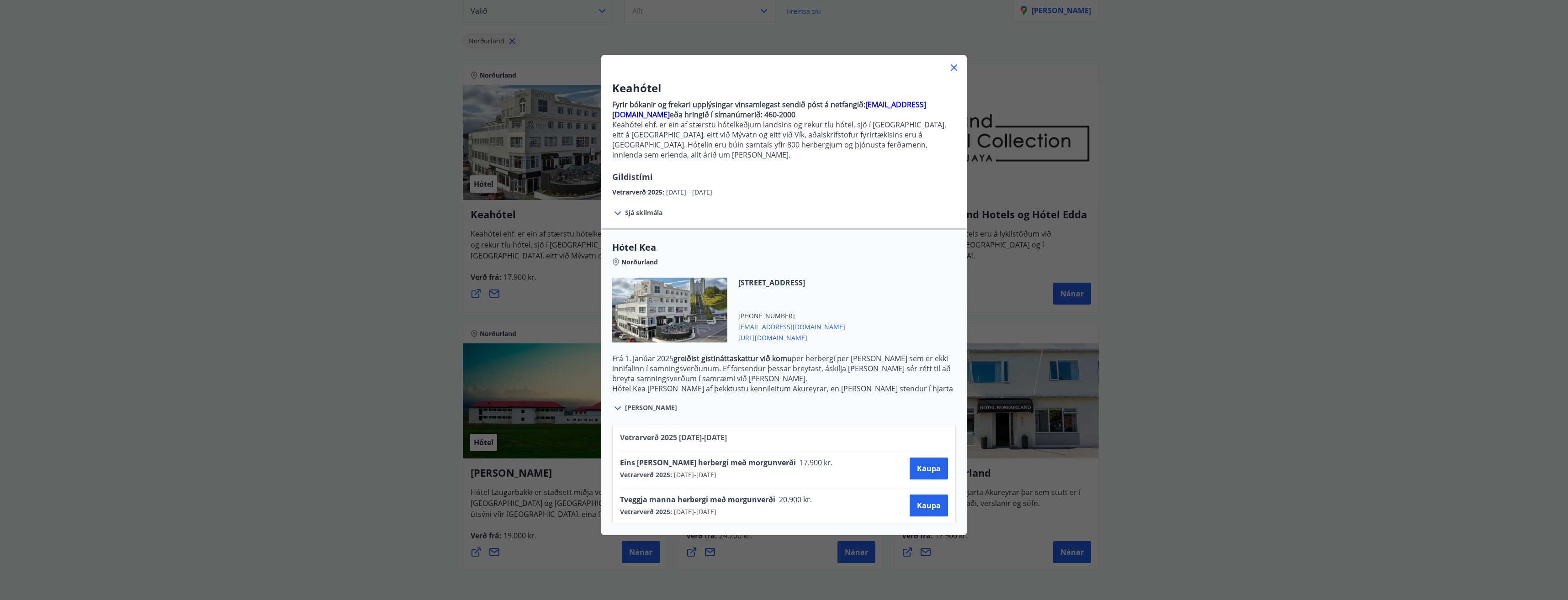
click at [625, 403] on span "[PERSON_NAME]" at bounding box center [651, 408] width 52 height 9
click at [612, 403] on icon at bounding box center [618, 408] width 11 height 11
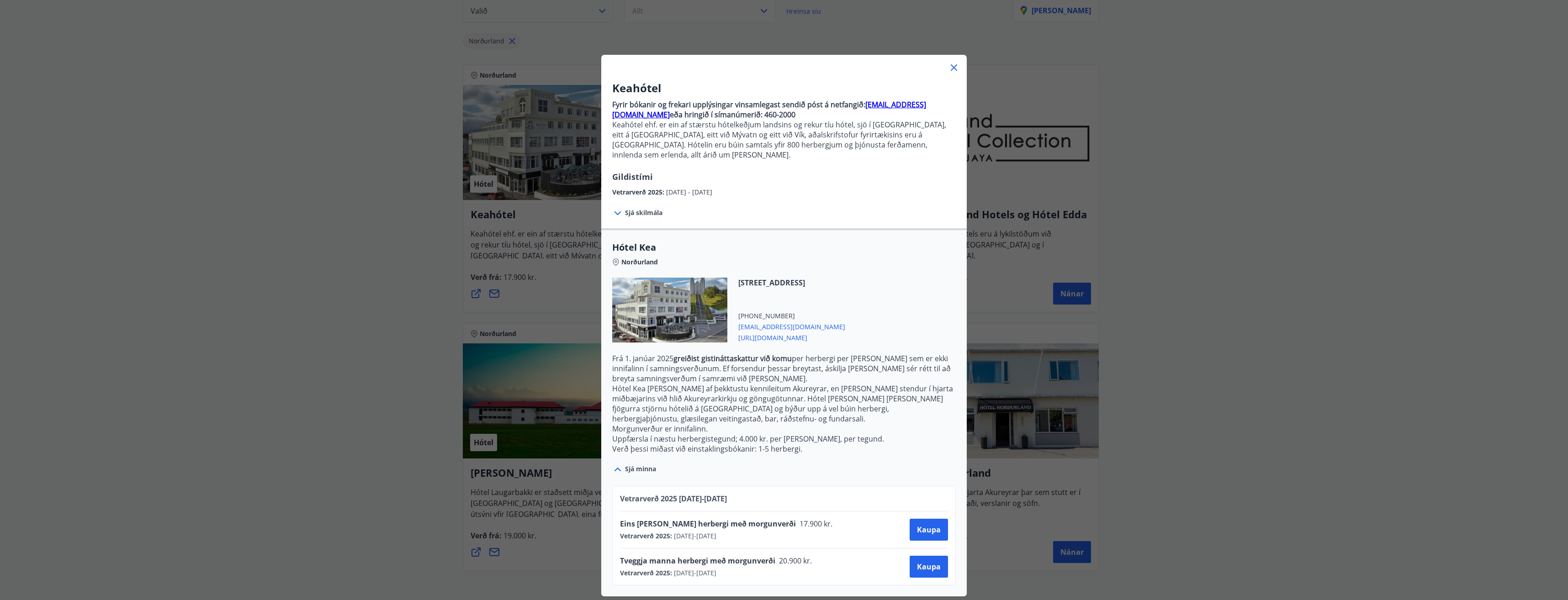
click at [612, 464] on icon at bounding box center [618, 470] width 11 height 11
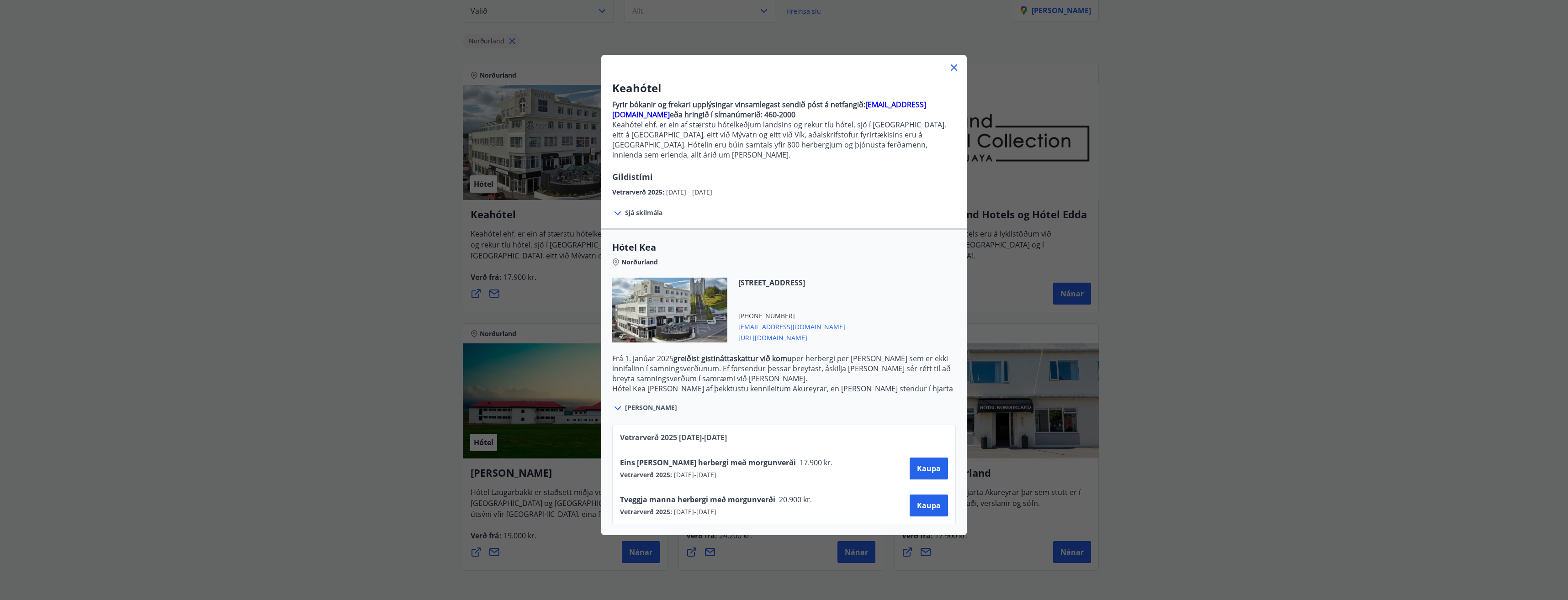
click at [951, 70] on icon at bounding box center [954, 68] width 11 height 11
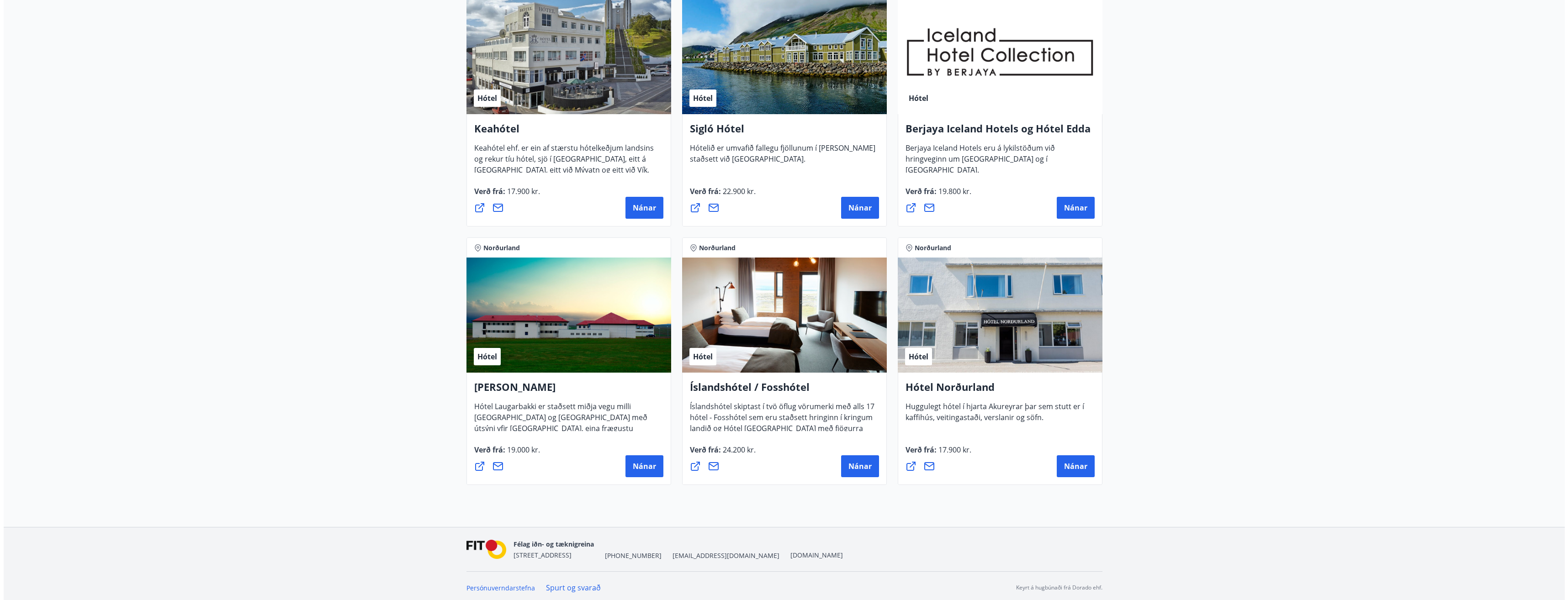
scroll to position [226, 0]
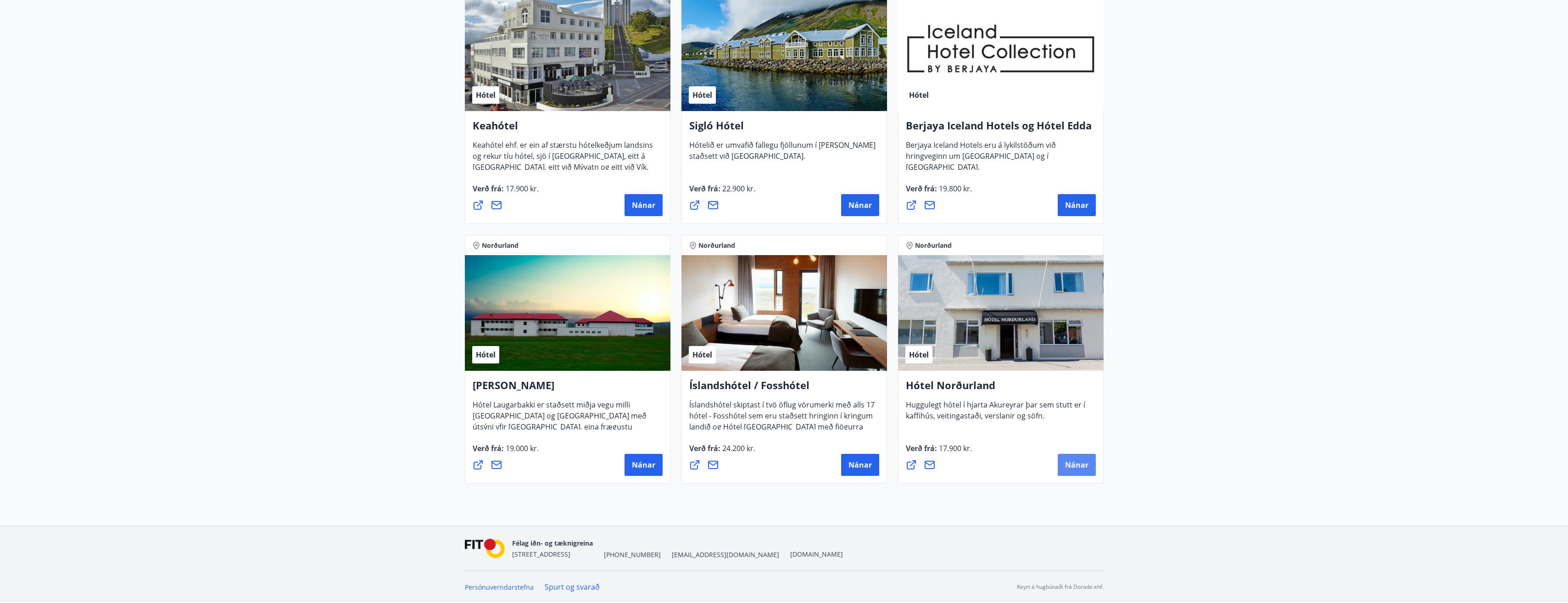
click at [1073, 461] on span "Nánar" at bounding box center [1077, 465] width 23 height 10
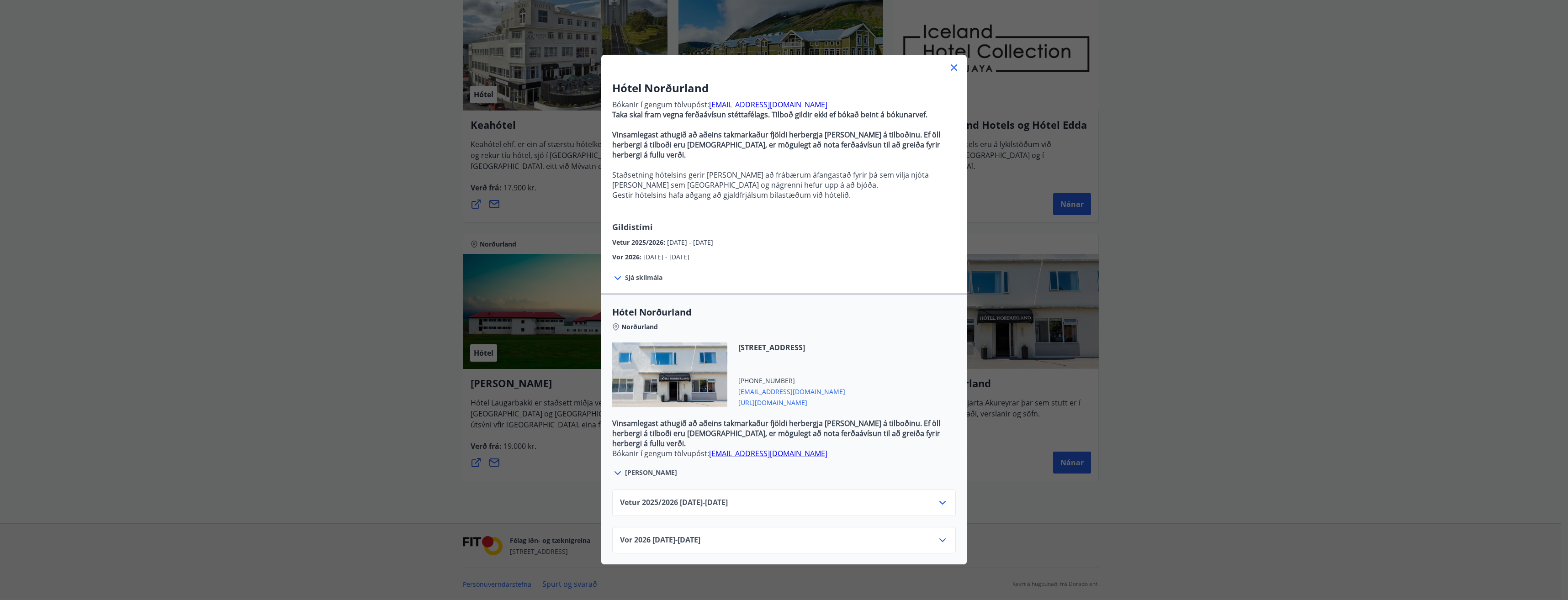
click at [940, 497] on icon at bounding box center [942, 503] width 11 height 11
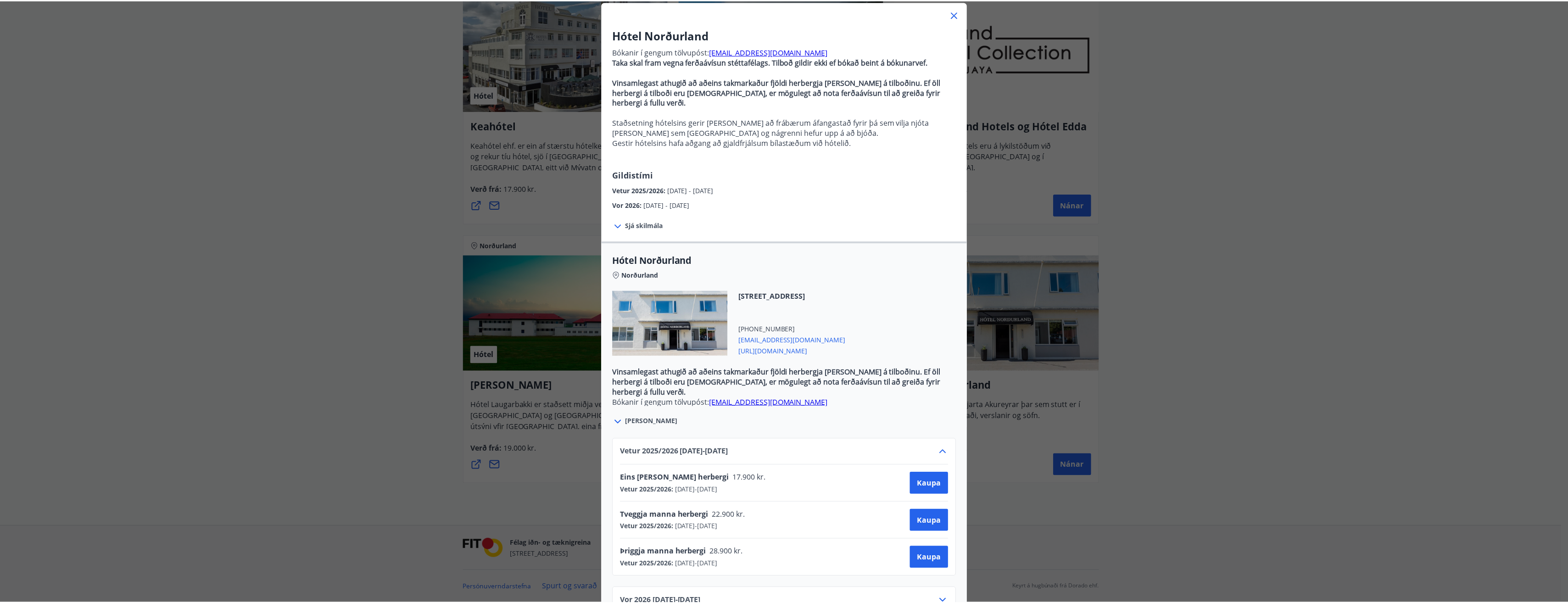
scroll to position [73, 0]
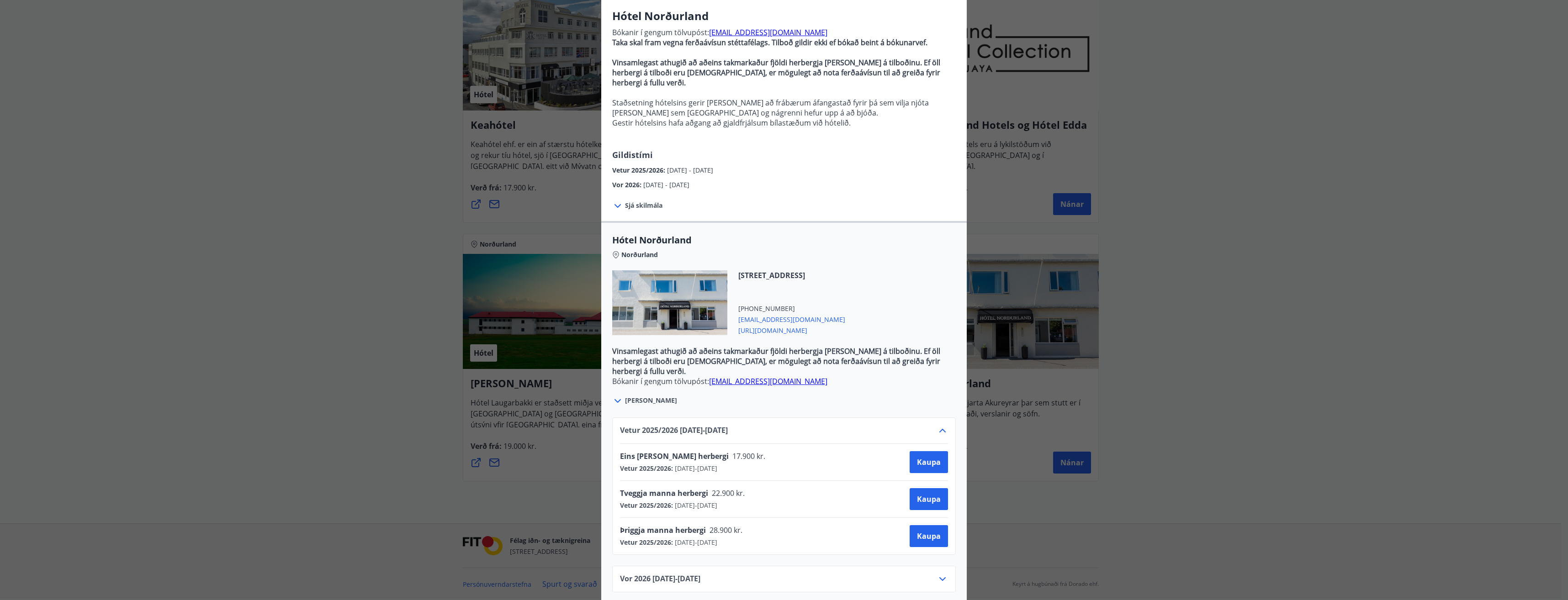
click at [320, 259] on div "Hótel Norðurland Bókanir í gengum tölvupóst: [EMAIL_ADDRESS][DOMAIN_NAME] Taka …" at bounding box center [784, 228] width 1568 height 600
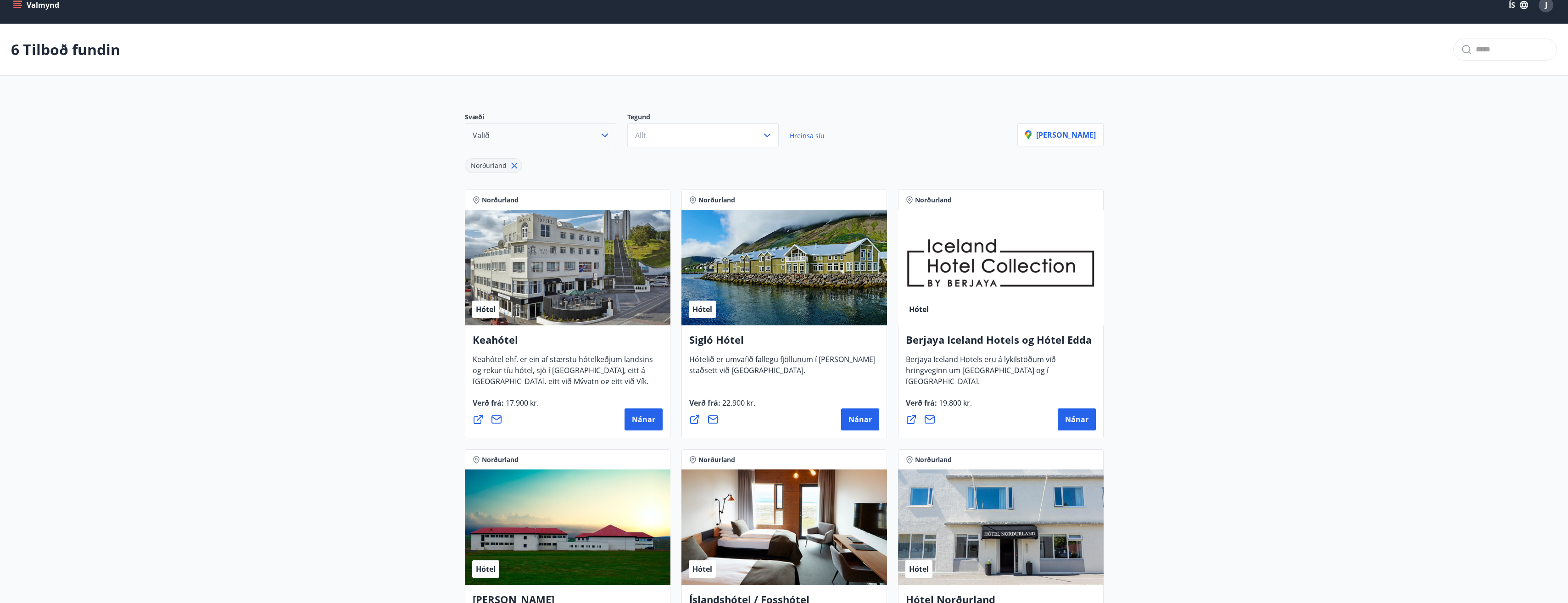
scroll to position [0, 0]
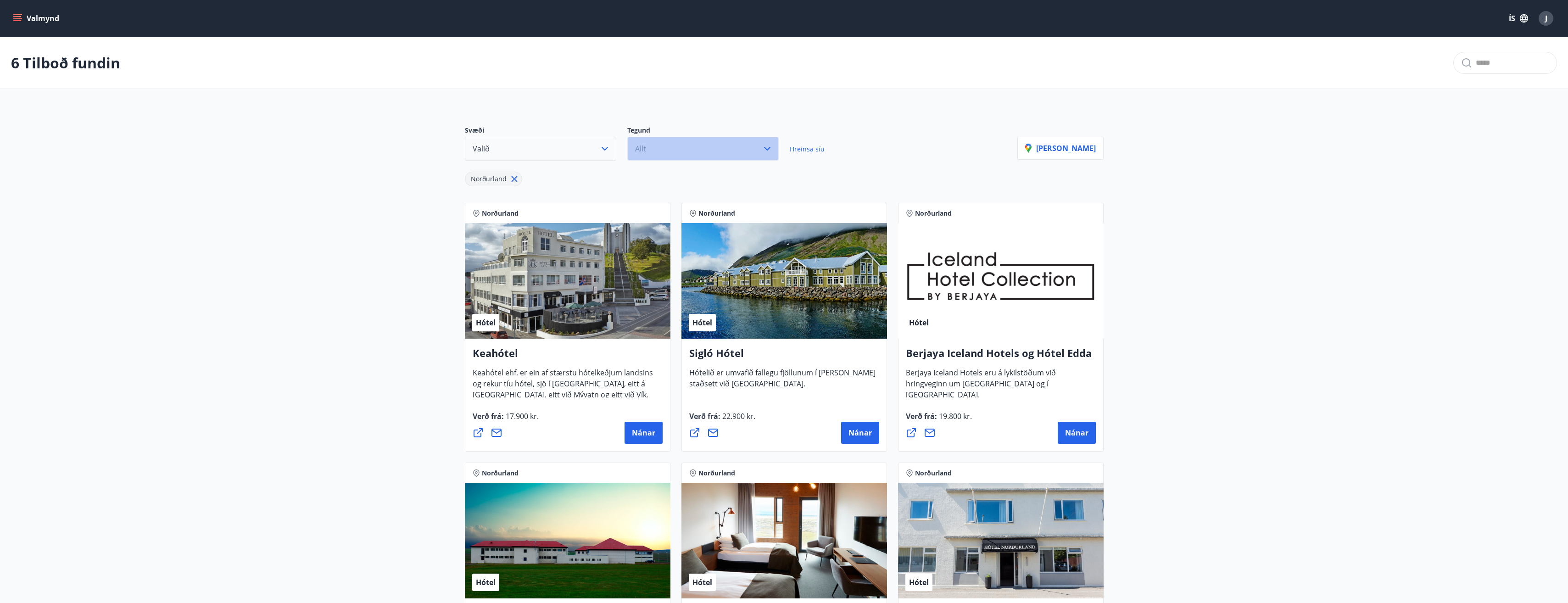
click at [687, 149] on button "Allt" at bounding box center [703, 149] width 152 height 24
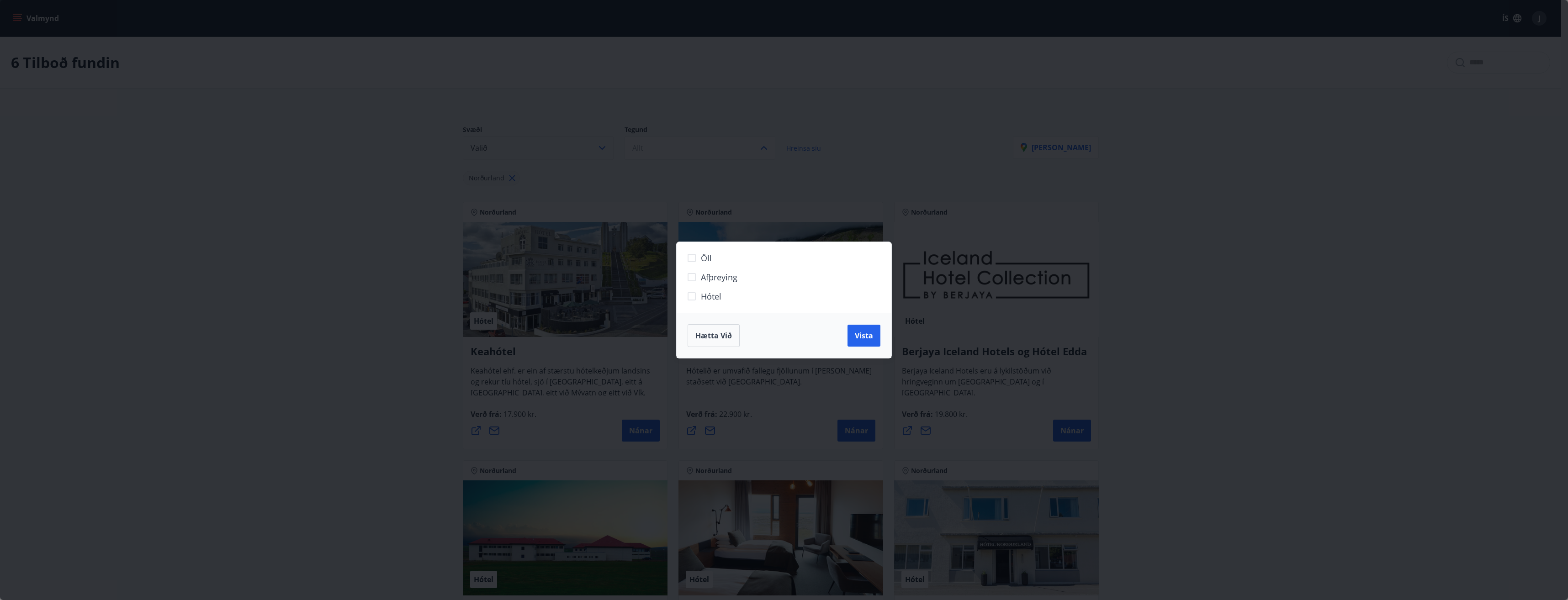
click at [697, 335] on span "Hætta við" at bounding box center [713, 335] width 37 height 10
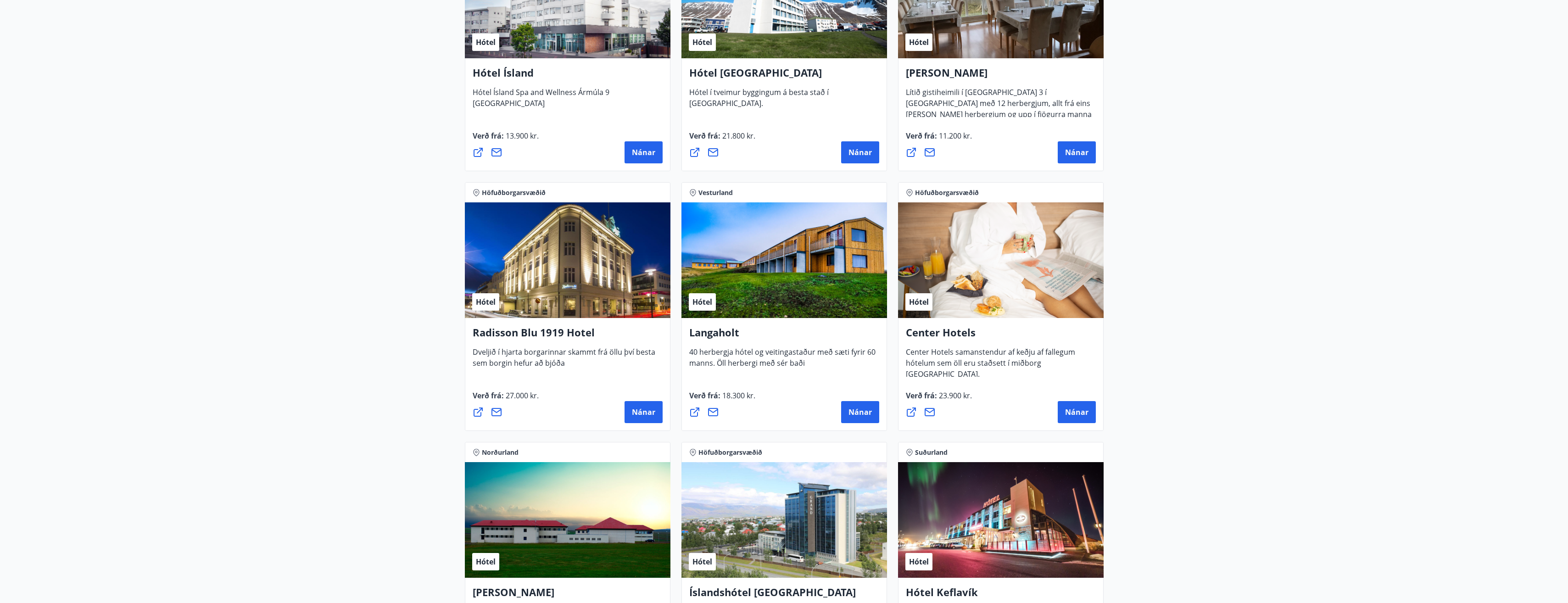
scroll to position [1286, 0]
